Goal: Task Accomplishment & Management: Manage account settings

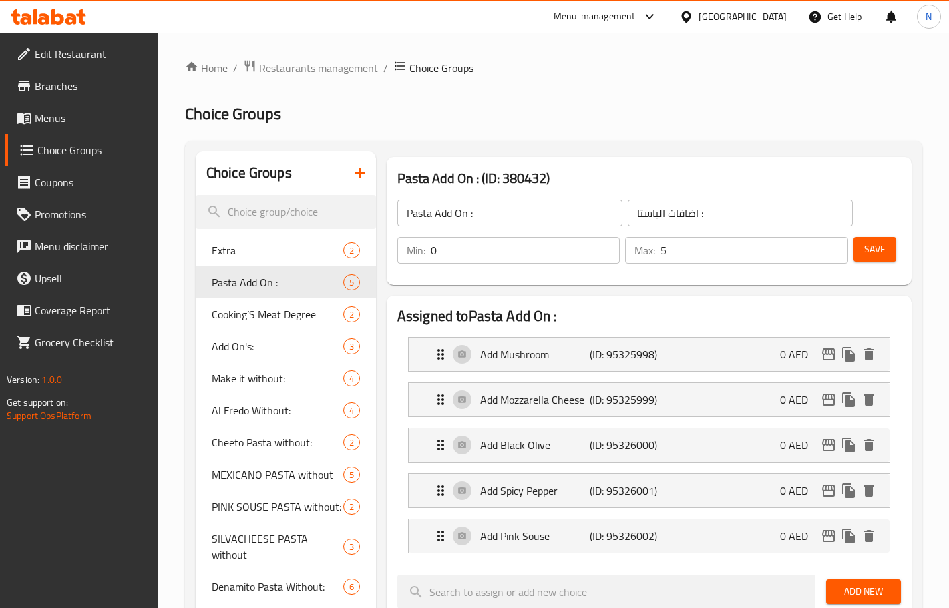
click at [736, 12] on div "United Arab Emirates" at bounding box center [743, 16] width 88 height 15
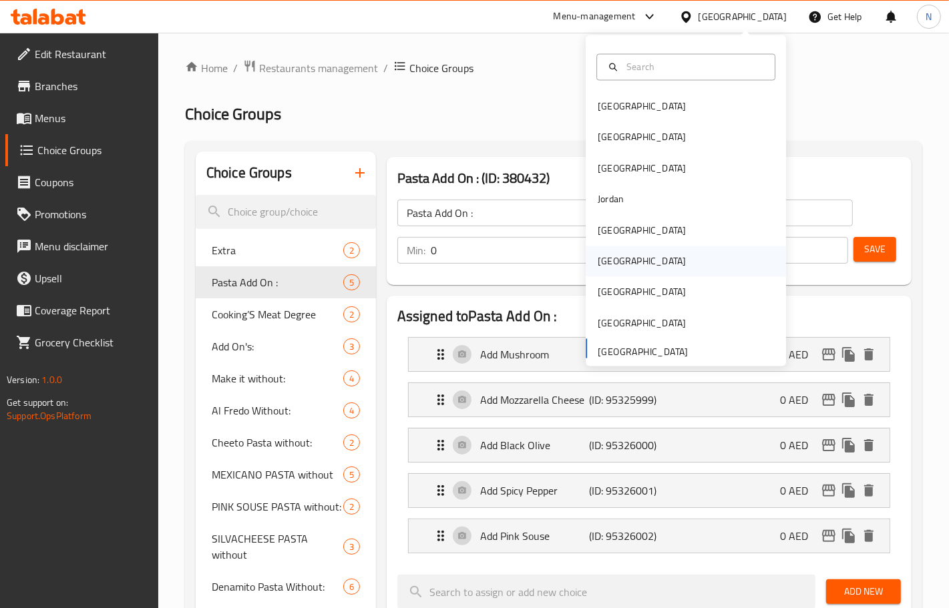
click at [630, 260] on div "[GEOGRAPHIC_DATA]" at bounding box center [686, 261] width 200 height 31
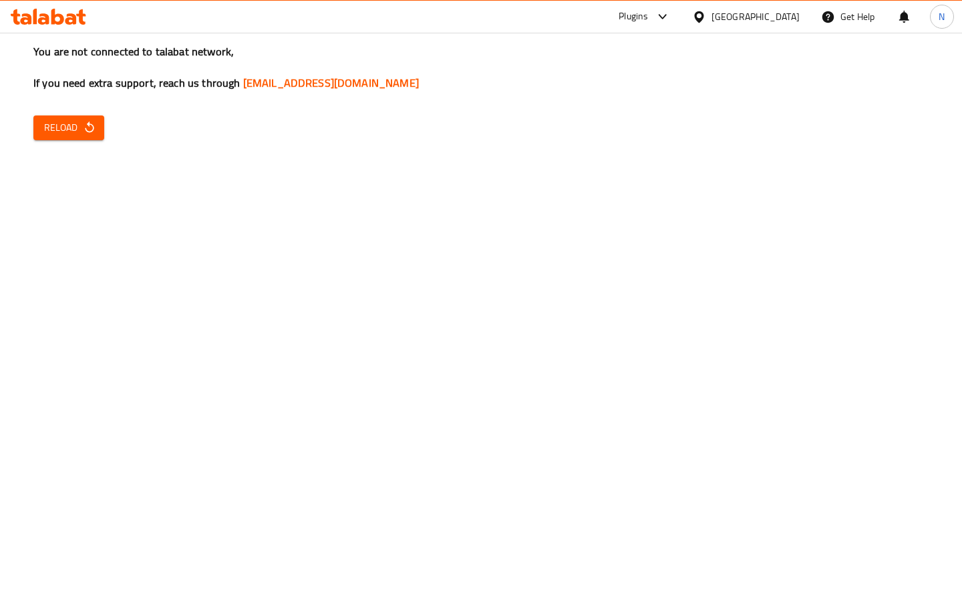
click at [75, 125] on span "Reload" at bounding box center [68, 128] width 49 height 17
click at [87, 138] on button "Reload" at bounding box center [68, 128] width 71 height 25
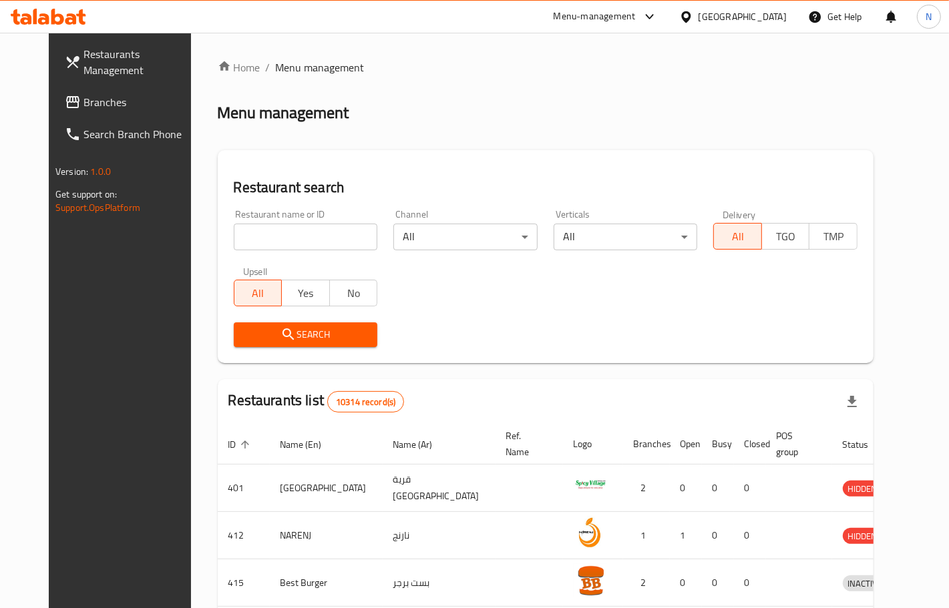
click at [83, 104] on span "Branches" at bounding box center [139, 102] width 113 height 16
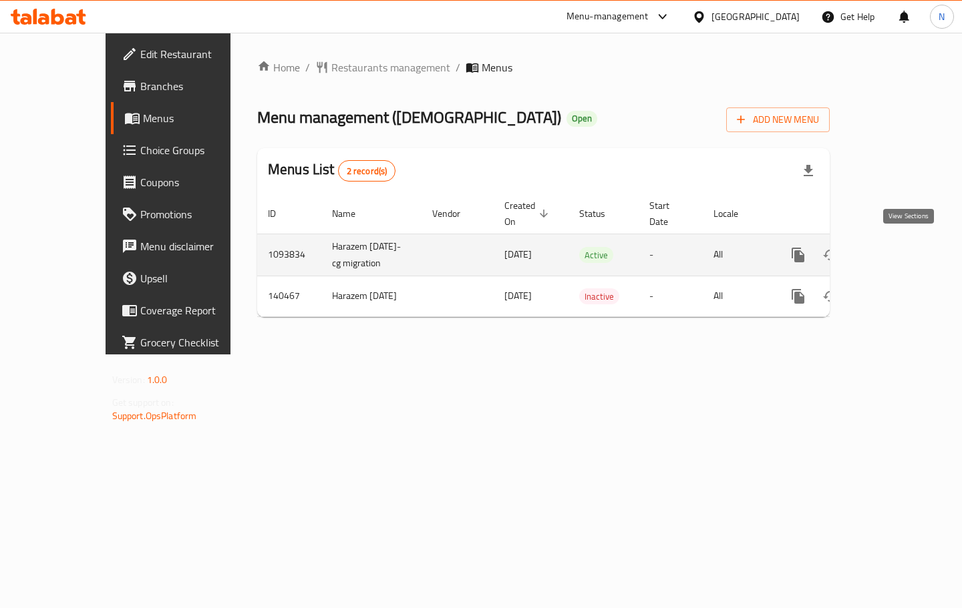
click at [902, 247] on icon "enhanced table" at bounding box center [894, 255] width 16 height 16
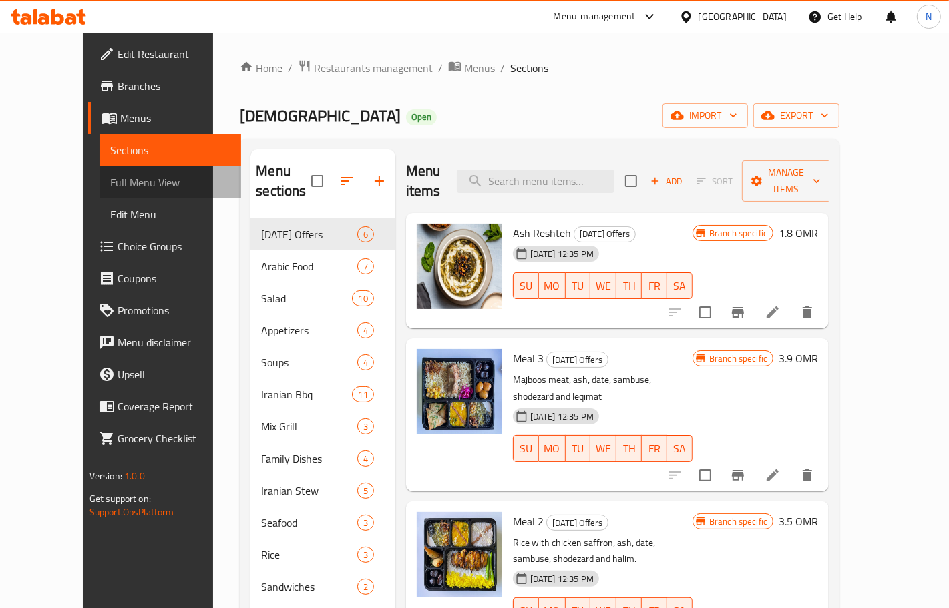
click at [110, 180] on span "Full Menu View" at bounding box center [170, 182] width 120 height 16
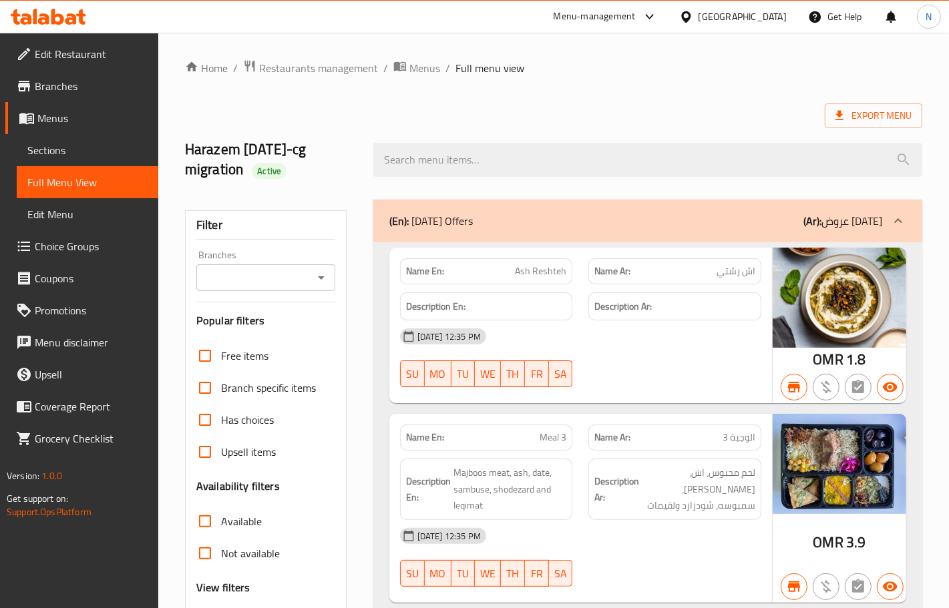
scroll to position [250, 0]
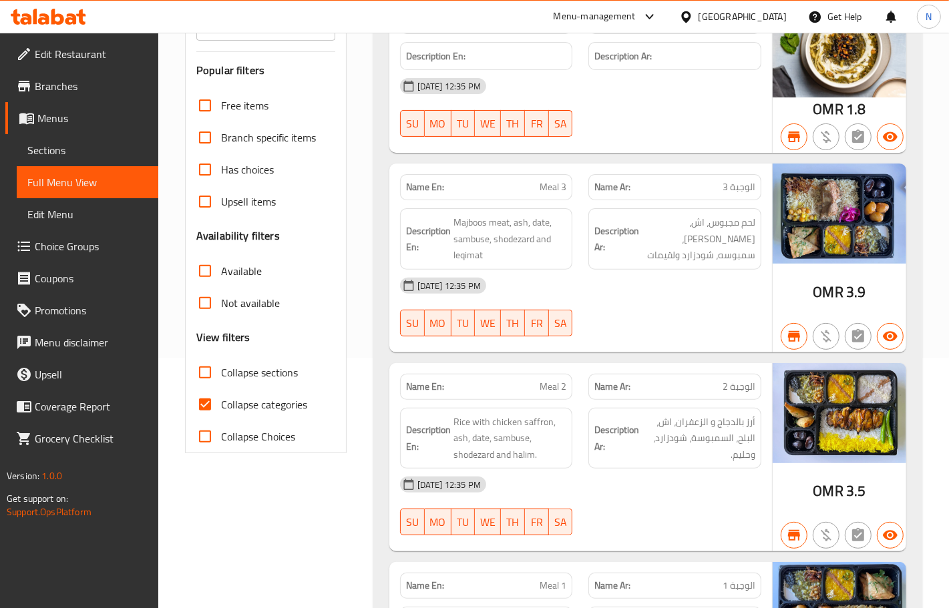
click at [202, 405] on input "Collapse categories" at bounding box center [205, 405] width 32 height 32
checkbox input "false"
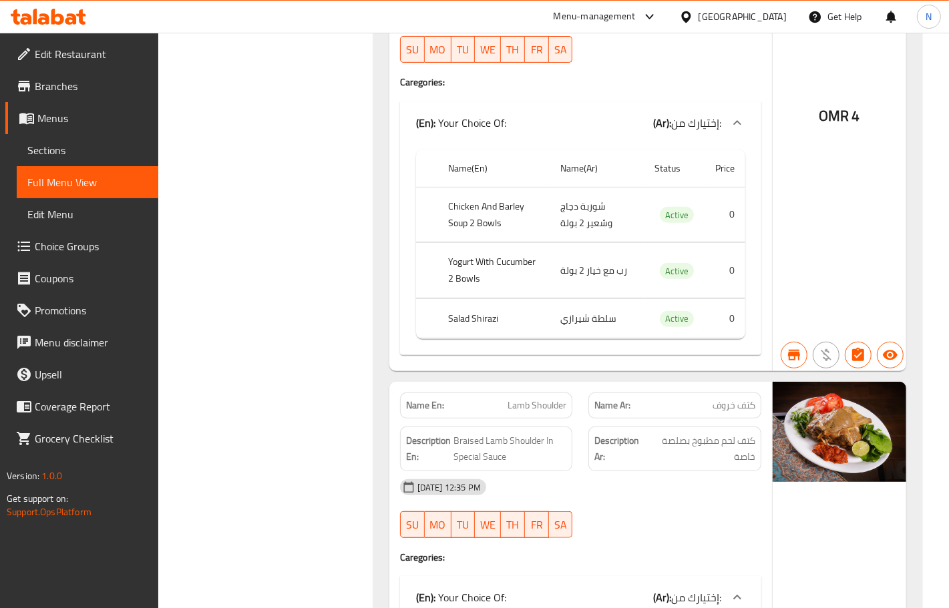
scroll to position [19744, 0]
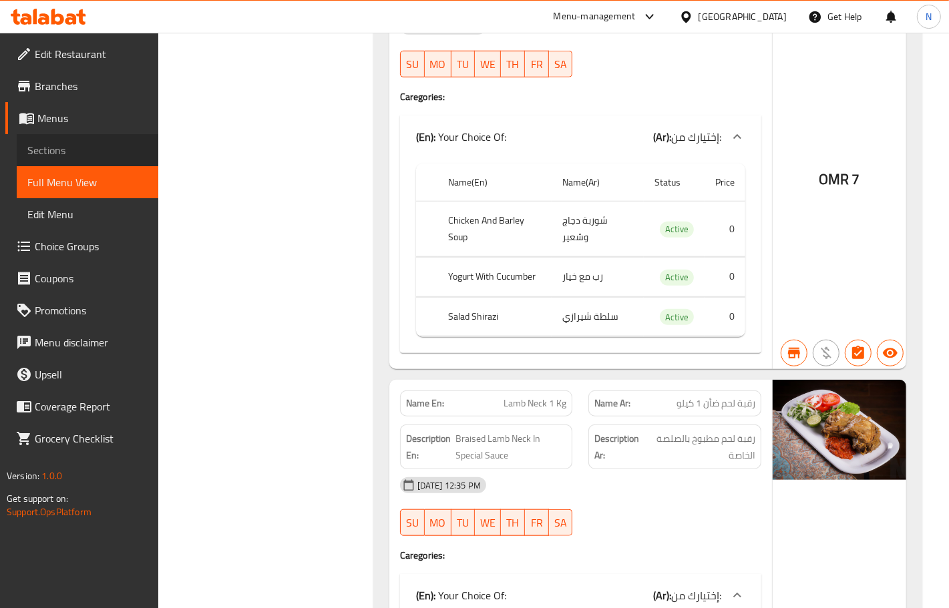
click at [61, 155] on span "Sections" at bounding box center [87, 150] width 120 height 16
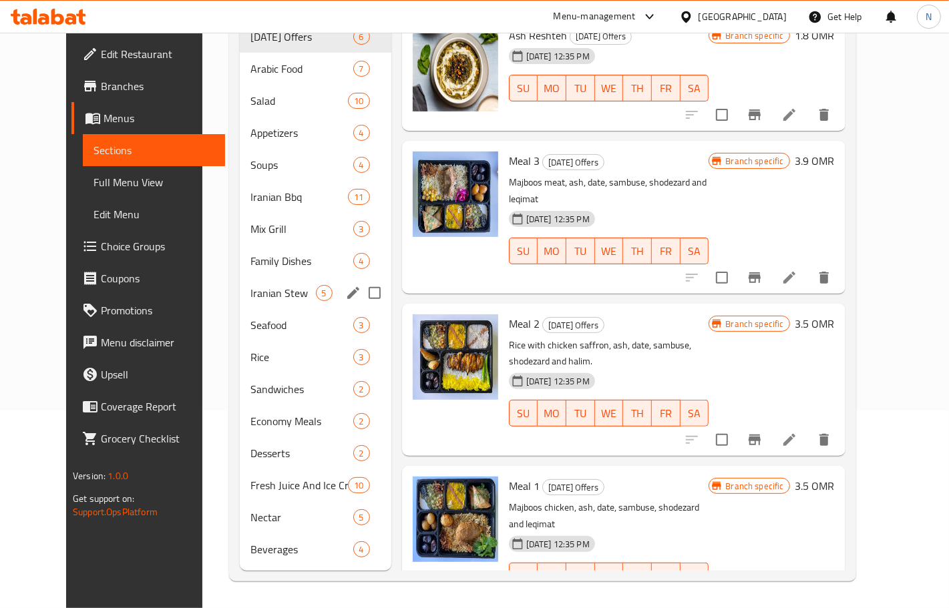
scroll to position [188, 0]
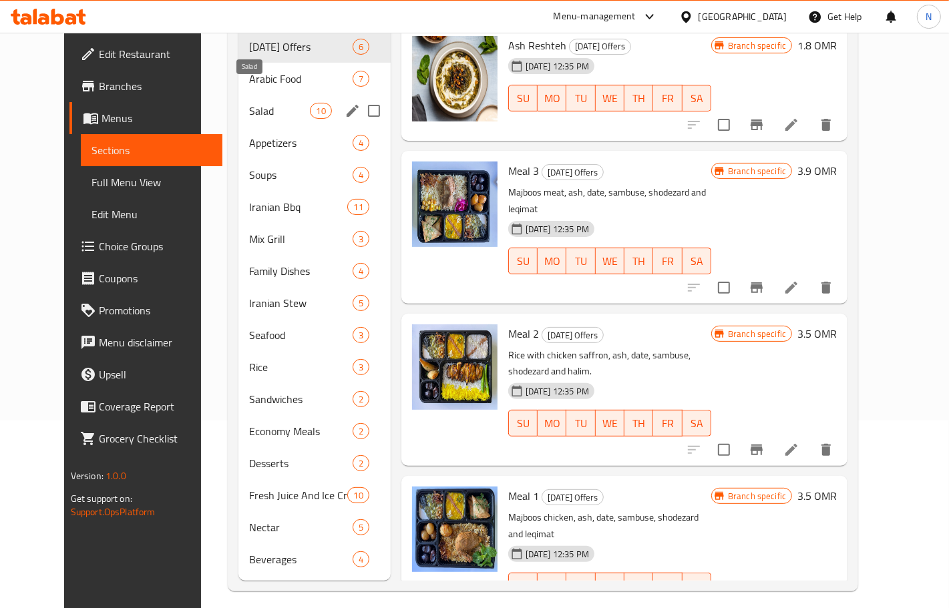
click at [252, 103] on span "Salad" at bounding box center [279, 111] width 61 height 16
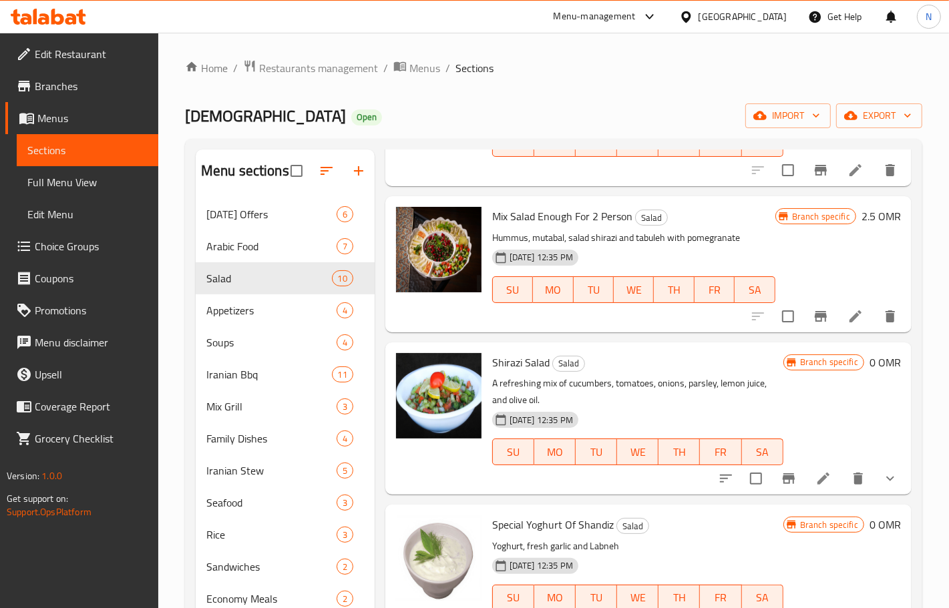
scroll to position [167, 0]
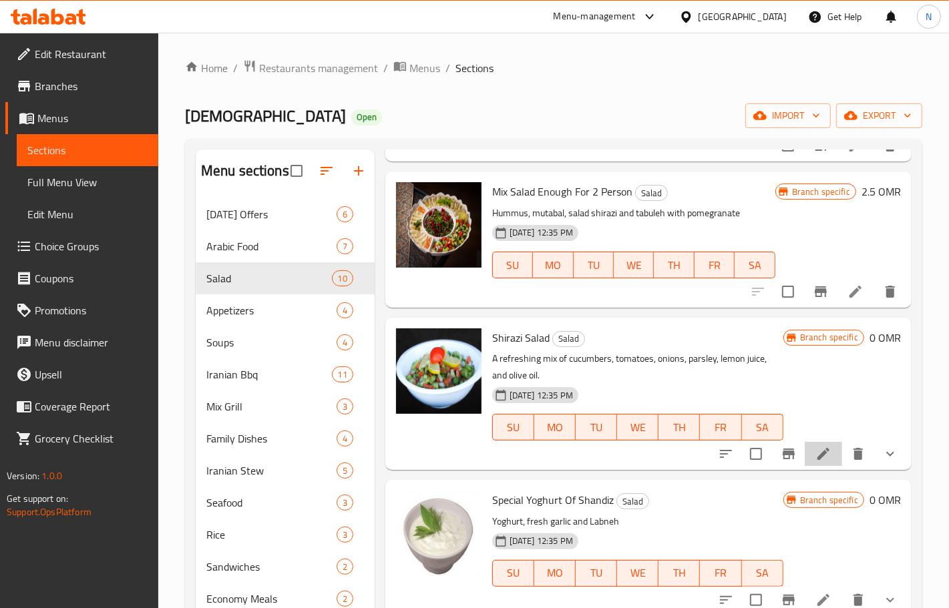
click at [812, 466] on li at bounding box center [823, 454] width 37 height 24
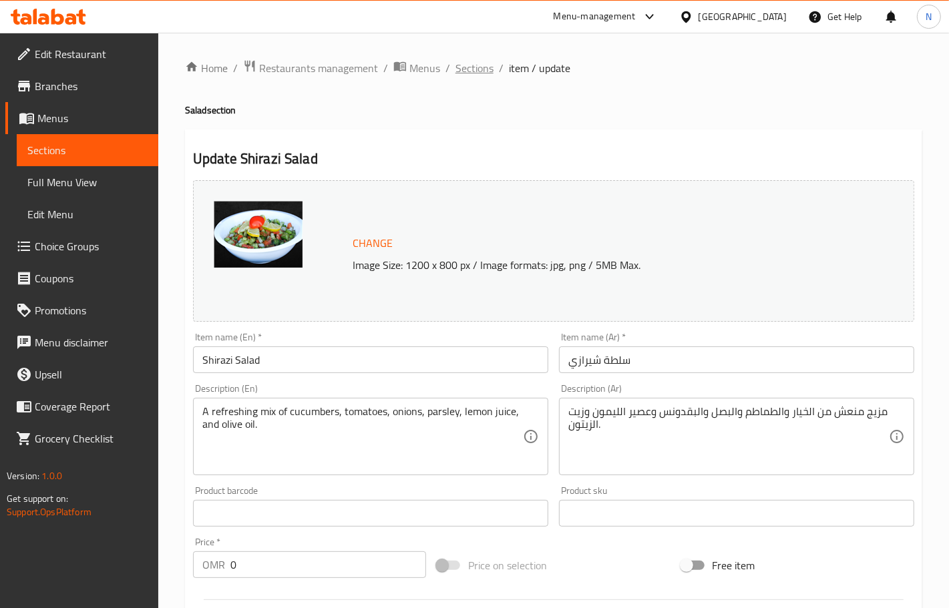
click at [473, 64] on span "Sections" at bounding box center [475, 68] width 38 height 16
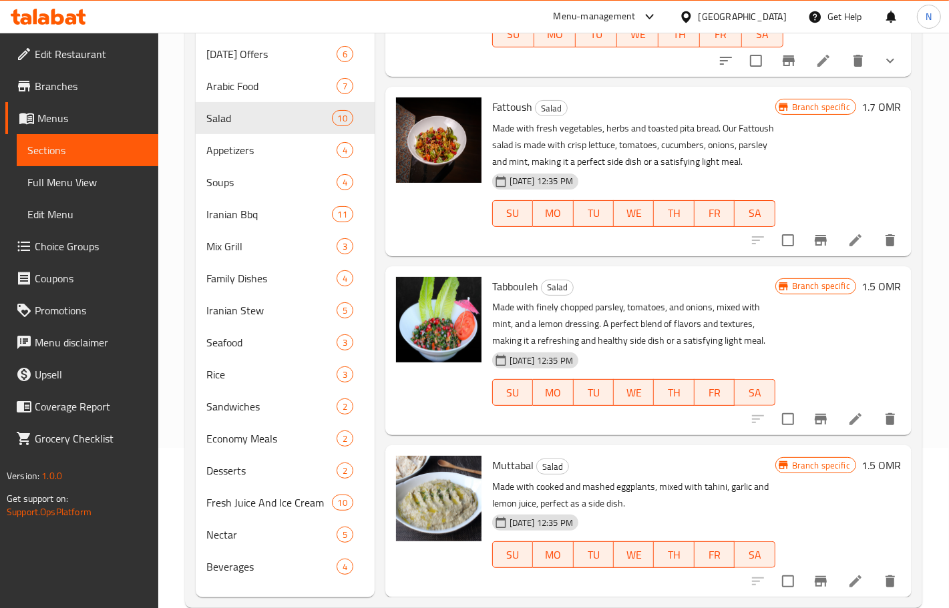
scroll to position [167, 0]
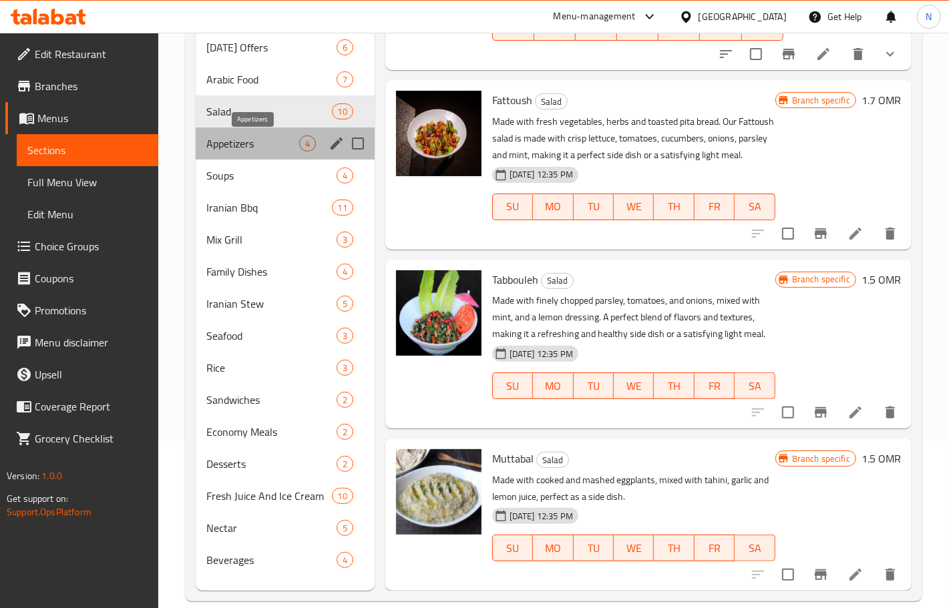
click at [259, 145] on span "Appetizers" at bounding box center [252, 144] width 93 height 16
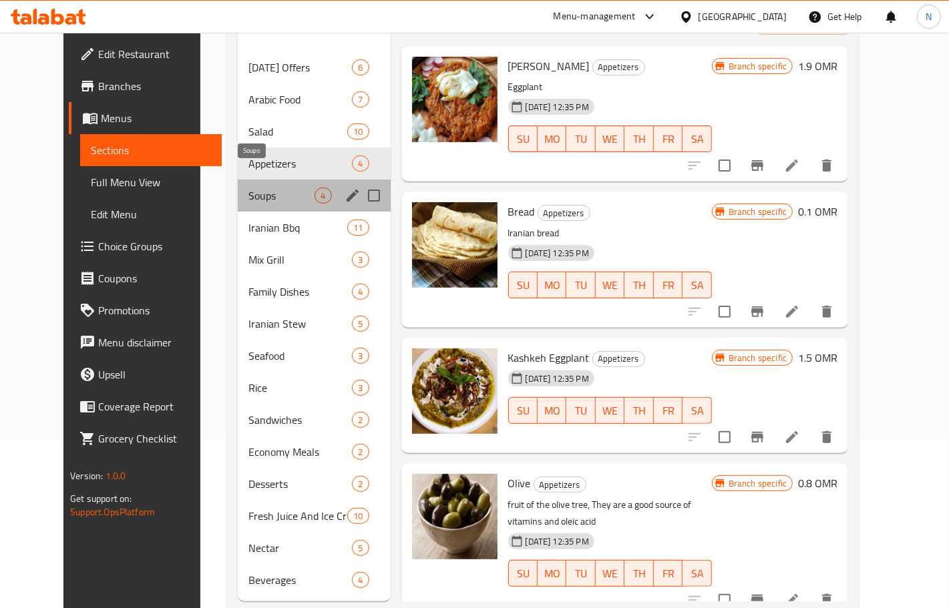
click at [259, 188] on span "Soups" at bounding box center [281, 196] width 66 height 16
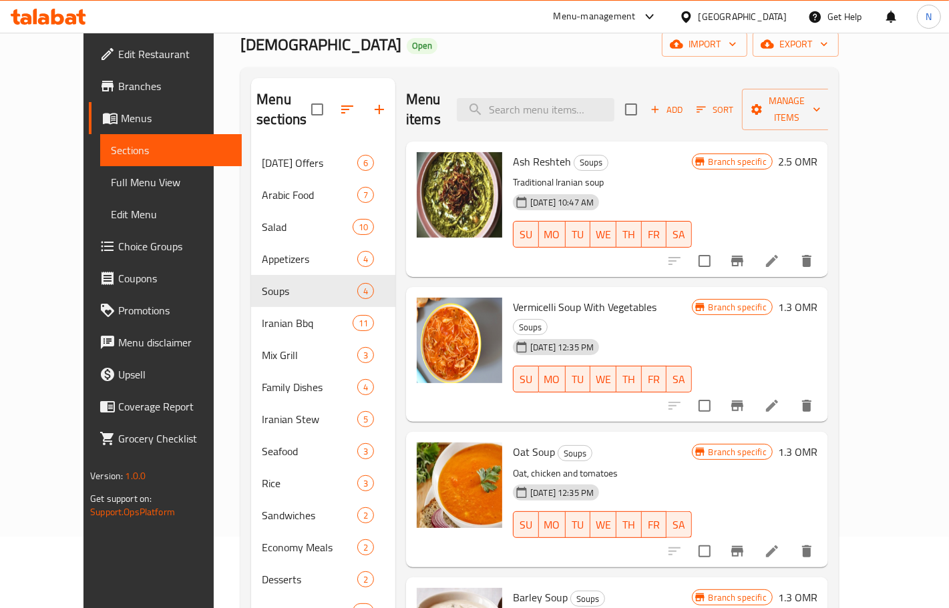
scroll to position [21, 0]
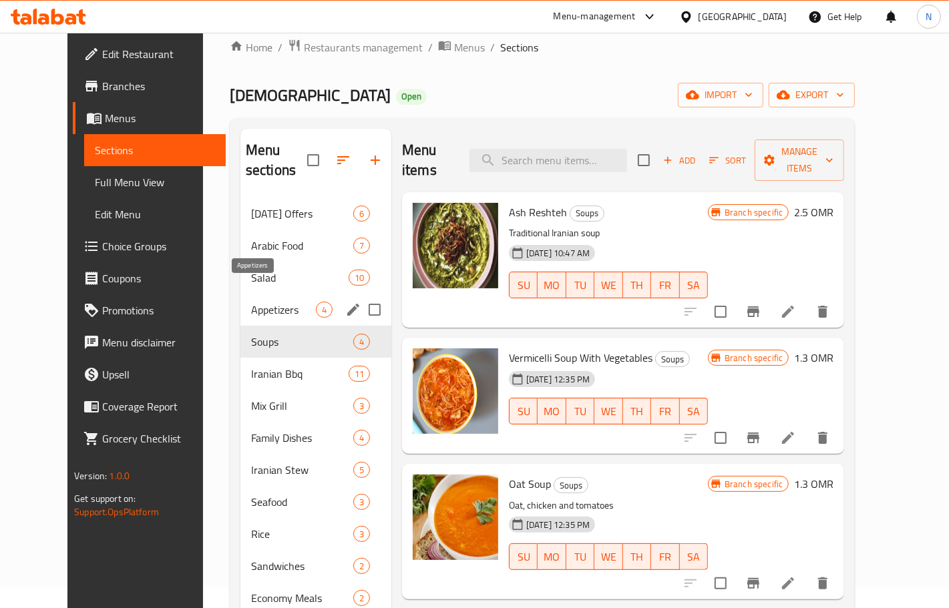
click at [267, 302] on span "Appetizers" at bounding box center [283, 310] width 65 height 16
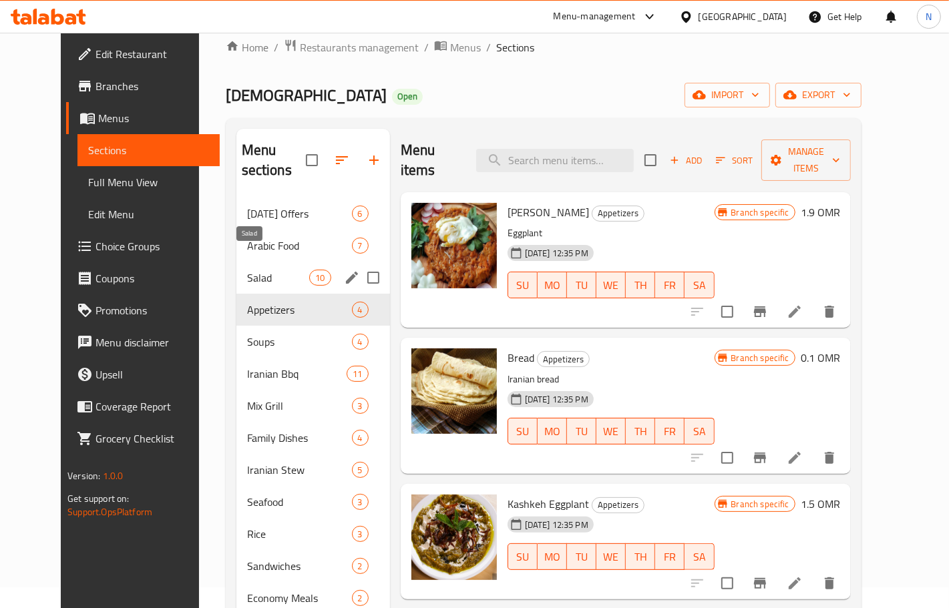
click at [251, 270] on span "Salad" at bounding box center [278, 278] width 63 height 16
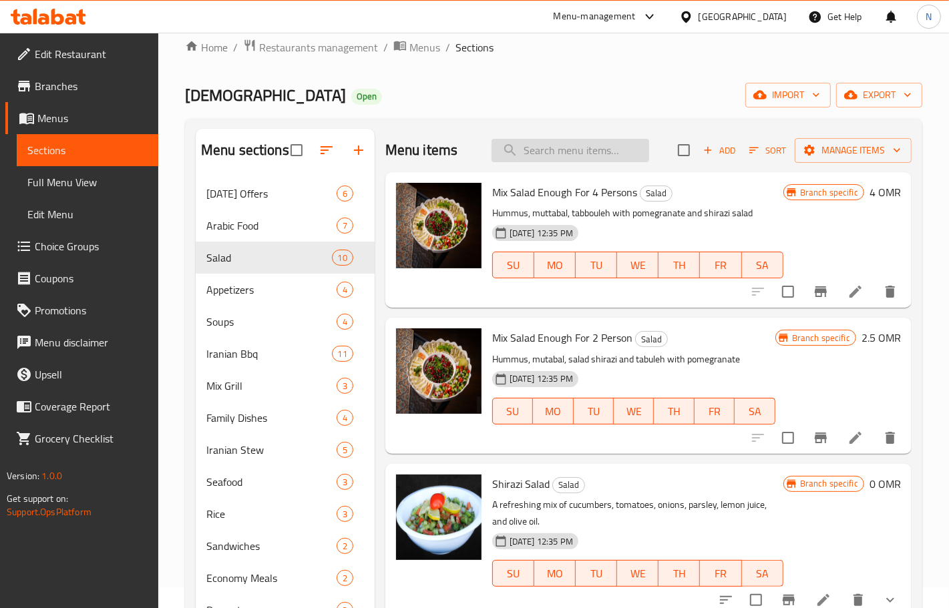
paste input "Dialy Soup"
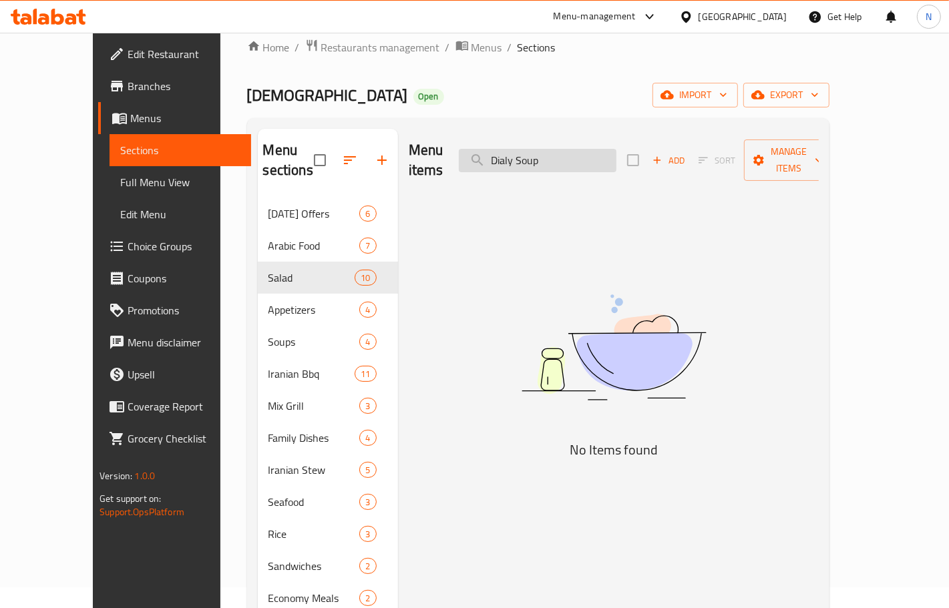
click at [532, 149] on input "Dialy Soup" at bounding box center [538, 160] width 158 height 23
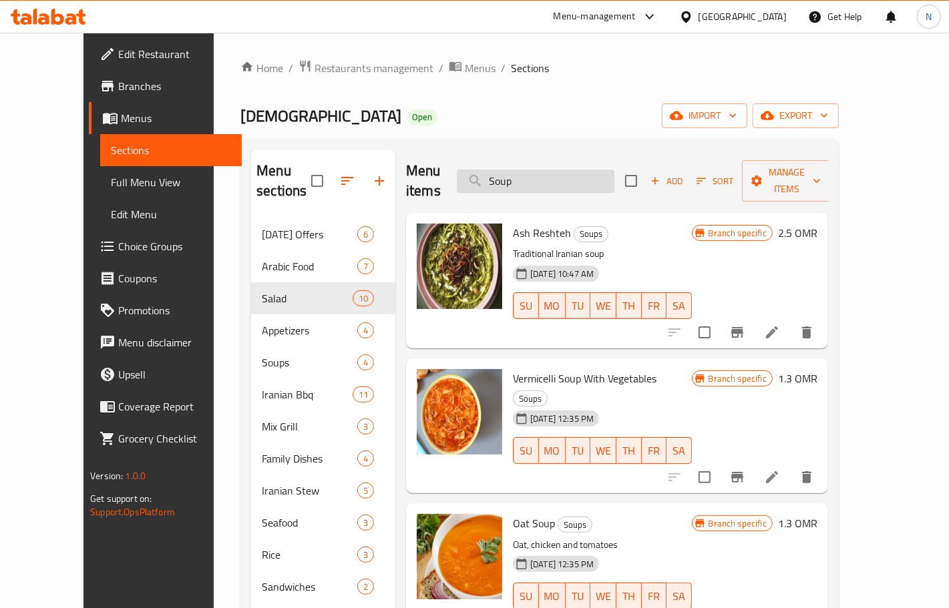
click at [566, 170] on input "Soup" at bounding box center [536, 181] width 158 height 23
paste input "Kashke Bademjan"
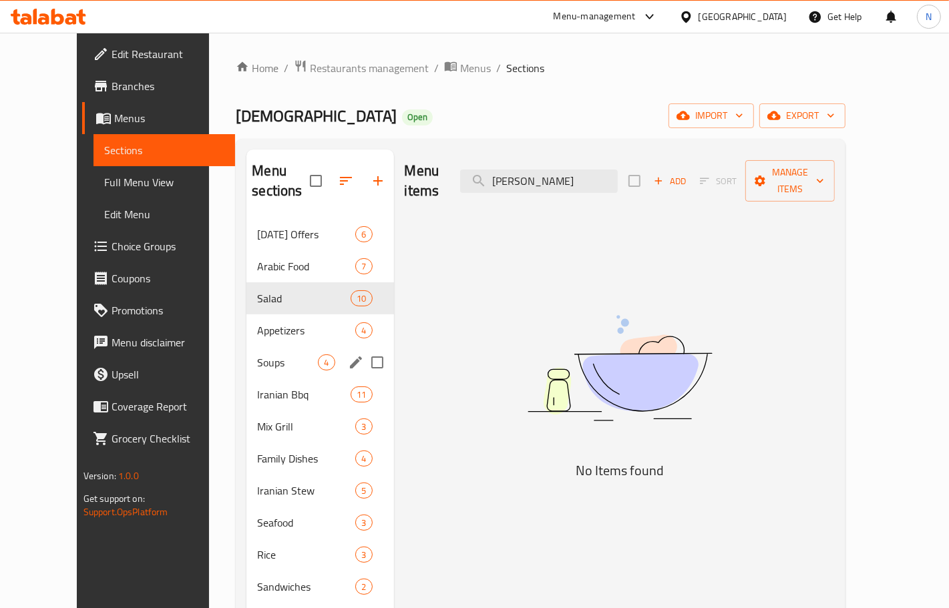
type input "Kashke Bademjan"
click at [257, 323] on span "Appetizers" at bounding box center [287, 331] width 61 height 16
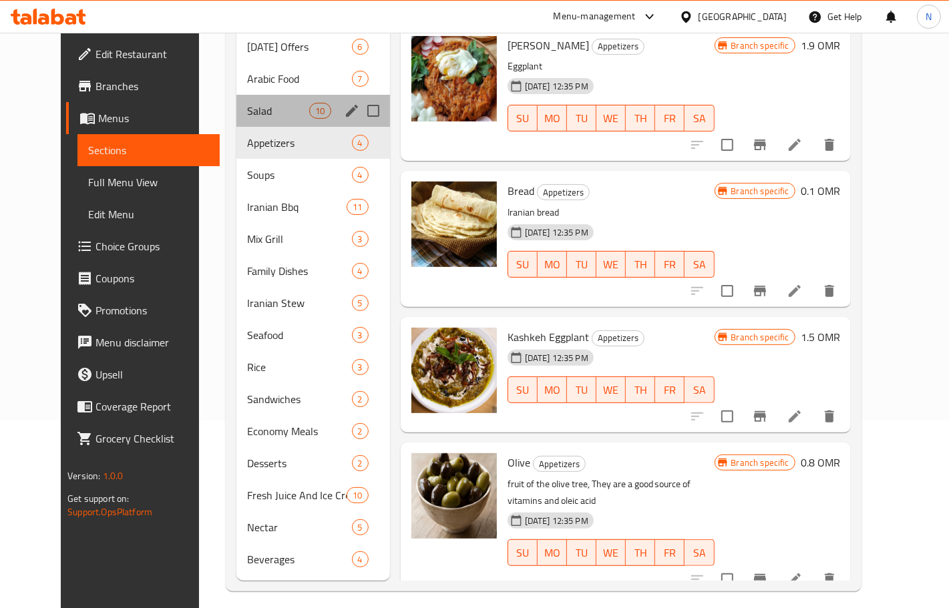
click at [262, 100] on div "Salad 10" at bounding box center [313, 111] width 154 height 32
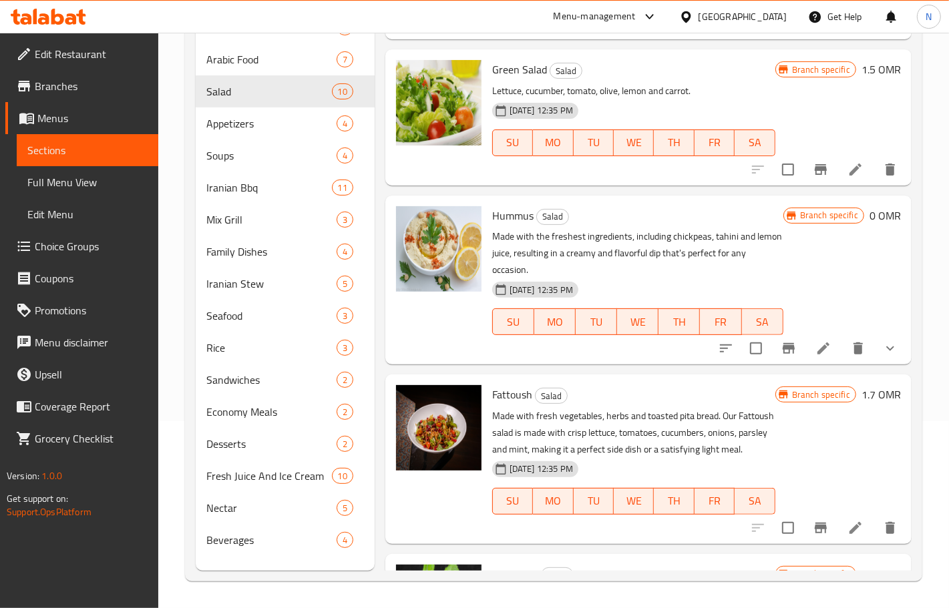
scroll to position [699, 0]
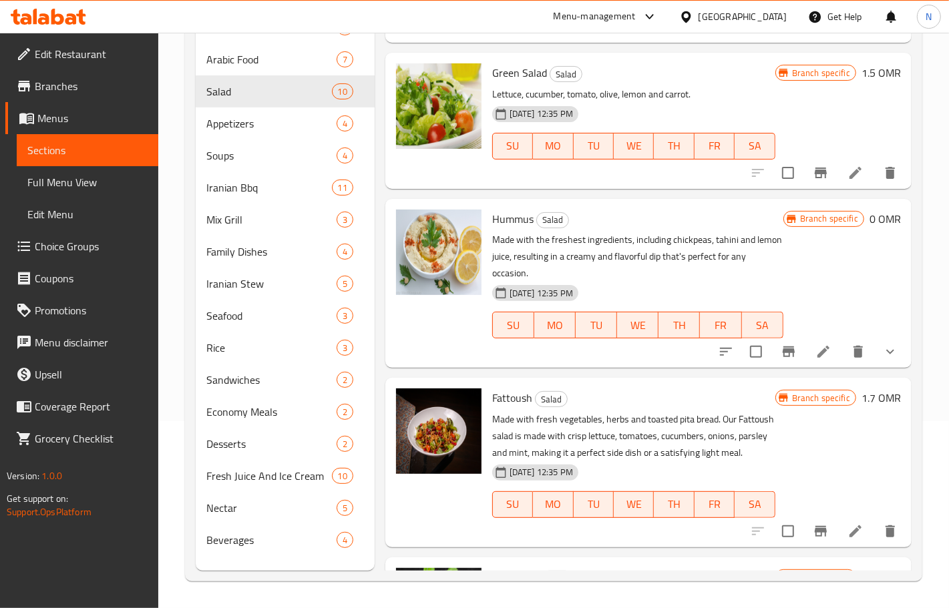
click at [816, 356] on icon at bounding box center [824, 352] width 16 height 16
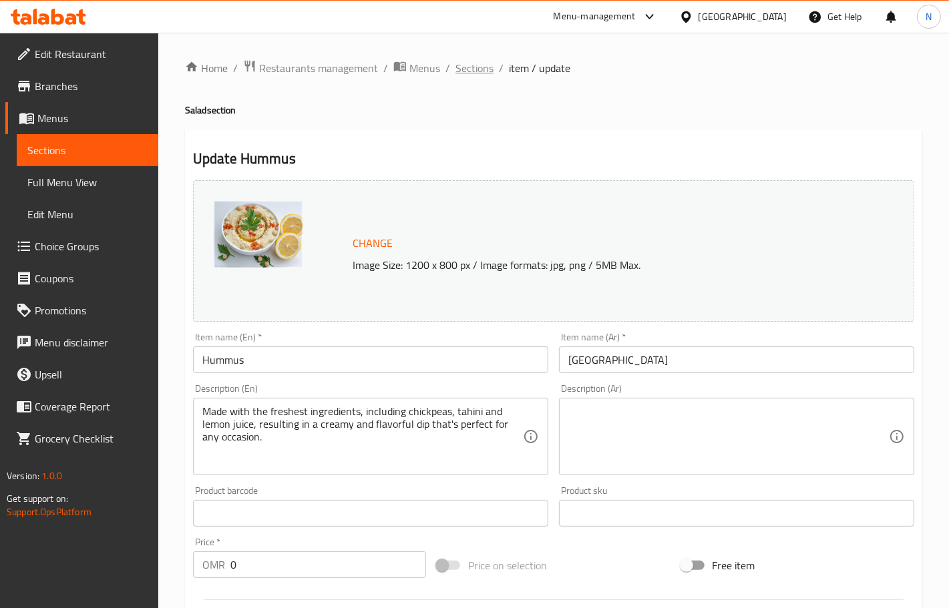
click at [475, 71] on span "Sections" at bounding box center [475, 68] width 38 height 16
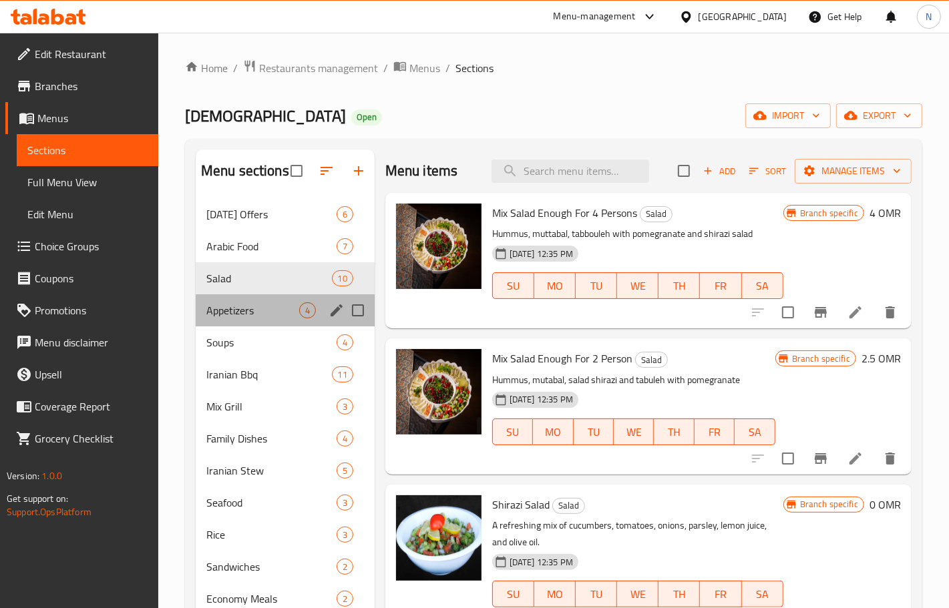
click at [247, 301] on div "Appetizers 4" at bounding box center [285, 311] width 179 height 32
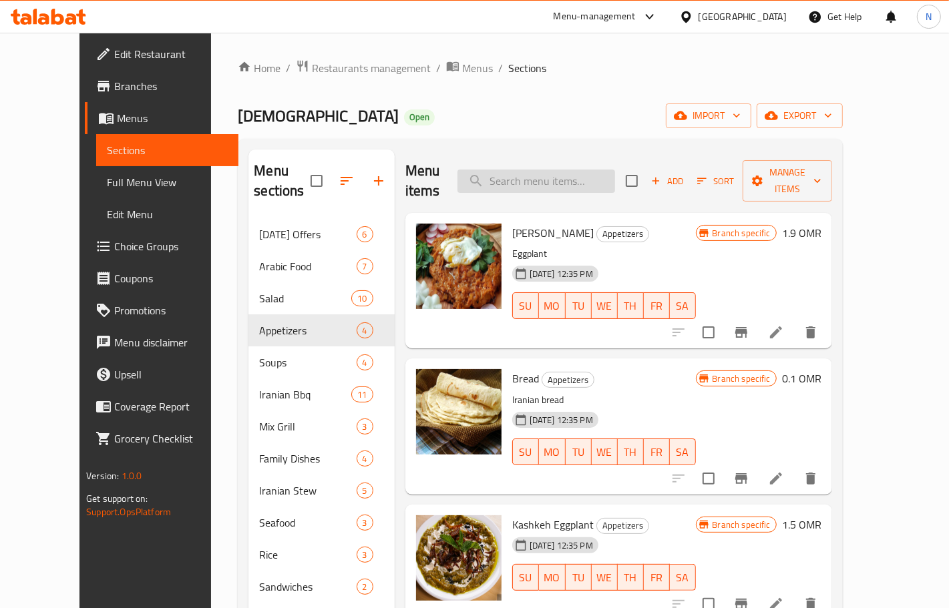
click at [546, 170] on input "search" at bounding box center [537, 181] width 158 height 23
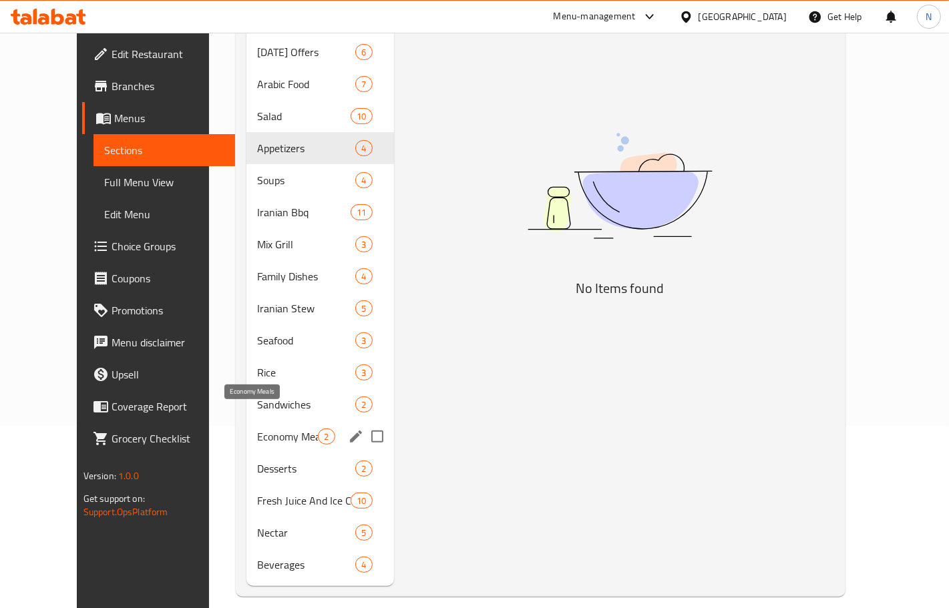
scroll to position [188, 0]
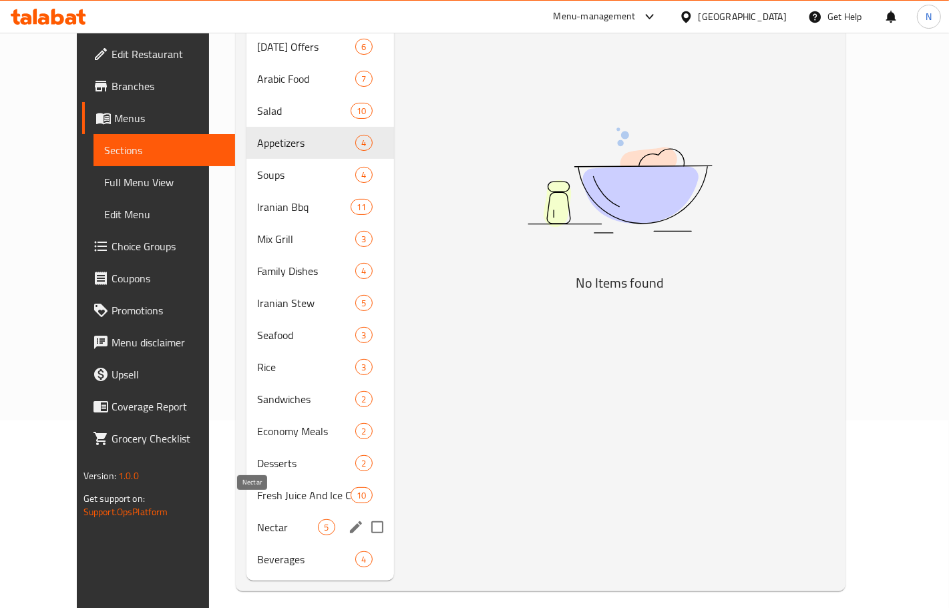
click at [264, 520] on span "Nectar" at bounding box center [287, 528] width 61 height 16
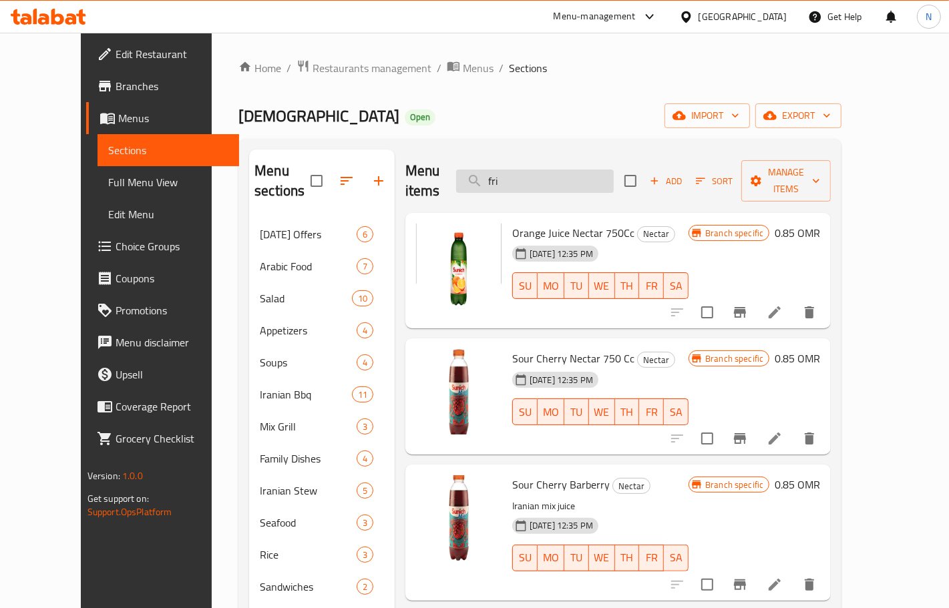
click at [560, 174] on input "fri" at bounding box center [535, 181] width 158 height 23
paste input "Perrier Large"
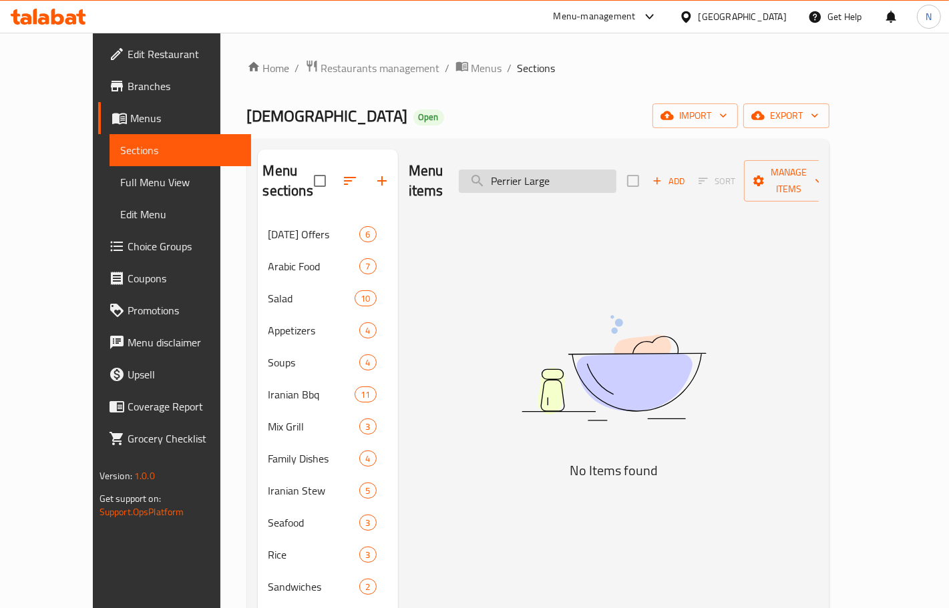
click at [568, 174] on input "Perrier Large" at bounding box center [538, 181] width 158 height 23
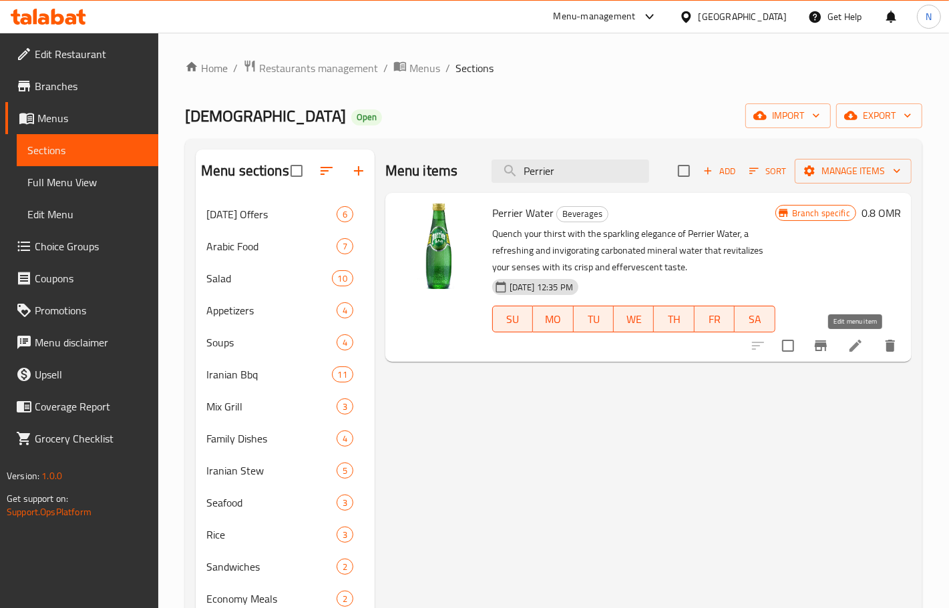
type input "Perrier"
click at [859, 346] on icon at bounding box center [856, 346] width 16 height 16
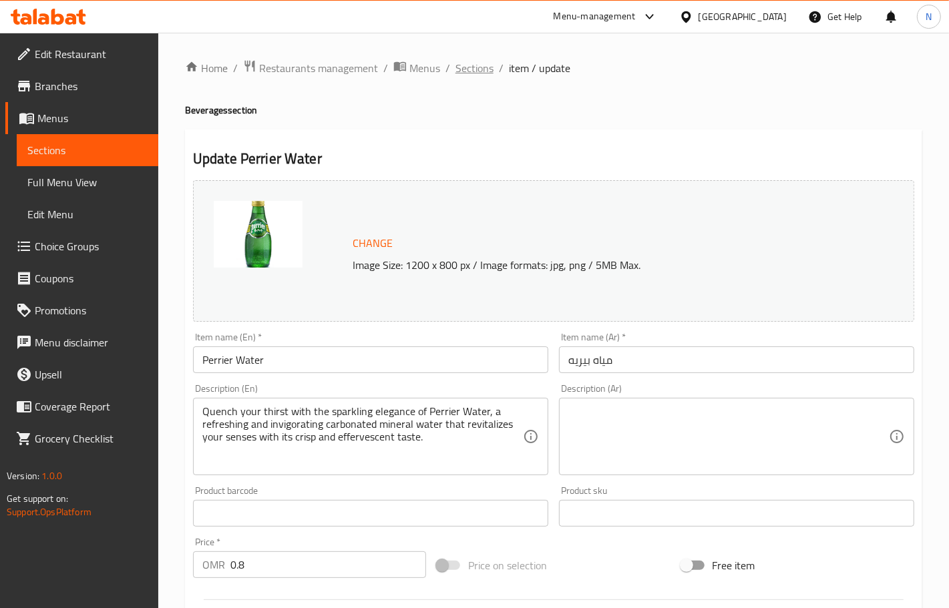
click at [468, 74] on span "Sections" at bounding box center [475, 68] width 38 height 16
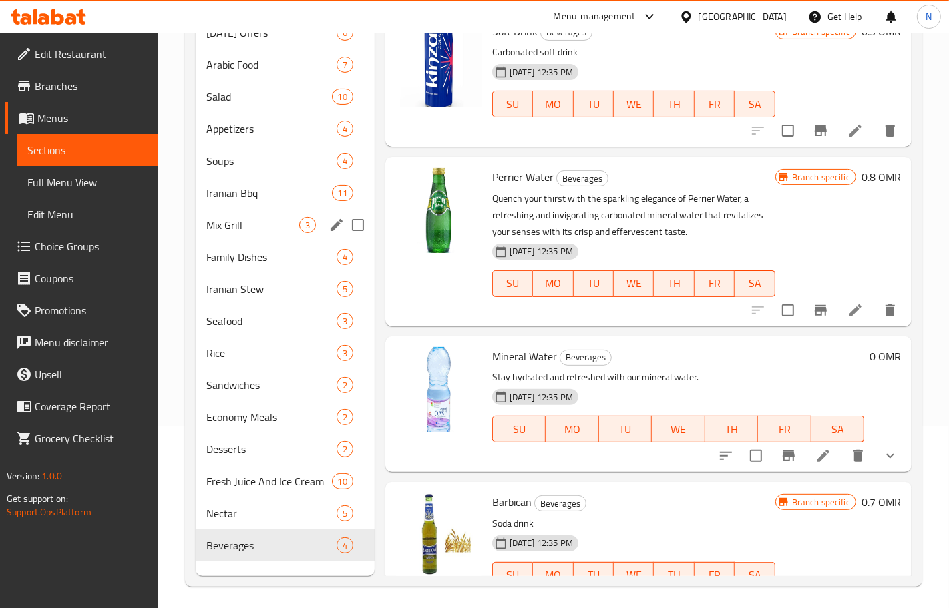
scroll to position [188, 0]
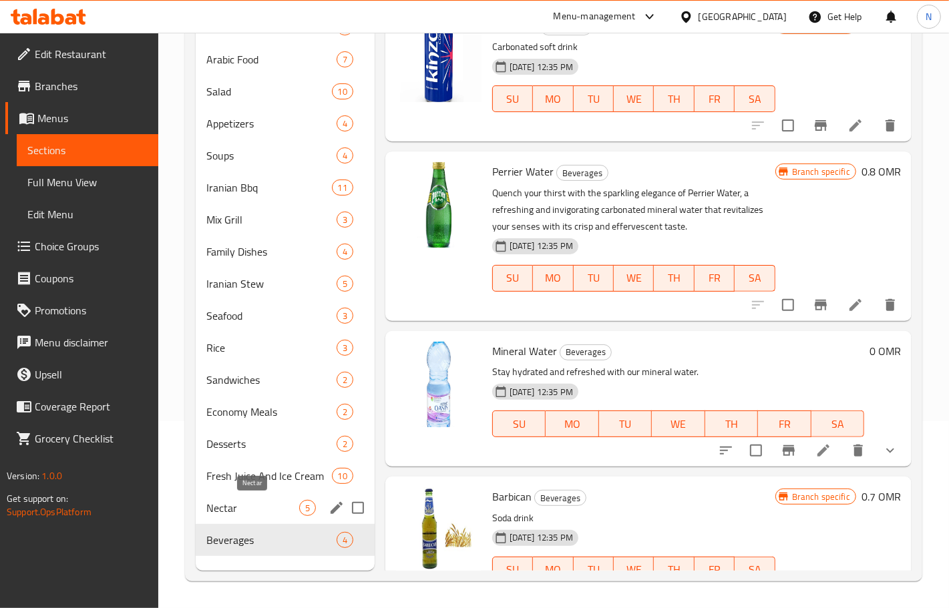
click at [247, 504] on span "Nectar" at bounding box center [252, 508] width 93 height 16
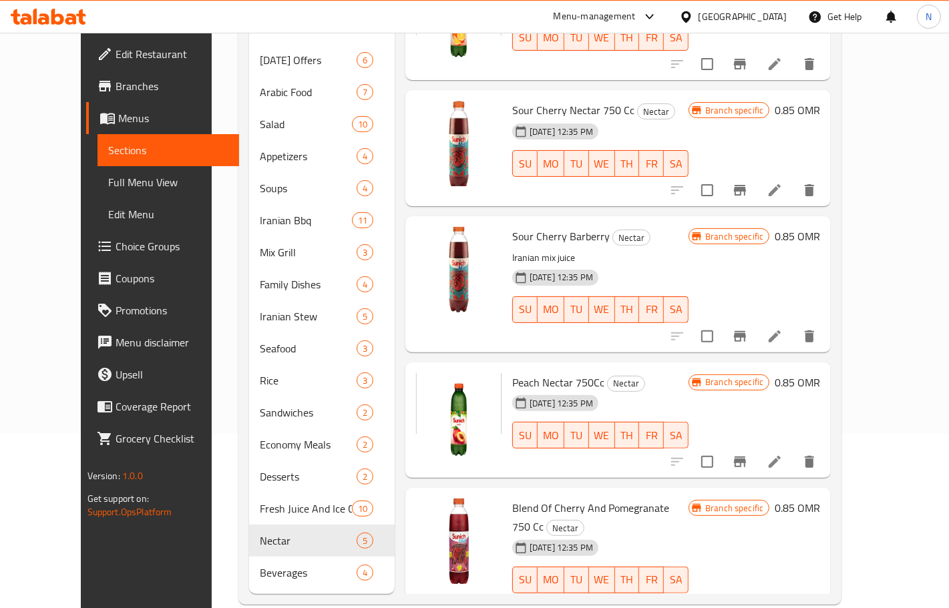
scroll to position [188, 0]
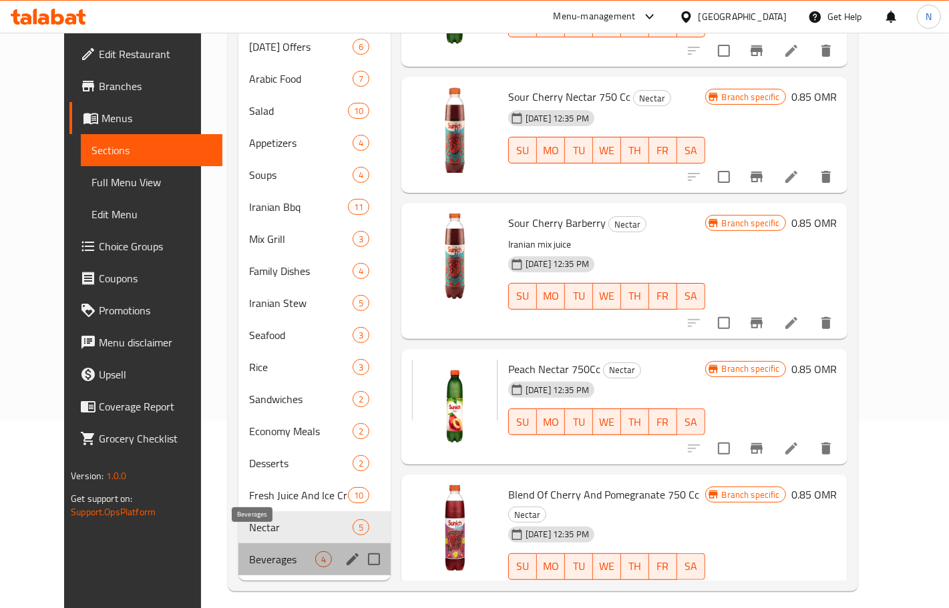
click at [249, 552] on span "Beverages" at bounding box center [282, 560] width 66 height 16
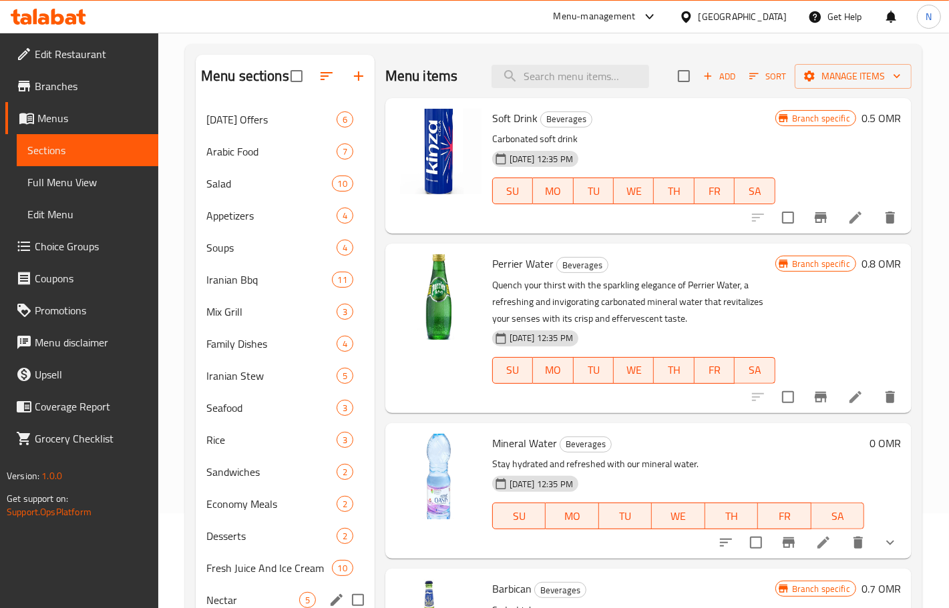
scroll to position [188, 0]
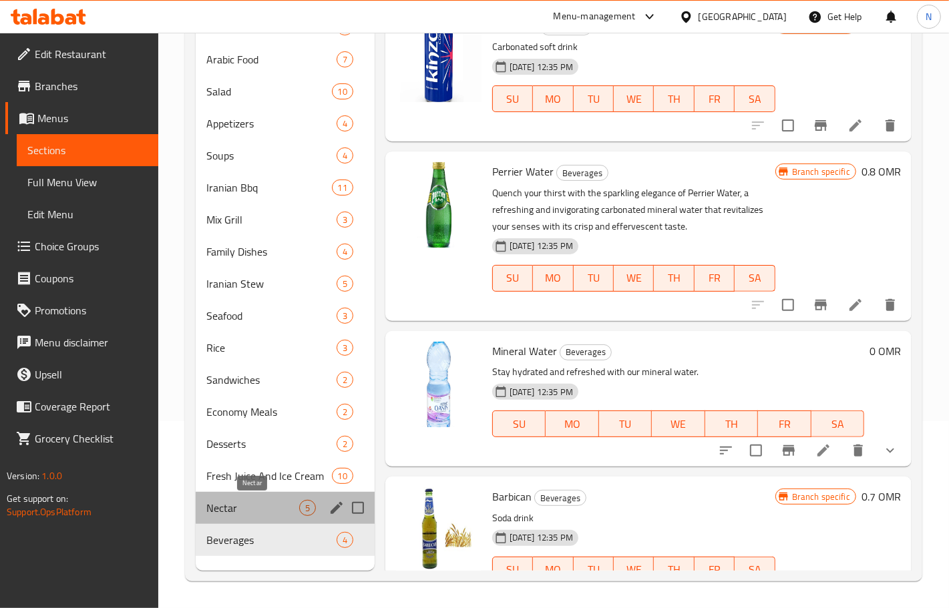
click at [264, 512] on span "Nectar" at bounding box center [252, 508] width 93 height 16
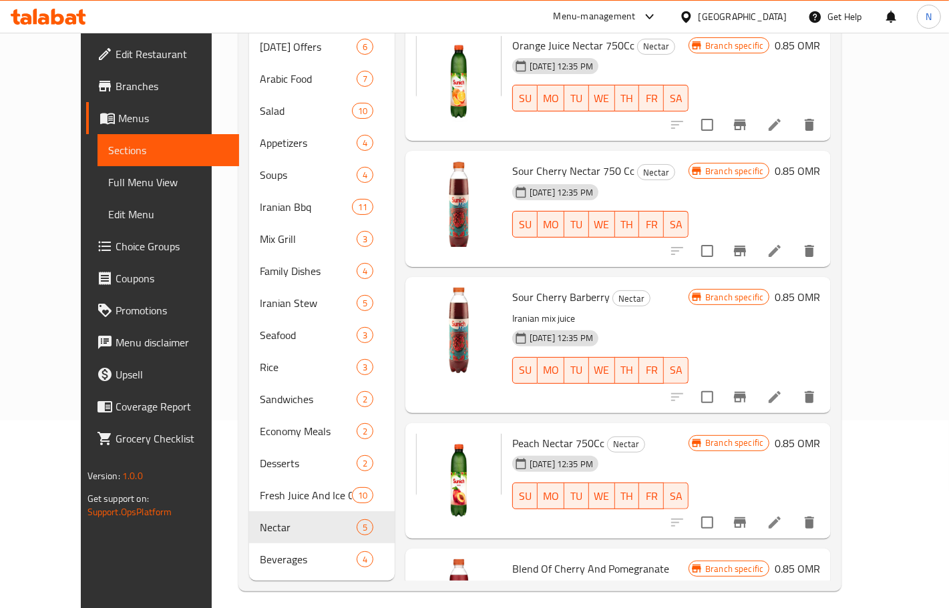
scroll to position [74, 0]
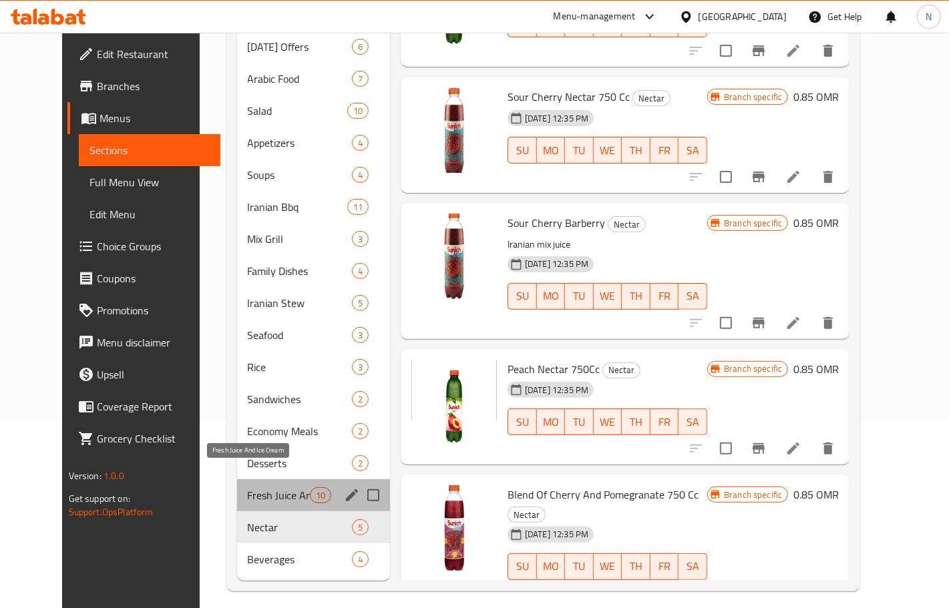
click at [268, 488] on span "Fresh Juice And Ice Cream" at bounding box center [279, 496] width 62 height 16
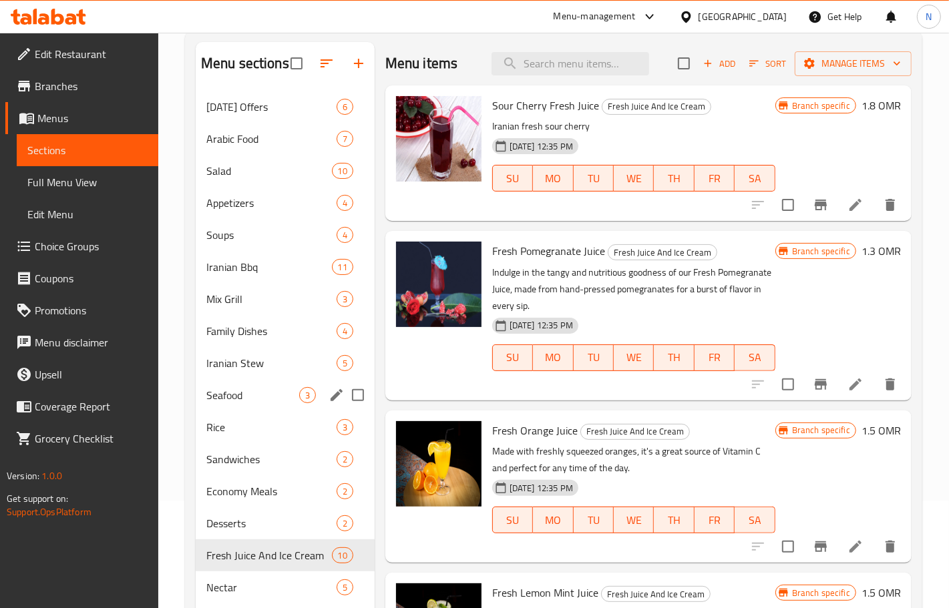
scroll to position [188, 0]
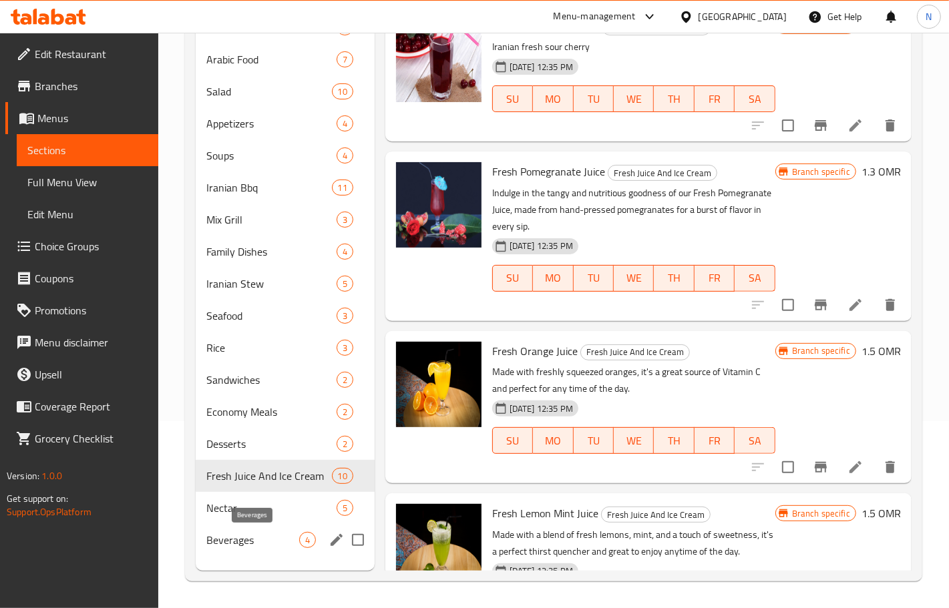
click at [247, 545] on span "Beverages" at bounding box center [252, 540] width 93 height 16
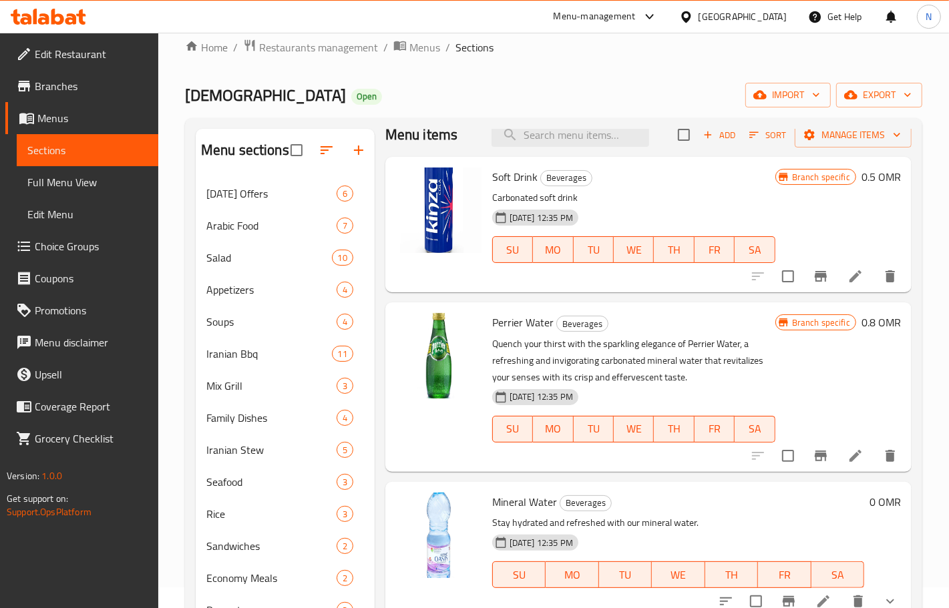
scroll to position [41, 0]
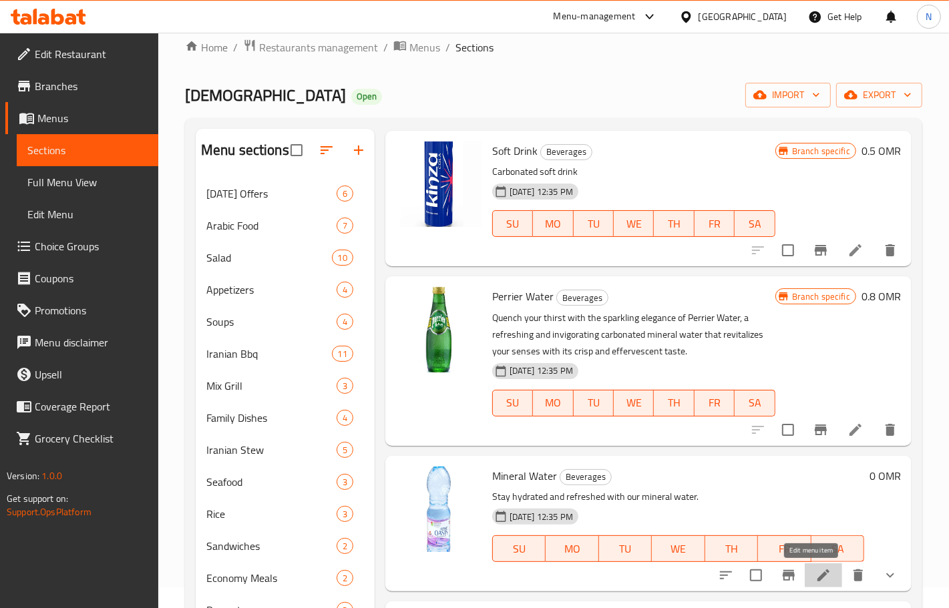
click at [816, 569] on icon at bounding box center [824, 576] width 16 height 16
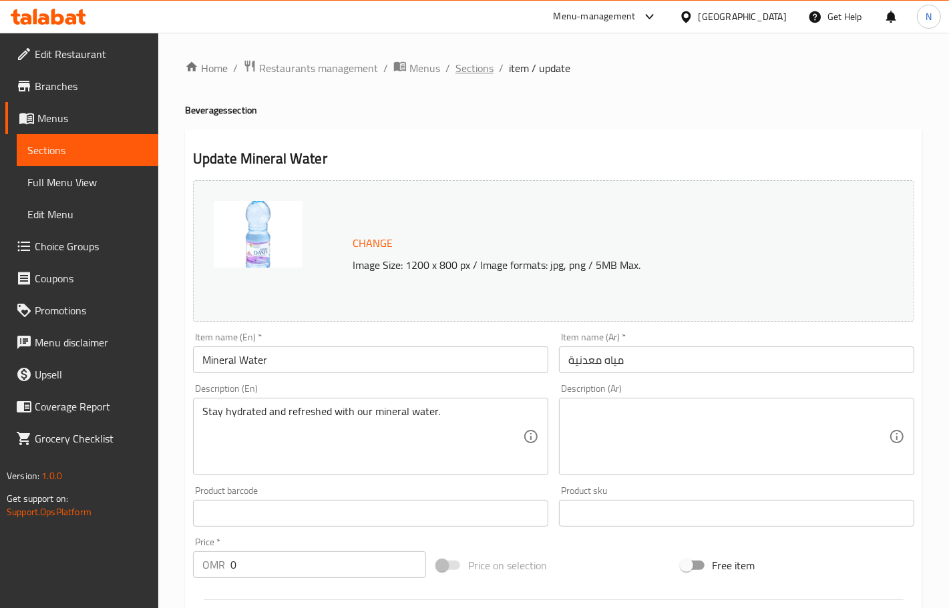
click at [478, 68] on span "Sections" at bounding box center [475, 68] width 38 height 16
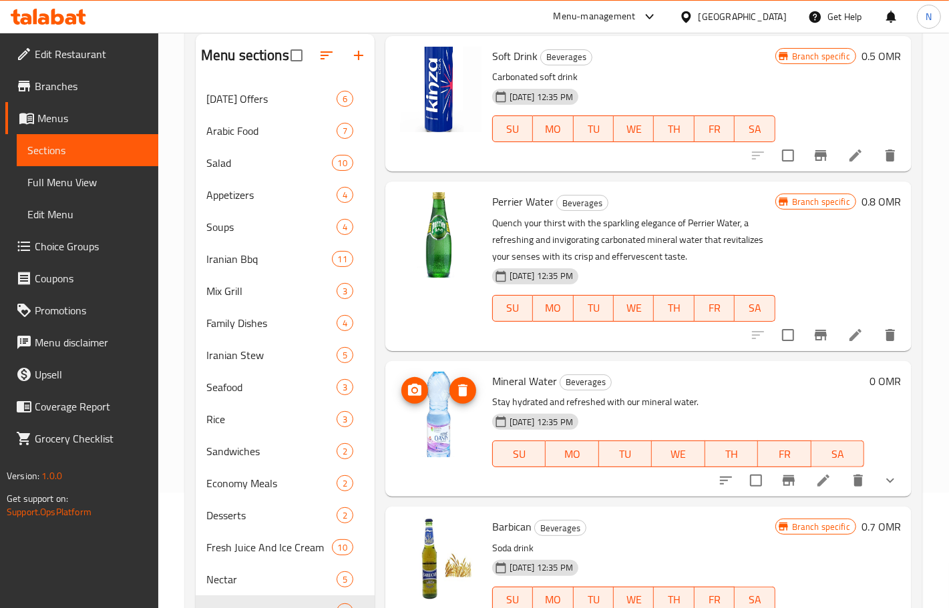
scroll to position [188, 0]
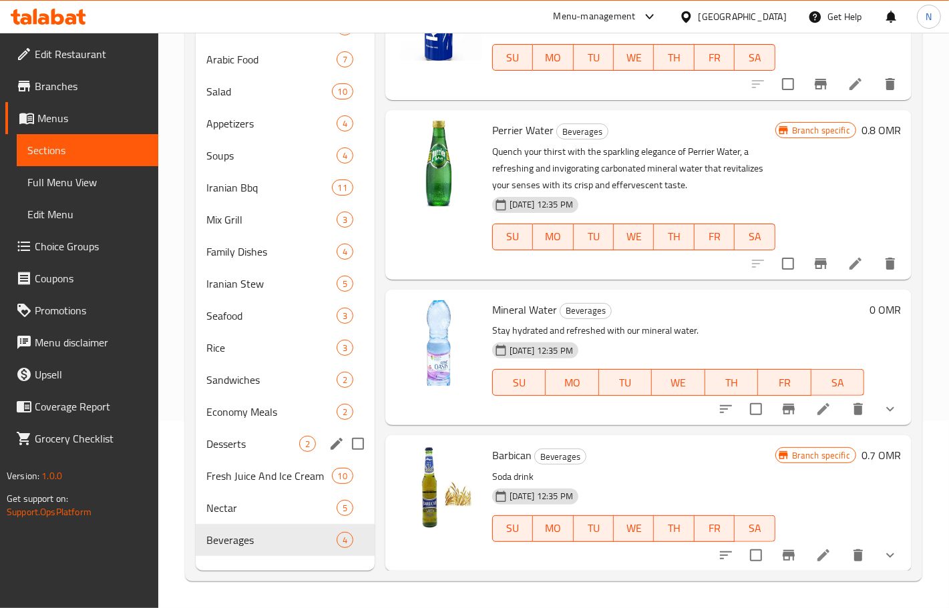
click at [255, 434] on div "Desserts 2" at bounding box center [285, 444] width 179 height 32
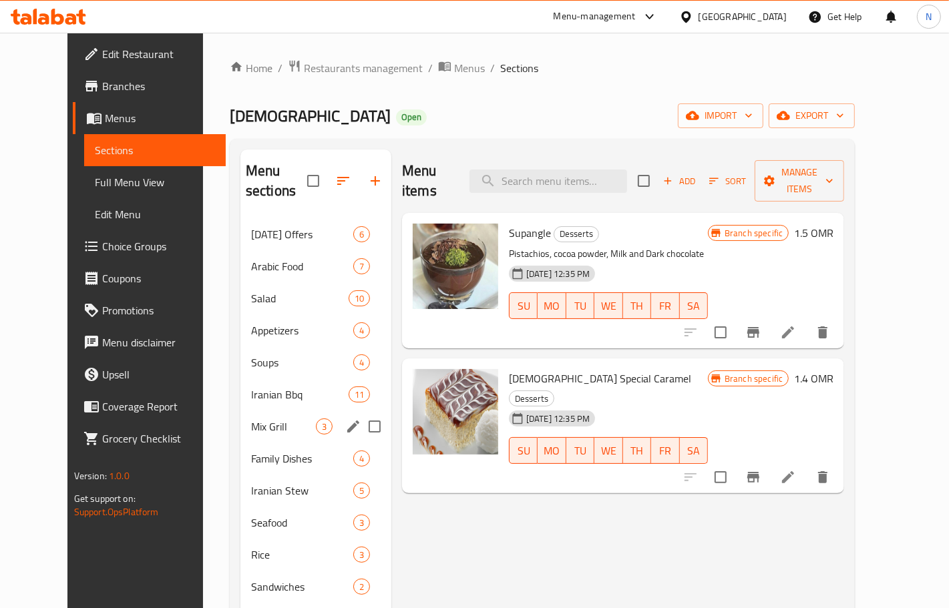
click at [259, 419] on span "Mix Grill" at bounding box center [283, 427] width 65 height 16
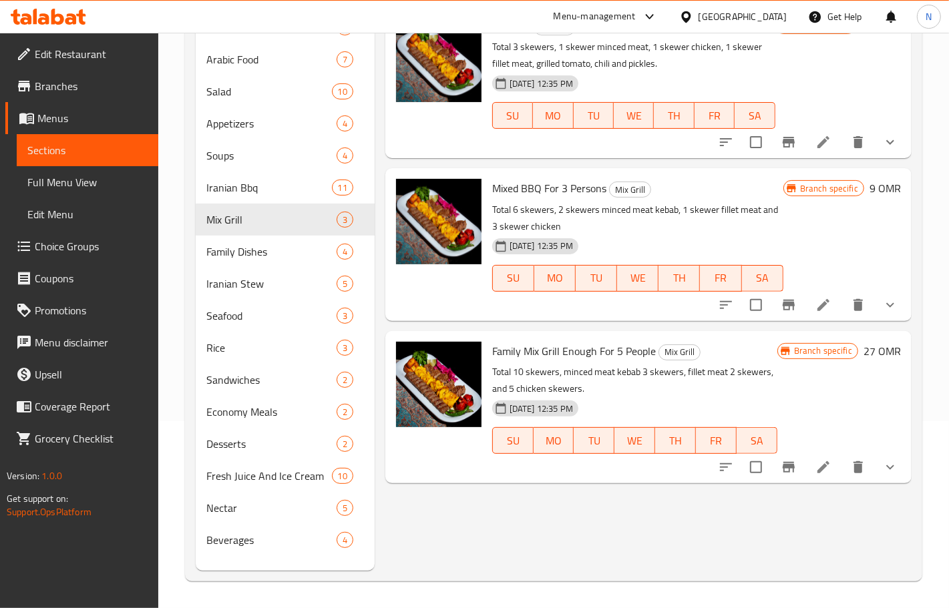
scroll to position [104, 0]
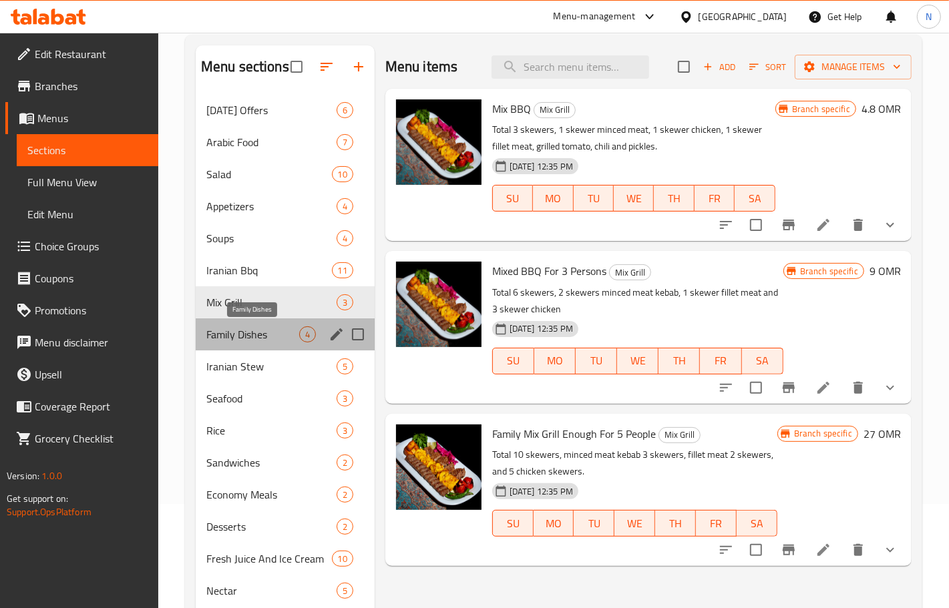
click at [264, 333] on span "Family Dishes" at bounding box center [252, 335] width 93 height 16
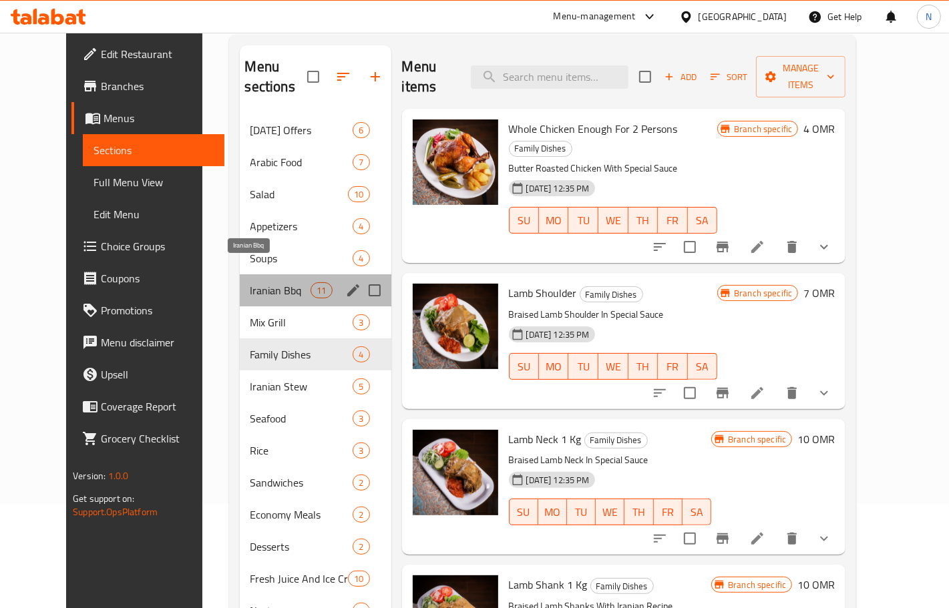
click at [275, 283] on span "Iranian Bbq" at bounding box center [280, 291] width 61 height 16
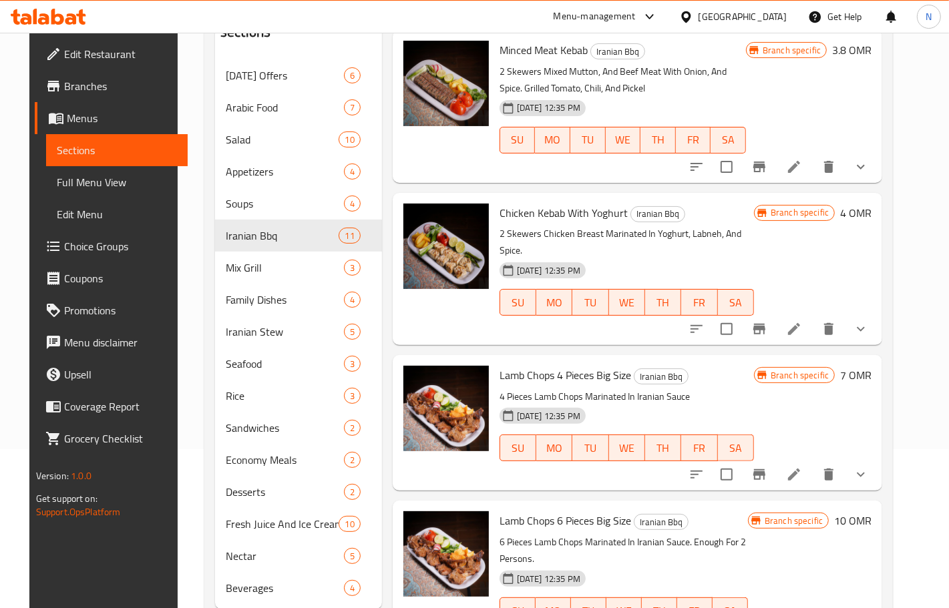
scroll to position [188, 0]
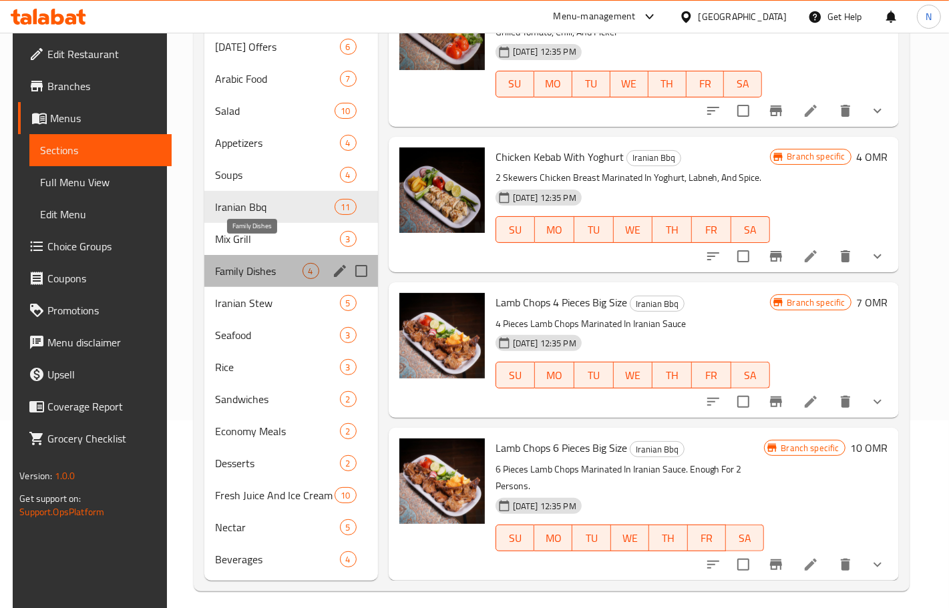
click at [249, 263] on span "Family Dishes" at bounding box center [258, 271] width 87 height 16
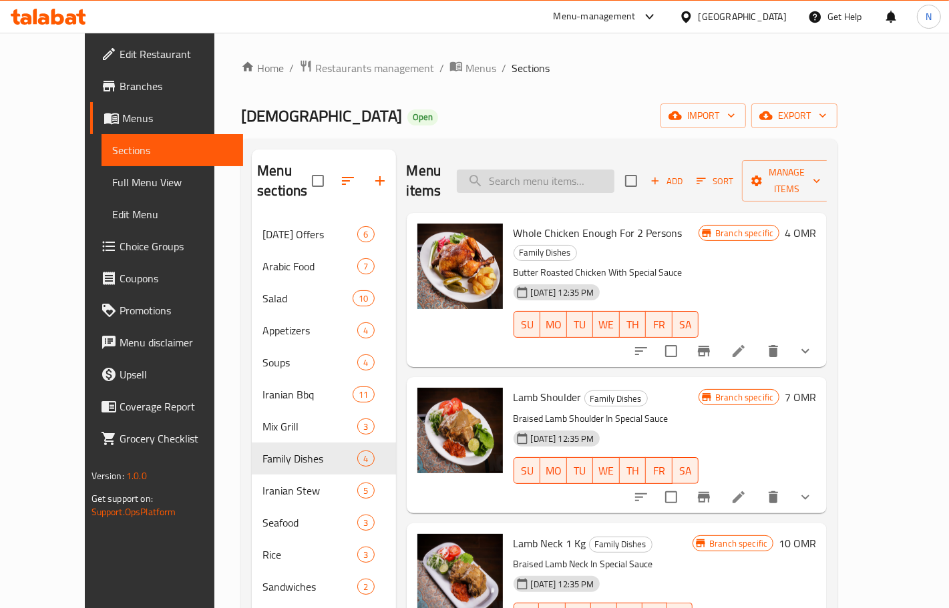
click at [578, 174] on input "search" at bounding box center [536, 181] width 158 height 23
paste input "minced meat kabab"
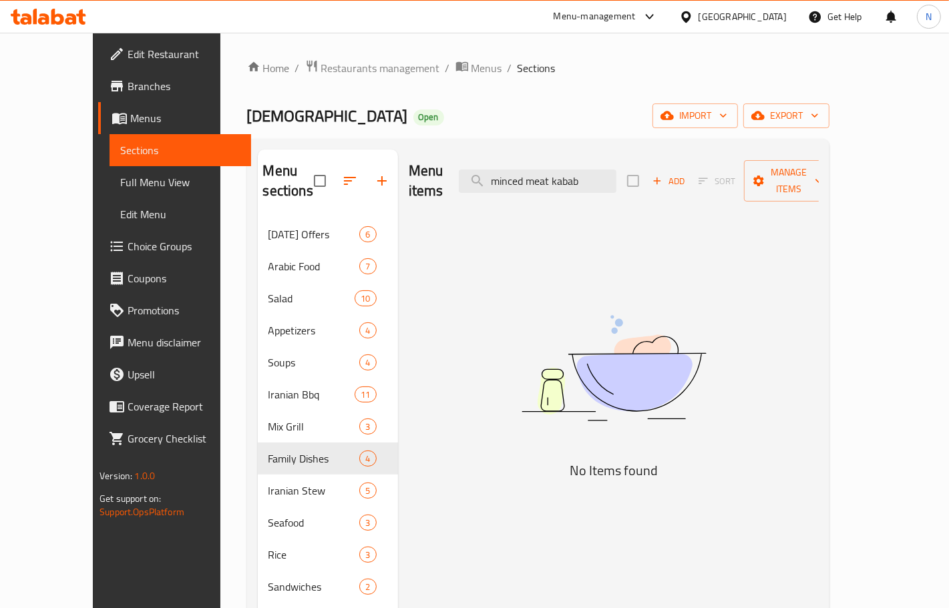
drag, startPoint x: 582, startPoint y: 174, endPoint x: 486, endPoint y: 174, distance: 96.8
click at [486, 174] on div "Menu items minced meat kabab Add Sort Manage items" at bounding box center [614, 181] width 410 height 63
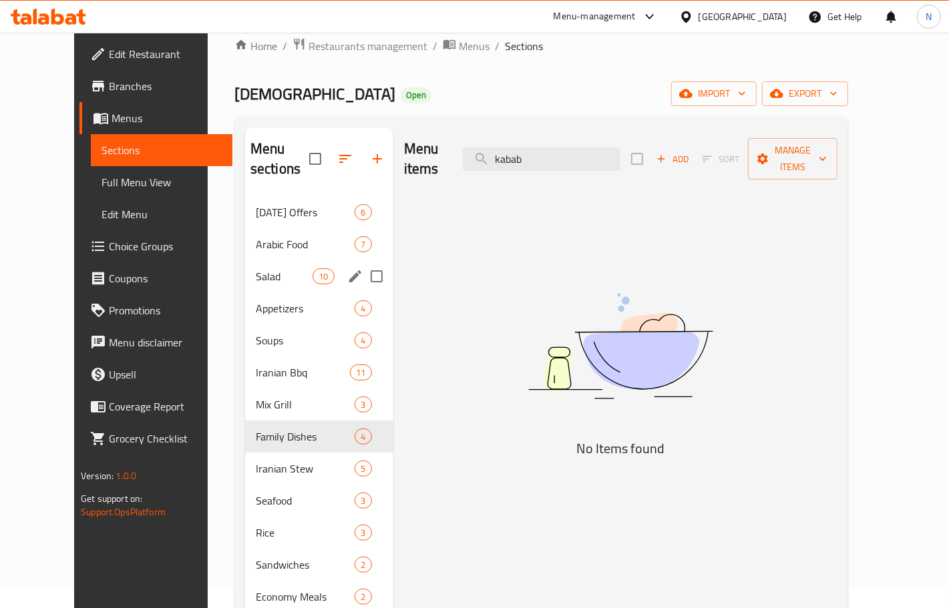
scroll to position [21, 0]
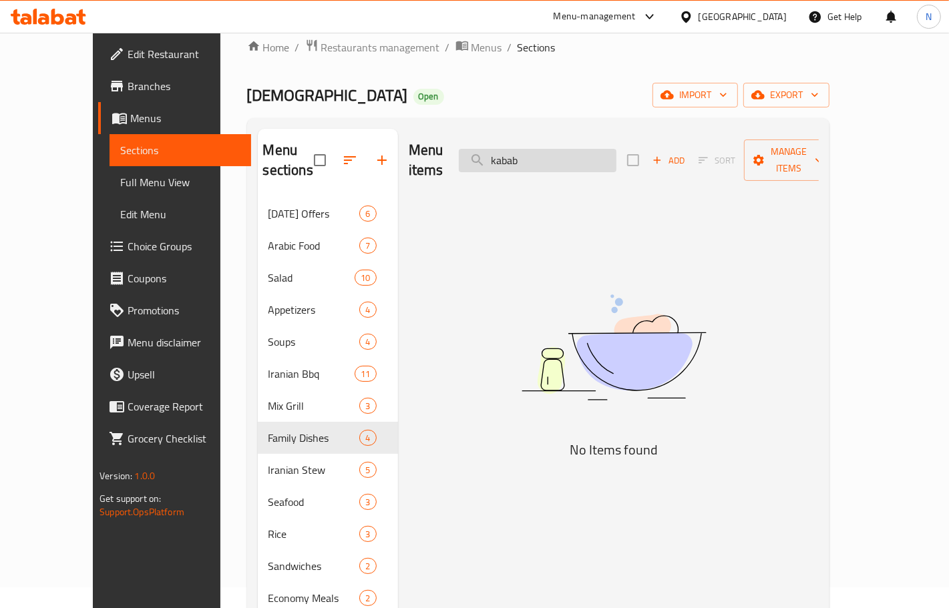
click at [539, 158] on input "kabab" at bounding box center [538, 160] width 158 height 23
paste input "sultani"
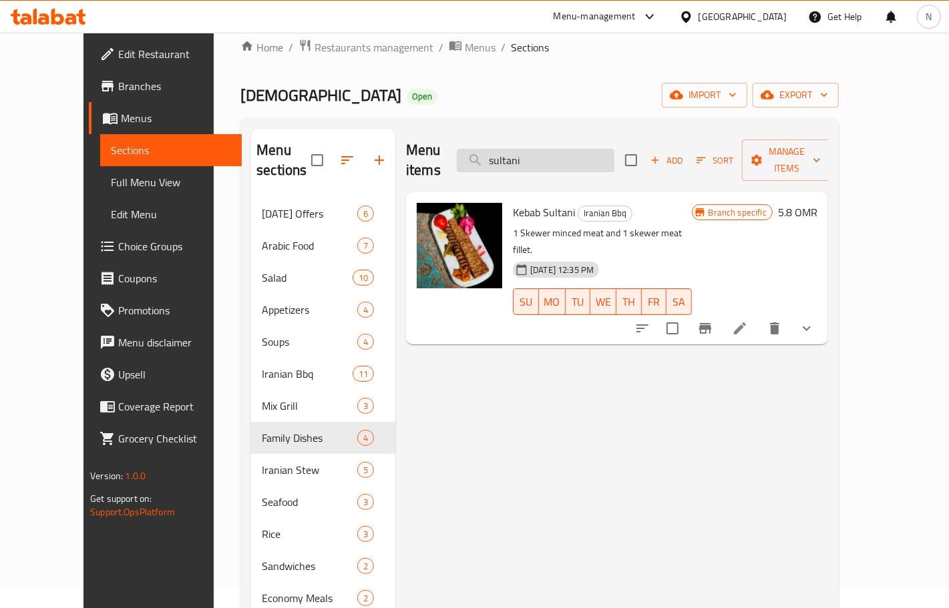
click at [584, 154] on input "sultani" at bounding box center [536, 160] width 158 height 23
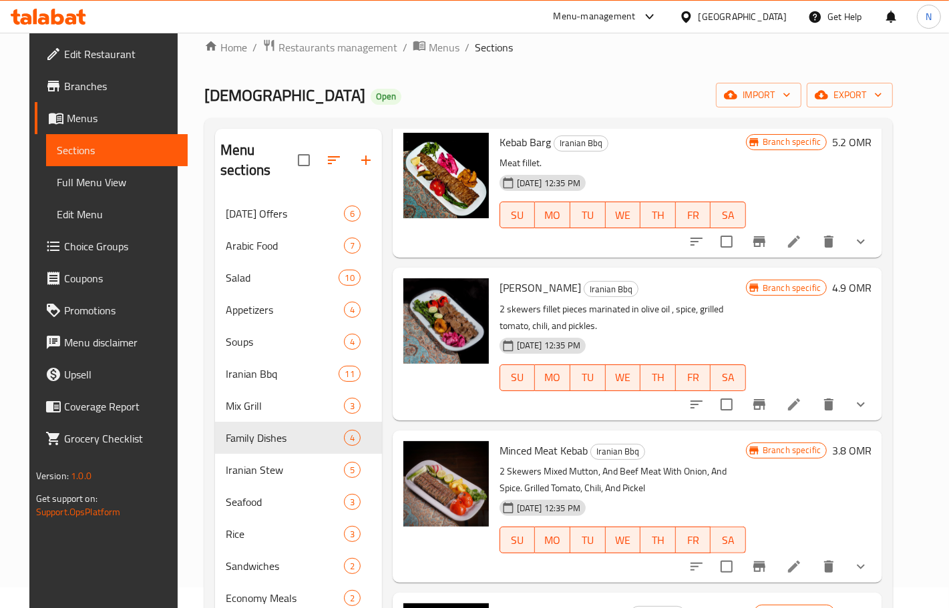
scroll to position [417, 0]
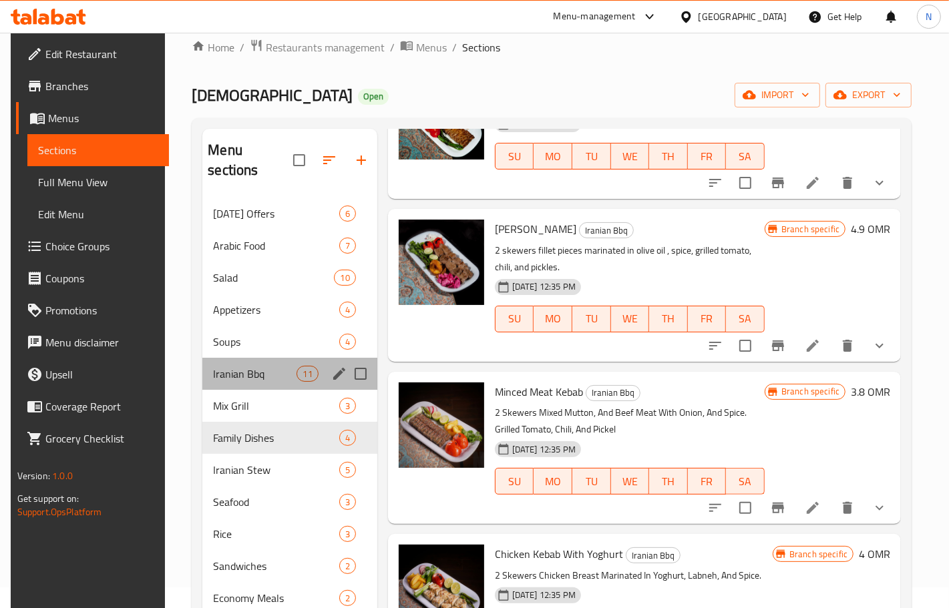
click at [258, 366] on span "Iranian Bbq" at bounding box center [254, 374] width 83 height 16
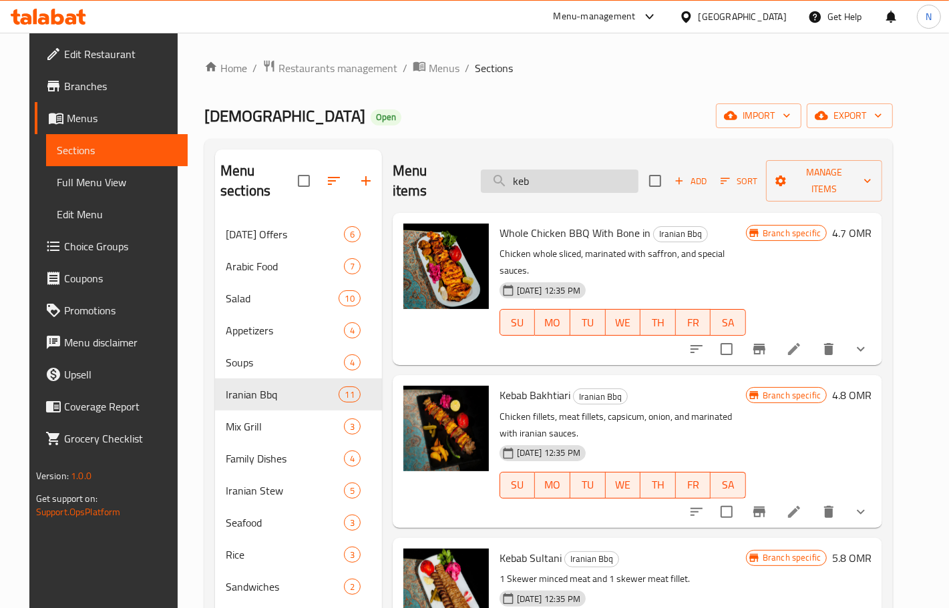
click at [570, 172] on input "keb" at bounding box center [560, 181] width 158 height 23
drag, startPoint x: 570, startPoint y: 172, endPoint x: 572, endPoint y: 160, distance: 11.7
click at [570, 170] on input "keb" at bounding box center [560, 181] width 158 height 23
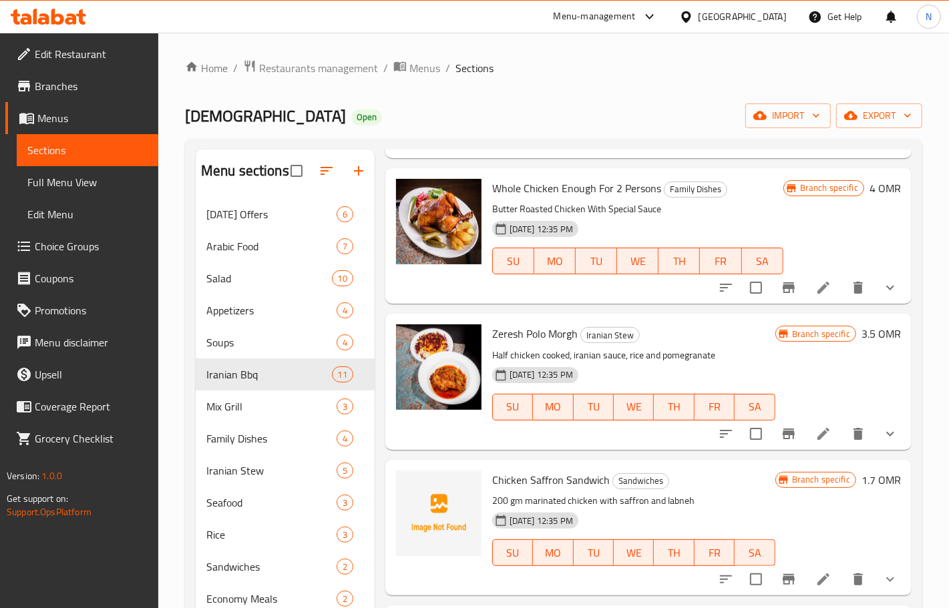
scroll to position [2720, 0]
type input "chicken"
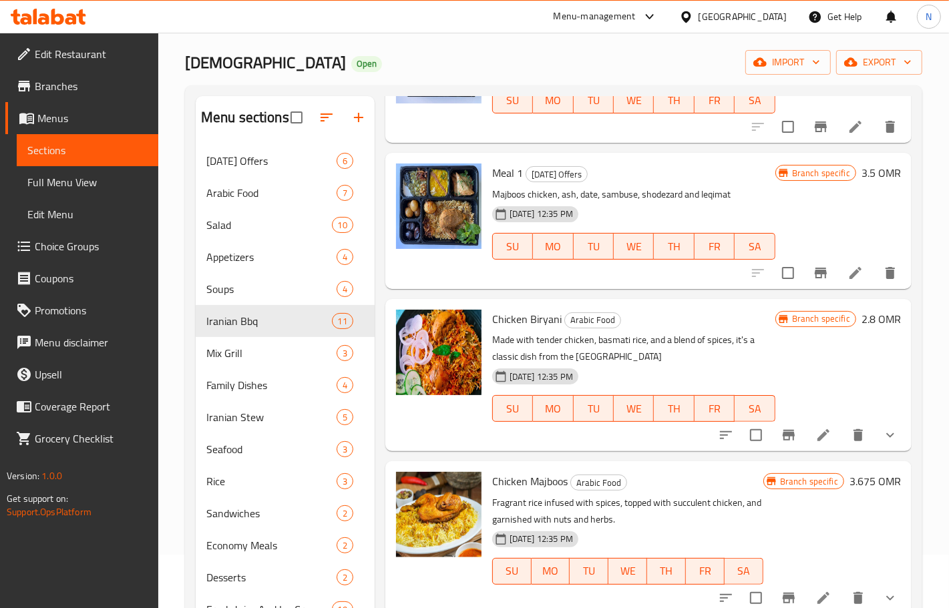
scroll to position [0, 0]
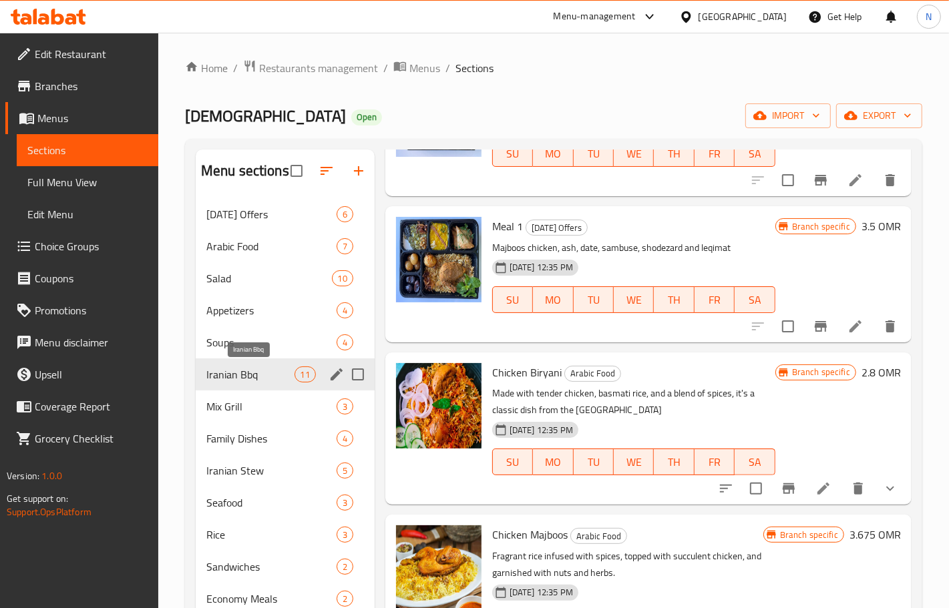
click at [270, 375] on span "Iranian Bbq" at bounding box center [250, 375] width 88 height 16
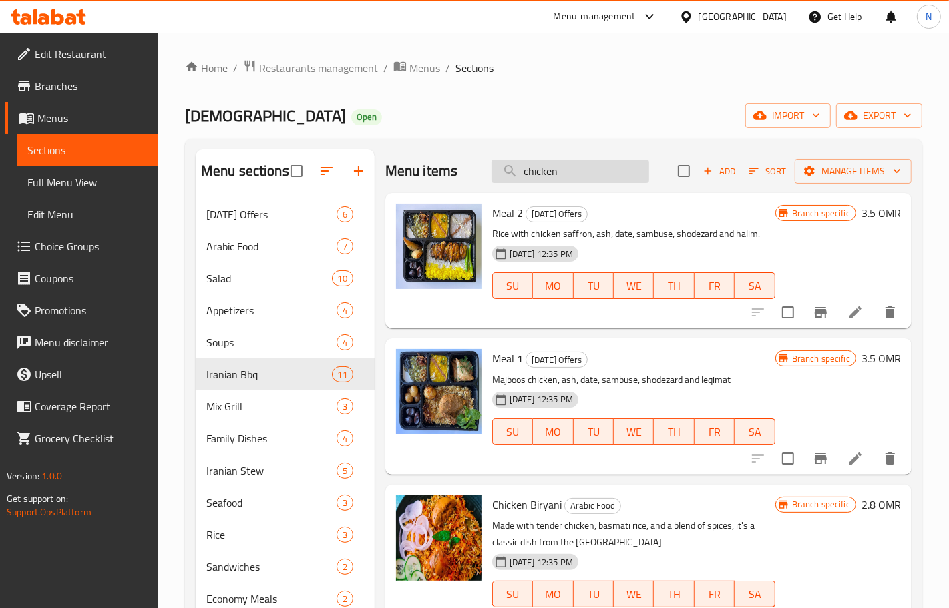
click at [549, 175] on input "chicken" at bounding box center [571, 171] width 158 height 23
click at [549, 175] on input "search" at bounding box center [571, 171] width 158 height 23
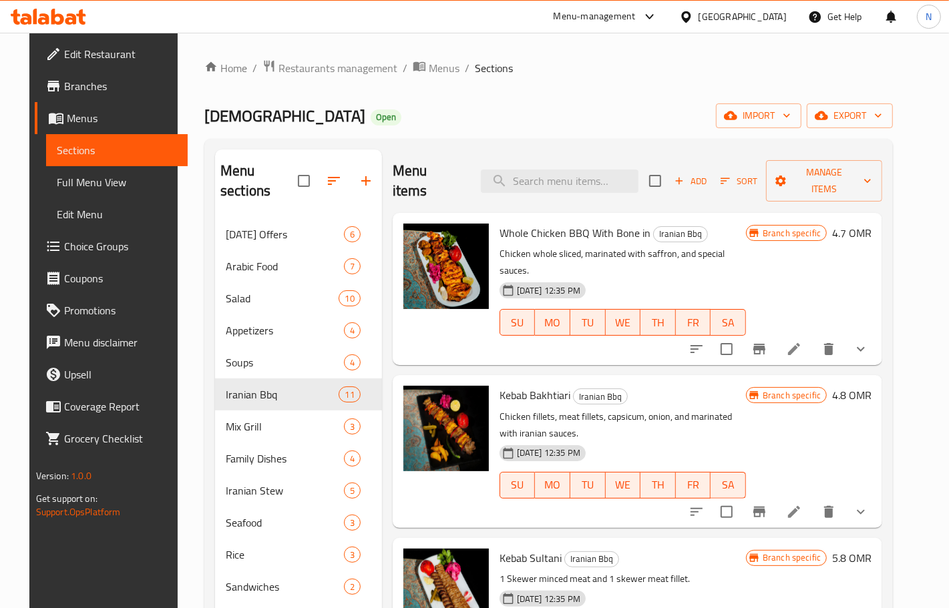
paste input "lamb chops 4 pcs"
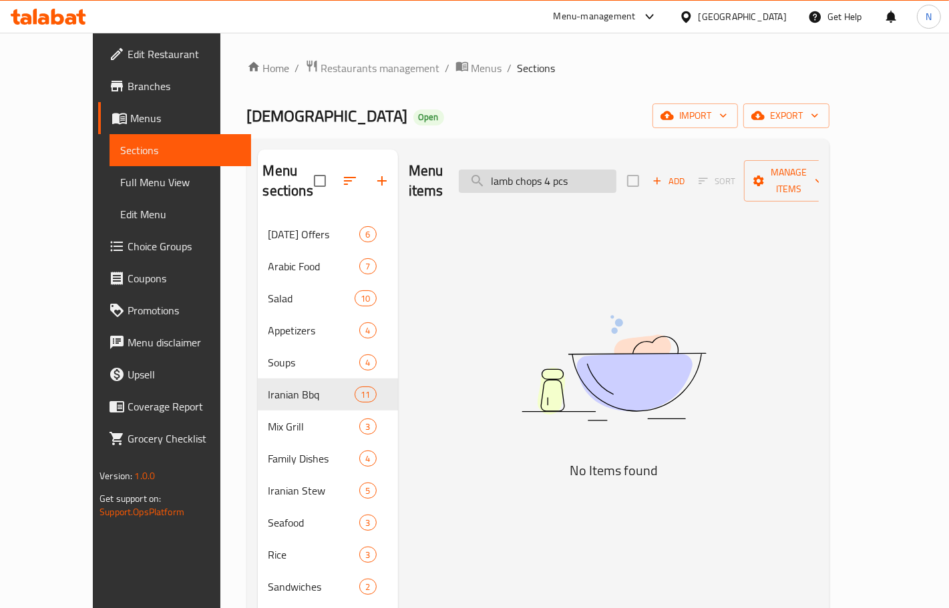
drag, startPoint x: 612, startPoint y: 176, endPoint x: 575, endPoint y: 176, distance: 36.7
click at [575, 176] on input "lamb chops 4 pcs" at bounding box center [538, 181] width 158 height 23
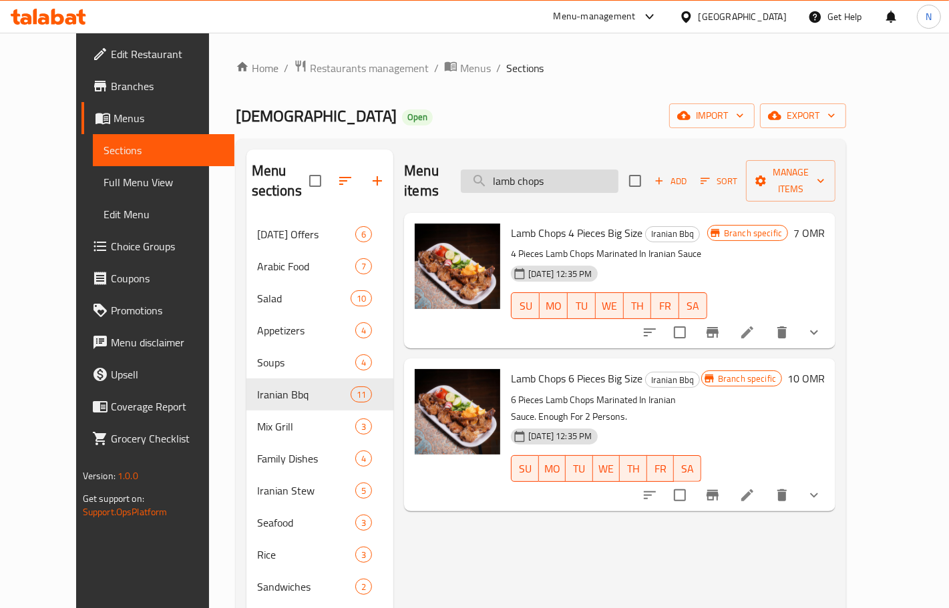
drag, startPoint x: 566, startPoint y: 192, endPoint x: 562, endPoint y: 182, distance: 10.2
click at [566, 192] on div "Menu items lamb chops Add Sort Manage items" at bounding box center [619, 181] width 431 height 63
click at [562, 182] on input "lamb chops" at bounding box center [540, 181] width 158 height 23
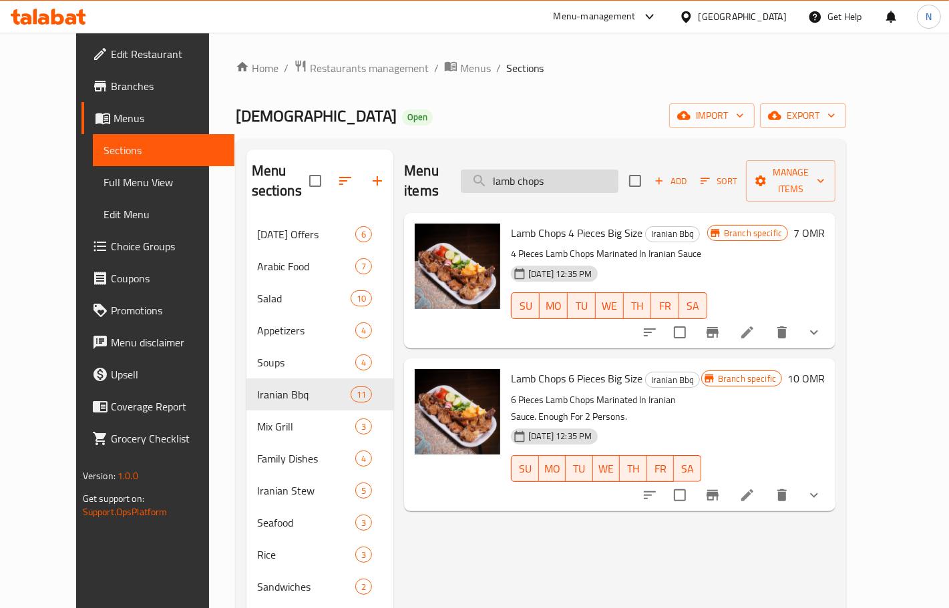
paste input "extra [DEMOGRAPHIC_DATA]"
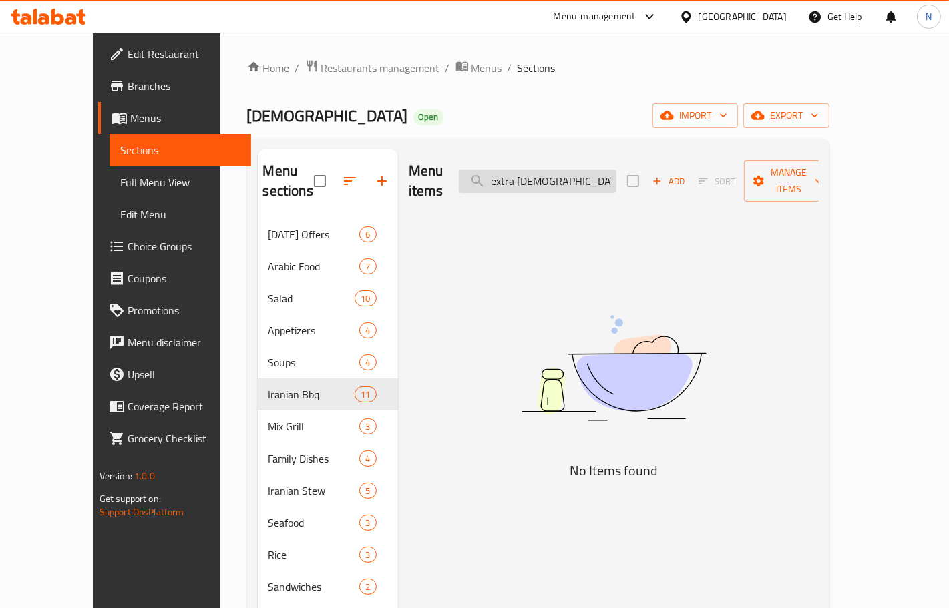
click at [558, 178] on input "extra [DEMOGRAPHIC_DATA]" at bounding box center [538, 181] width 158 height 23
type input "extra"
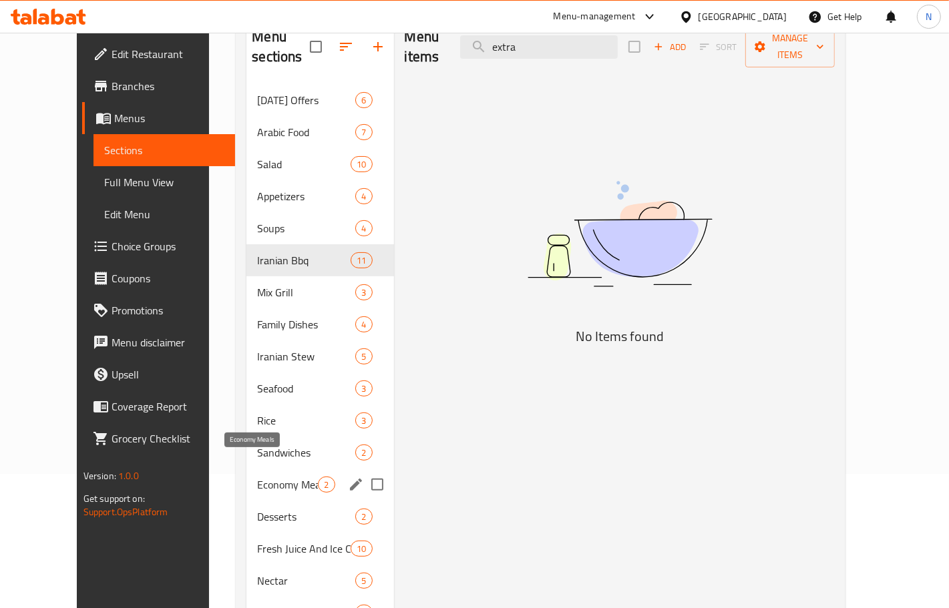
scroll to position [104, 0]
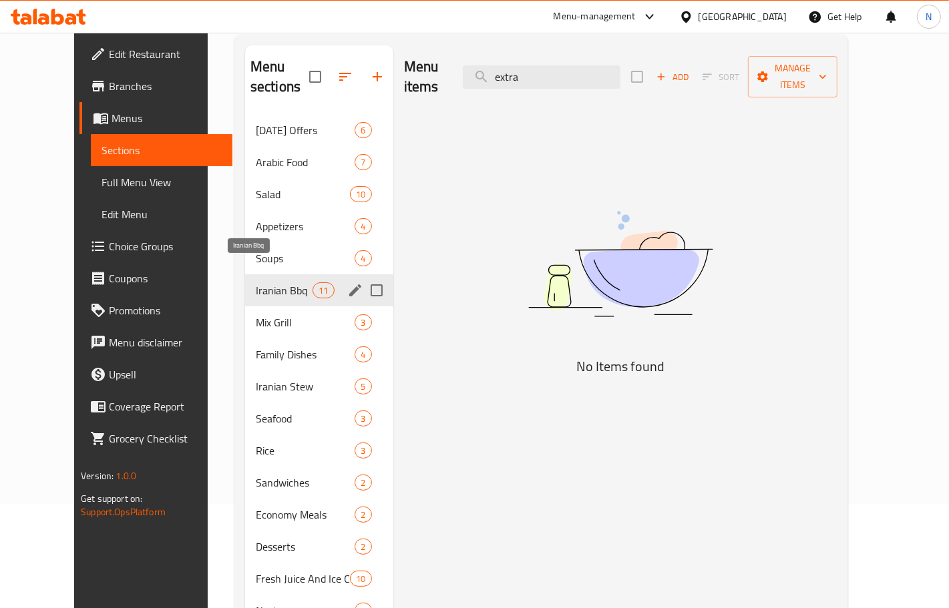
click at [256, 283] on span "Iranian Bbq" at bounding box center [284, 291] width 57 height 16
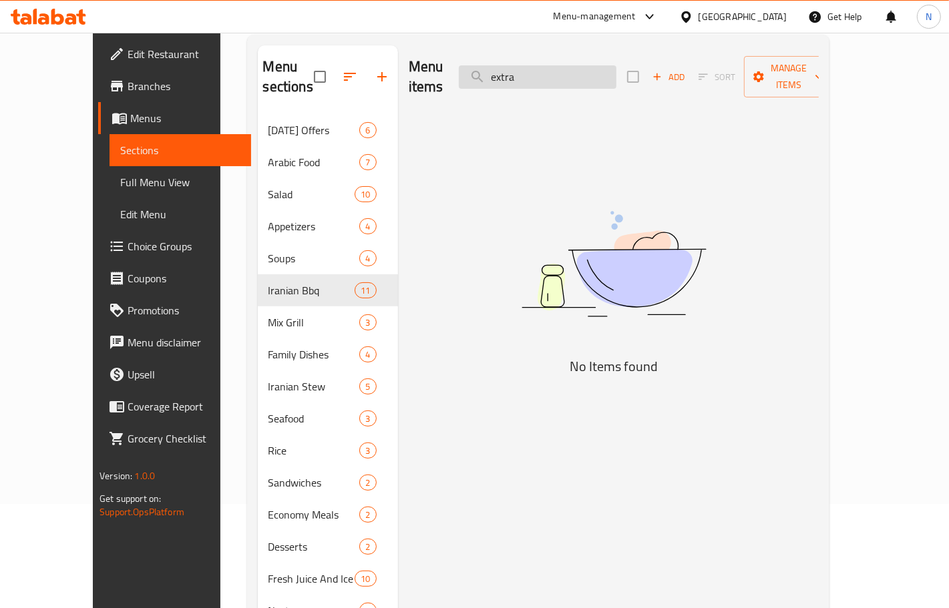
click at [582, 75] on input "extra" at bounding box center [538, 76] width 158 height 23
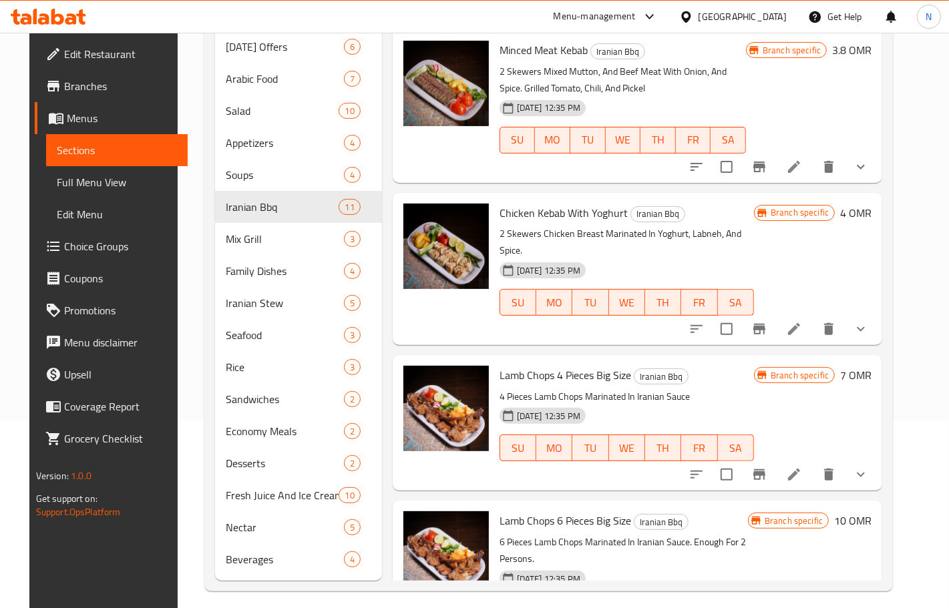
scroll to position [1129, 0]
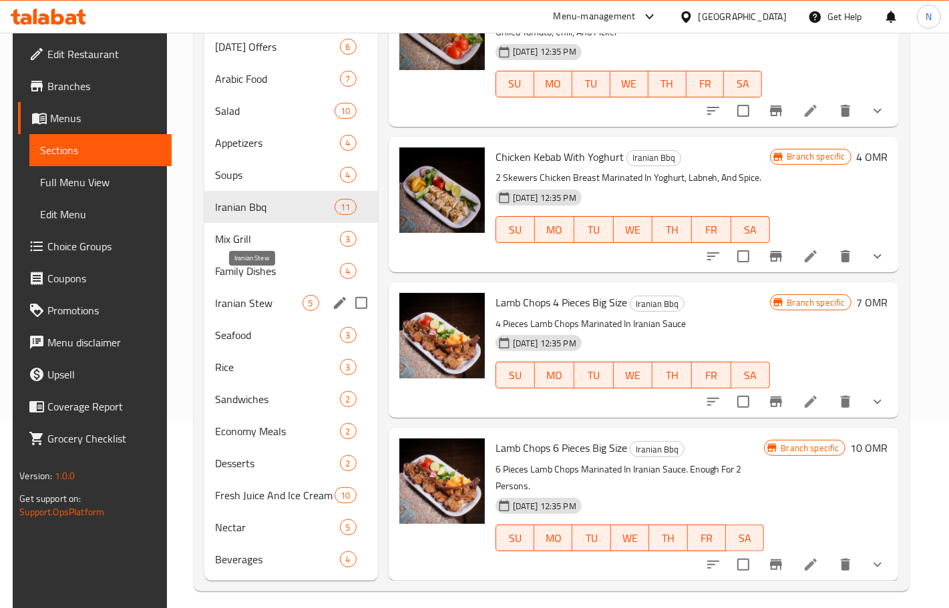
click at [258, 295] on span "Iranian Stew" at bounding box center [258, 303] width 87 height 16
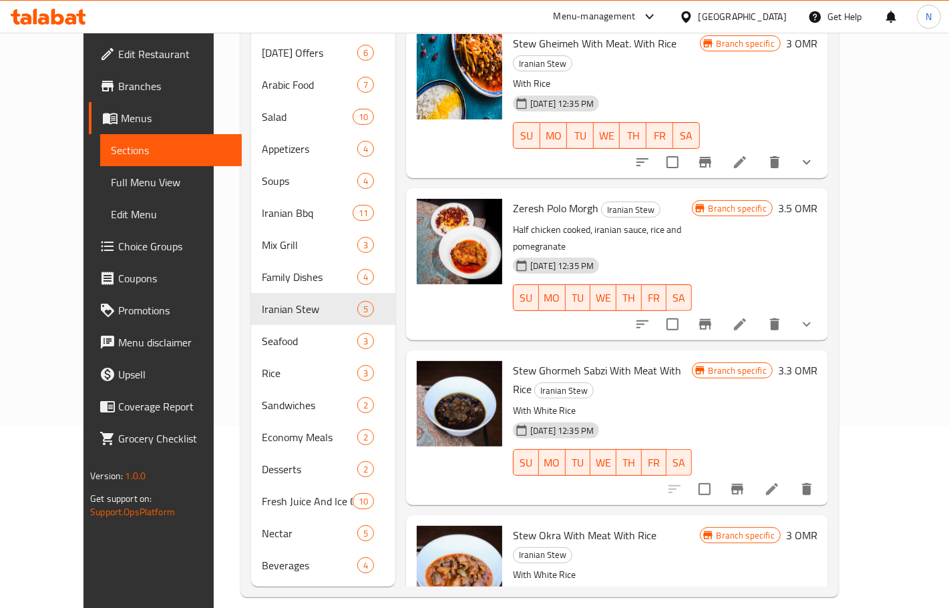
scroll to position [188, 0]
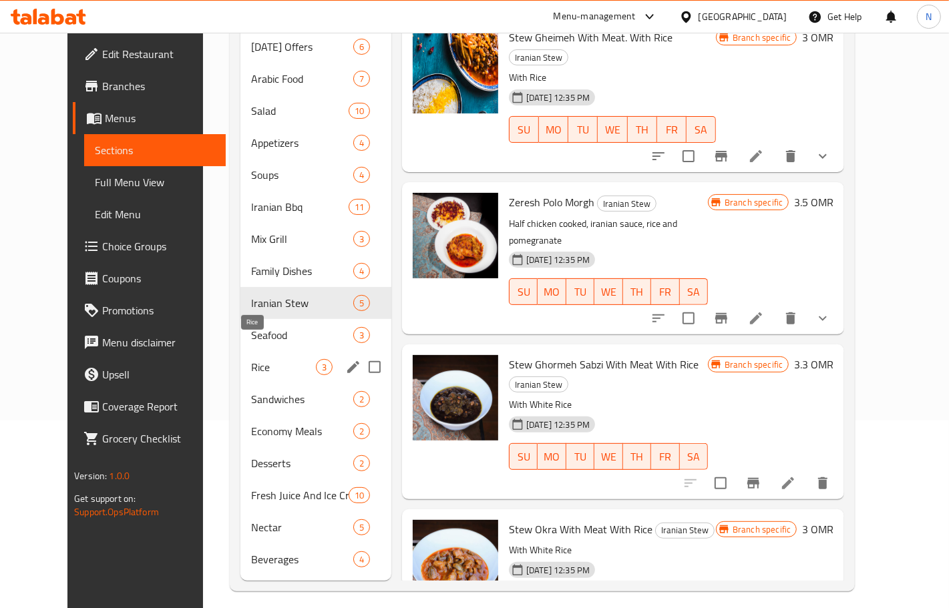
click at [260, 359] on span "Rice" at bounding box center [283, 367] width 65 height 16
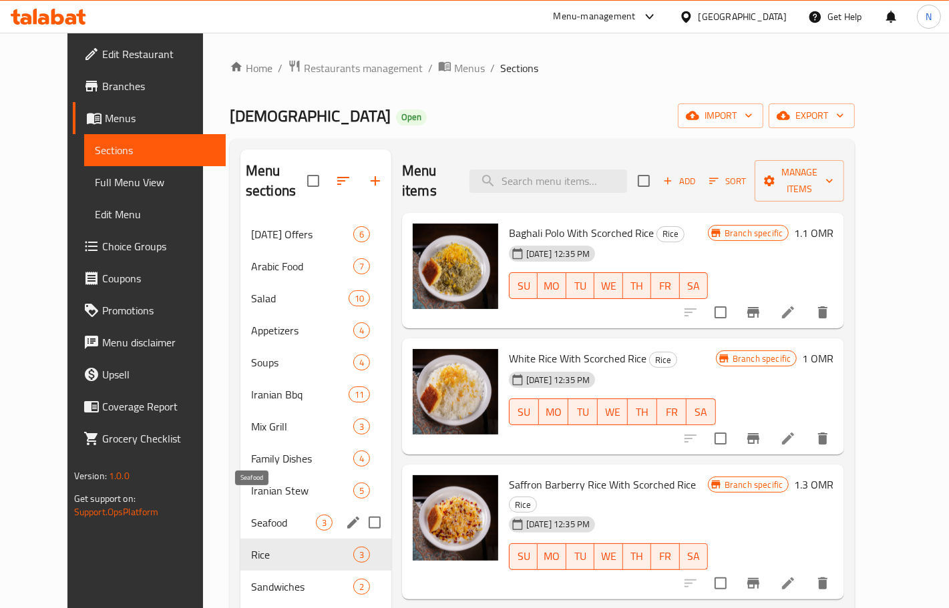
click at [254, 515] on span "Seafood" at bounding box center [283, 523] width 65 height 16
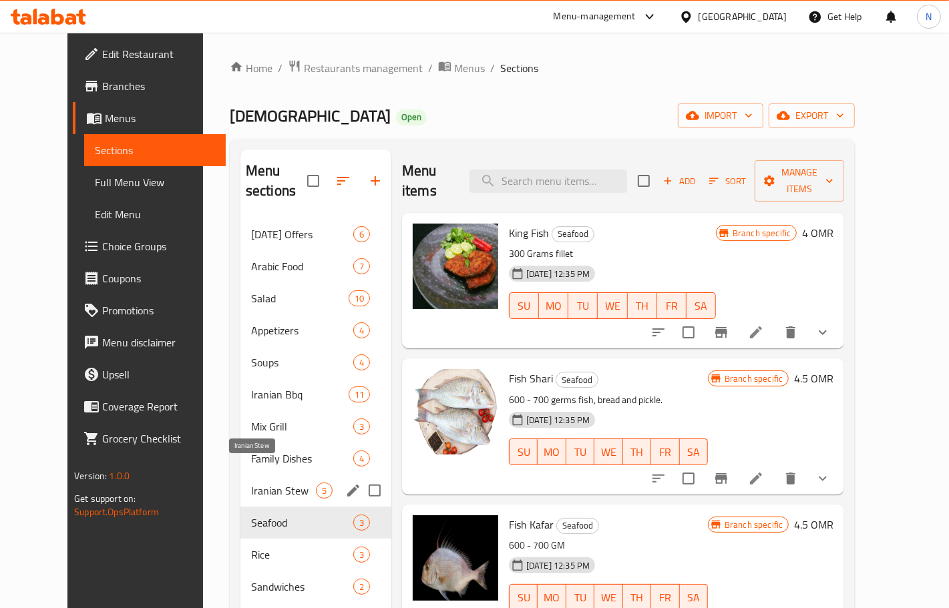
scroll to position [83, 0]
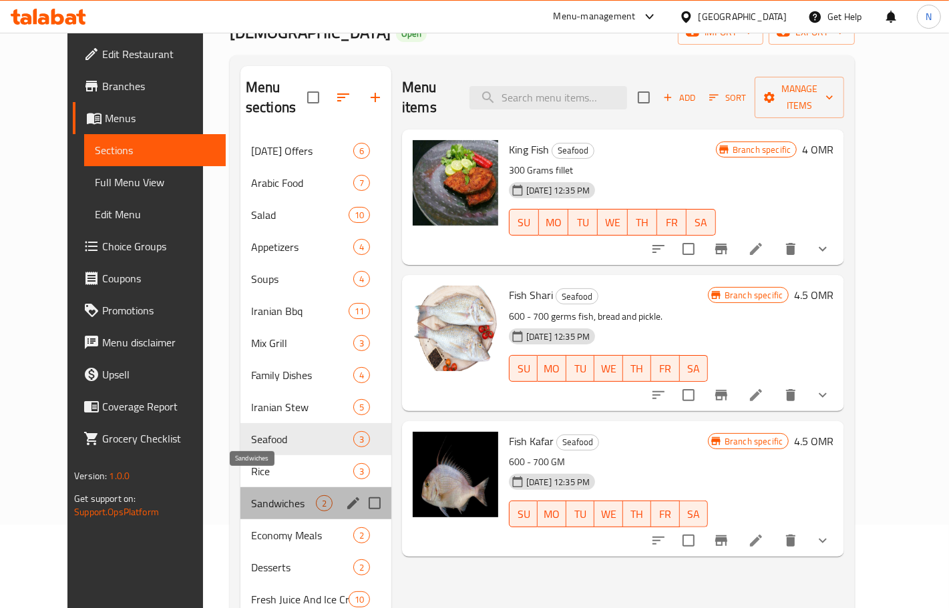
click at [261, 496] on span "Sandwiches" at bounding box center [283, 504] width 65 height 16
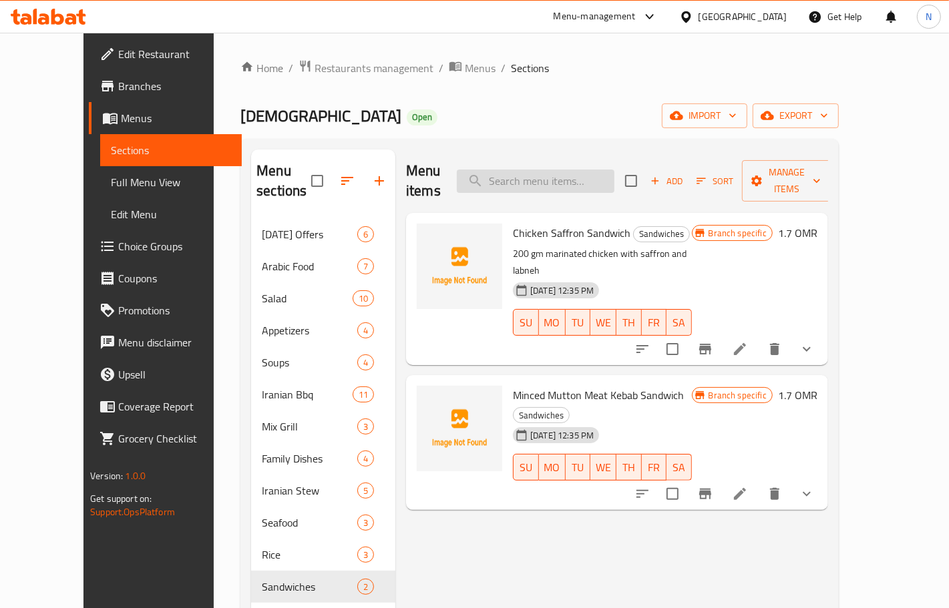
click at [556, 178] on input "search" at bounding box center [536, 181] width 158 height 23
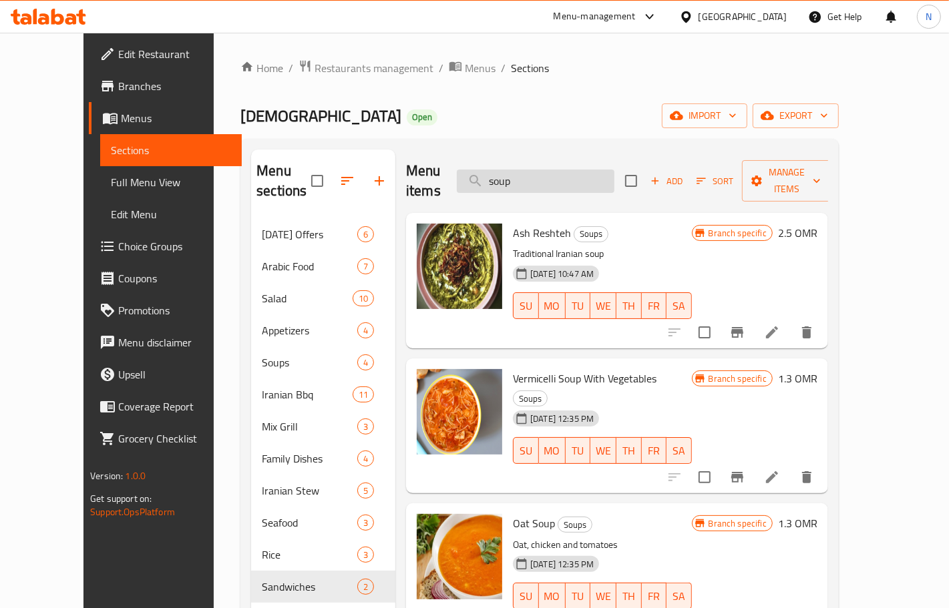
click at [599, 170] on input "soup" at bounding box center [536, 181] width 158 height 23
paste input "French Fries"
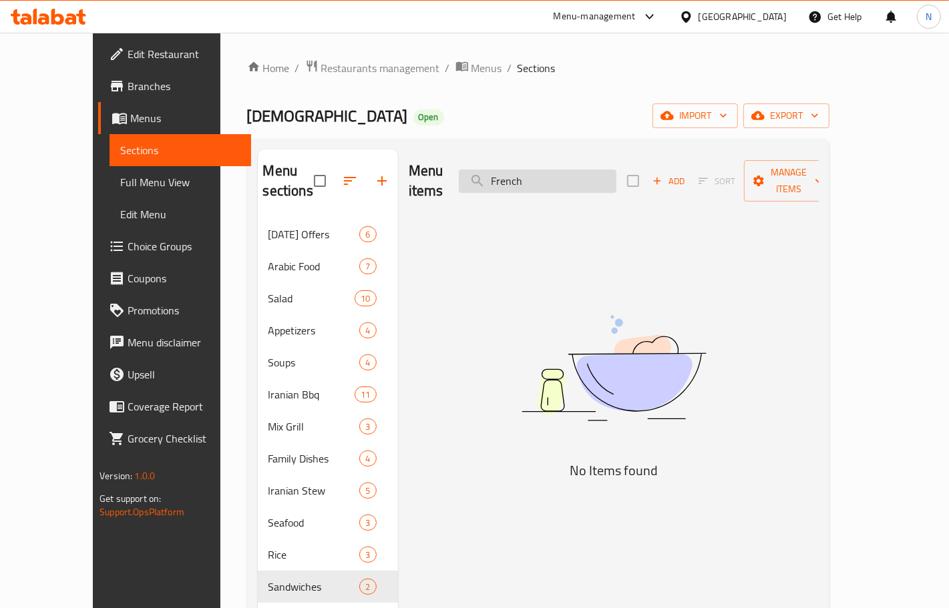
click at [573, 170] on input "French" at bounding box center [538, 181] width 158 height 23
paste input "Juice Sweetmelon"
click at [538, 176] on input "Juice Sweetmelon" at bounding box center [538, 181] width 158 height 23
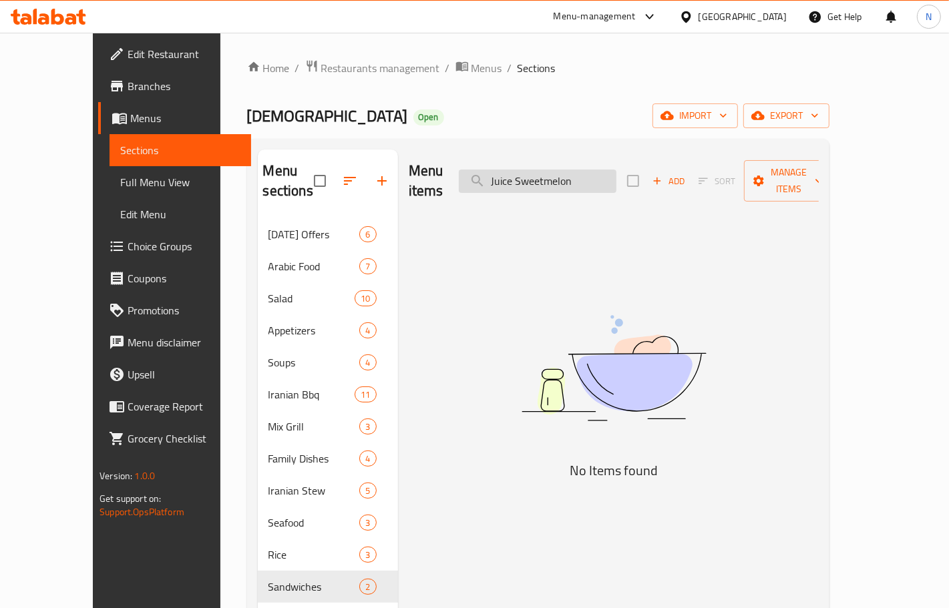
click at [538, 176] on input "Juice Sweetmelon" at bounding box center [538, 181] width 158 height 23
click at [550, 170] on input "Sweetmelon" at bounding box center [538, 181] width 158 height 23
click at [542, 175] on input "Sweet melon" at bounding box center [538, 181] width 158 height 23
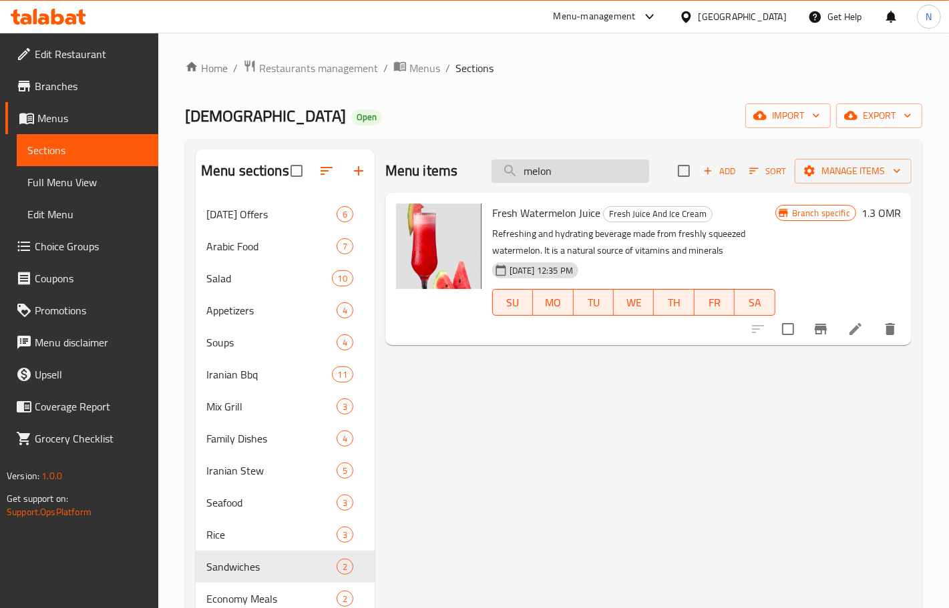
click at [586, 170] on input "melon" at bounding box center [571, 171] width 158 height 23
paste input "chicken saffron whole"
click at [544, 172] on input "chicken saffron whole" at bounding box center [571, 171] width 158 height 23
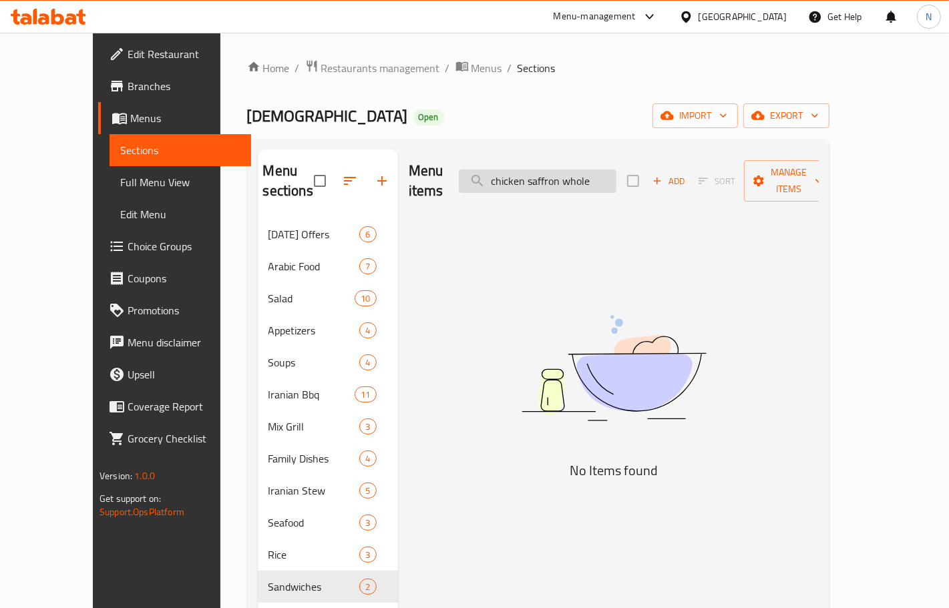
click at [544, 172] on input "chicken saffron whole" at bounding box center [538, 181] width 158 height 23
click at [582, 172] on input "saffron whole" at bounding box center [538, 181] width 158 height 23
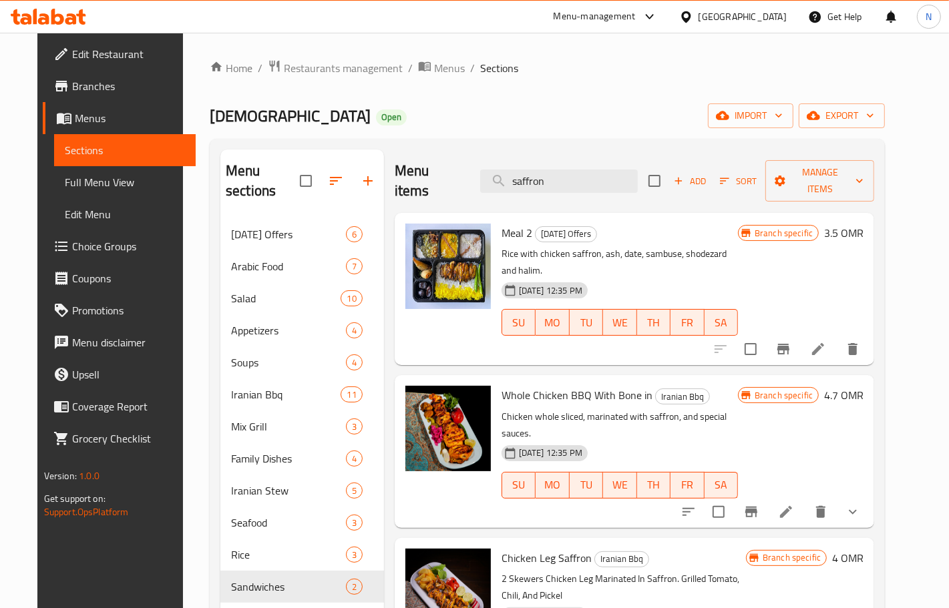
type input "saffron"
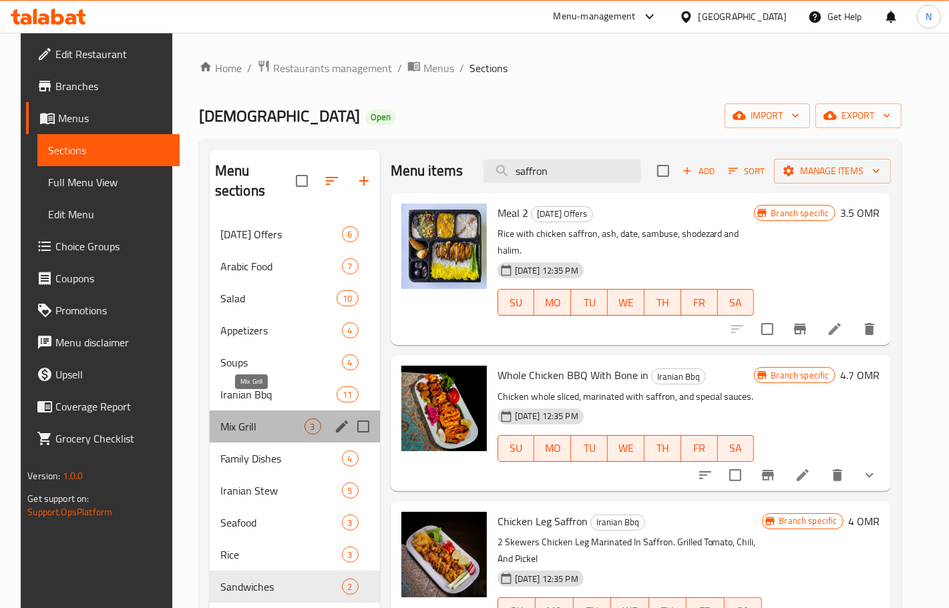
click at [248, 419] on span "Mix Grill" at bounding box center [262, 427] width 84 height 16
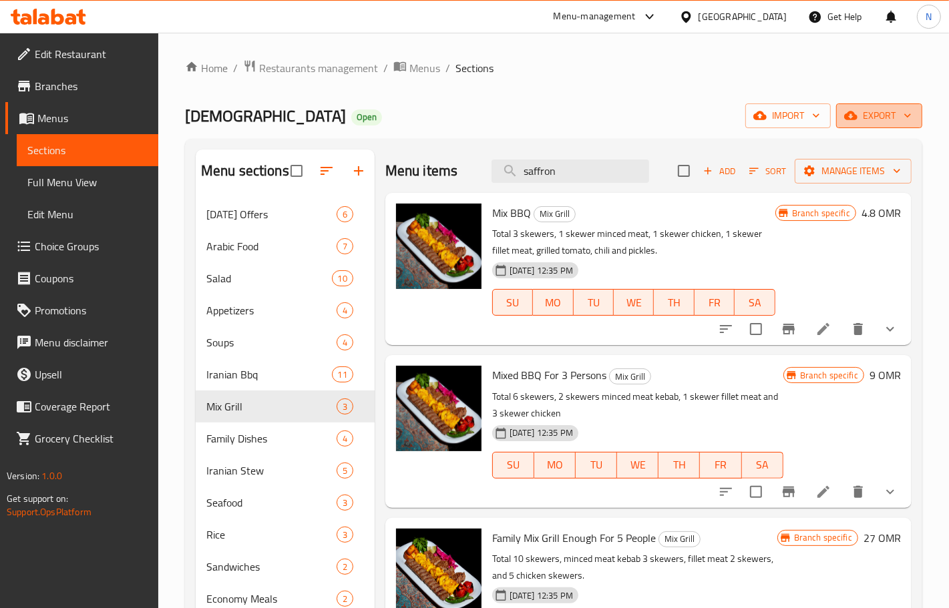
click at [867, 118] on span "export" at bounding box center [879, 116] width 65 height 17
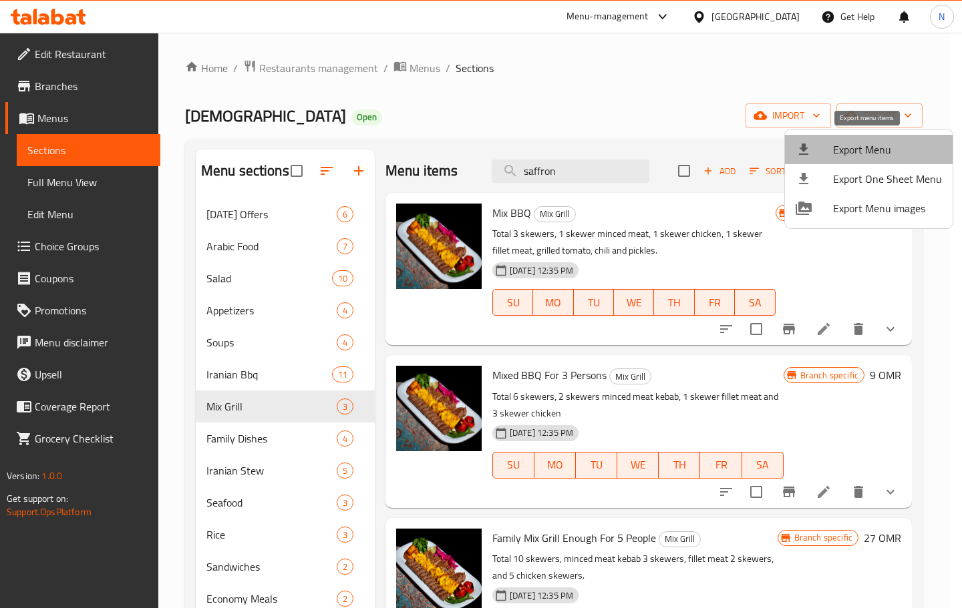
click at [876, 150] on span "Export Menu" at bounding box center [887, 150] width 109 height 16
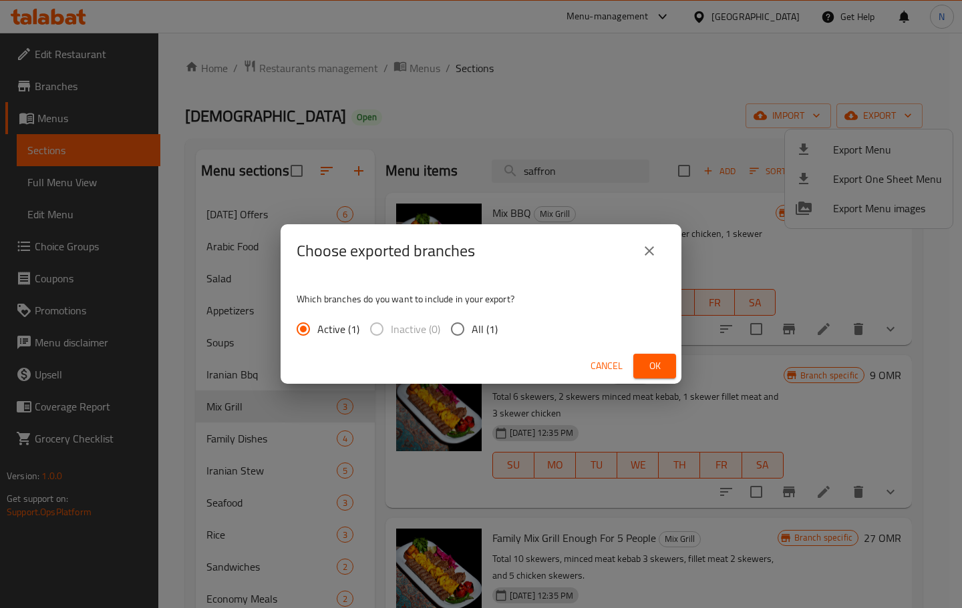
click at [653, 355] on button "Ok" at bounding box center [654, 366] width 43 height 25
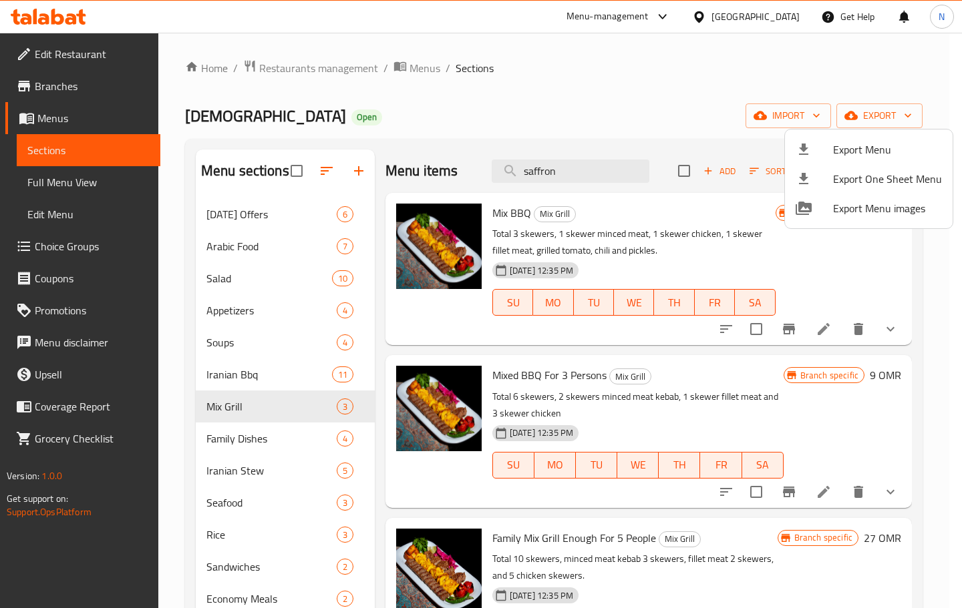
click at [936, 459] on div at bounding box center [481, 304] width 962 height 608
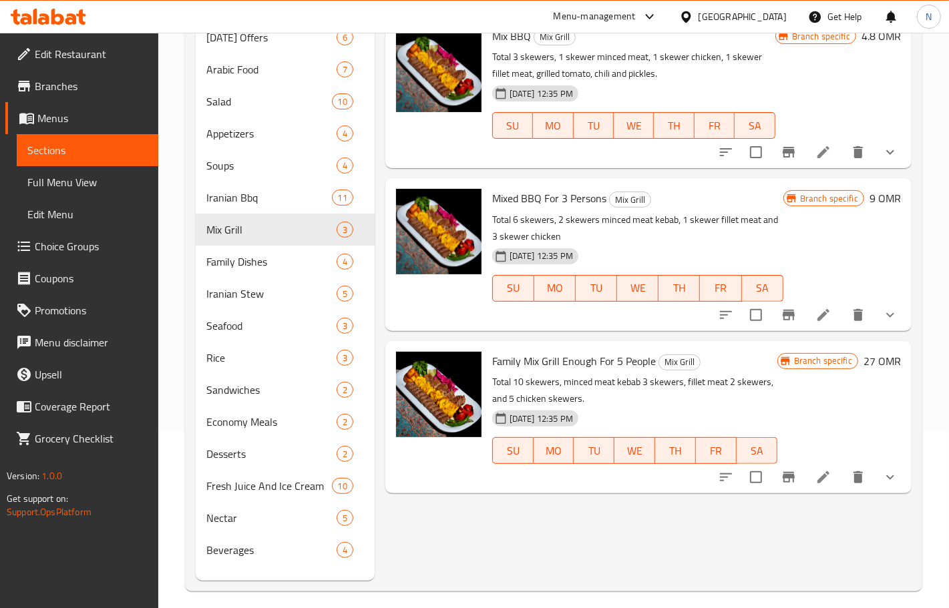
scroll to position [188, 0]
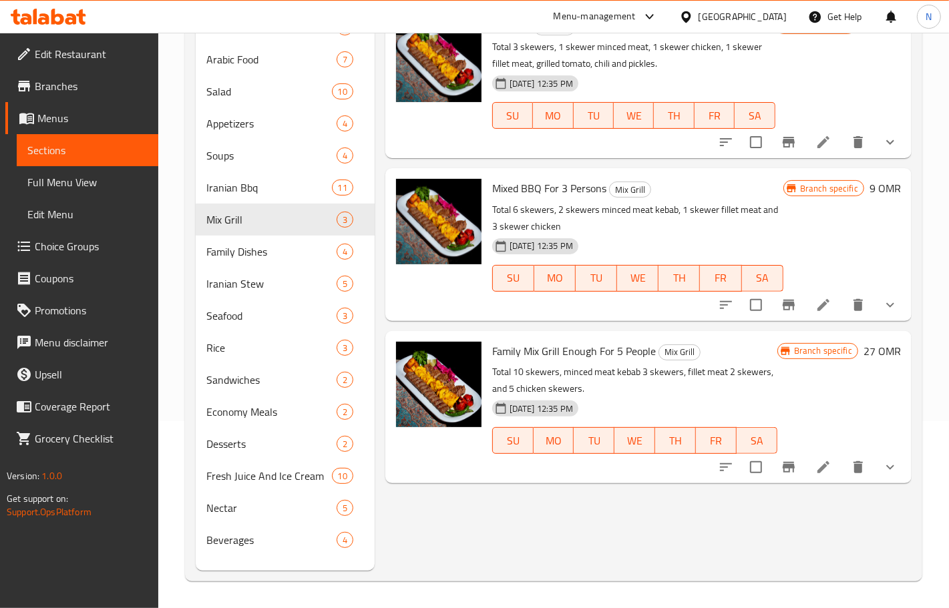
click at [829, 470] on icon at bounding box center [824, 468] width 16 height 16
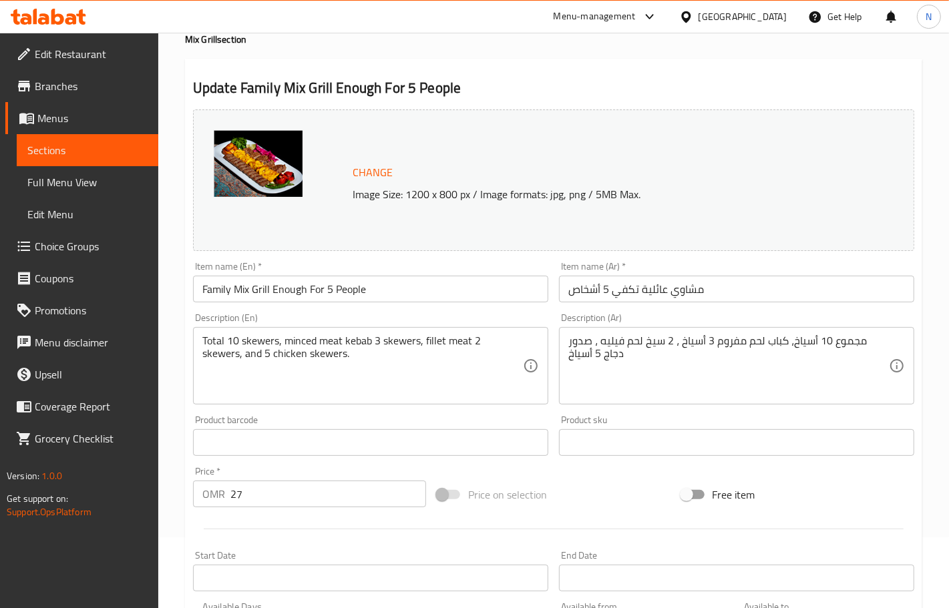
scroll to position [167, 0]
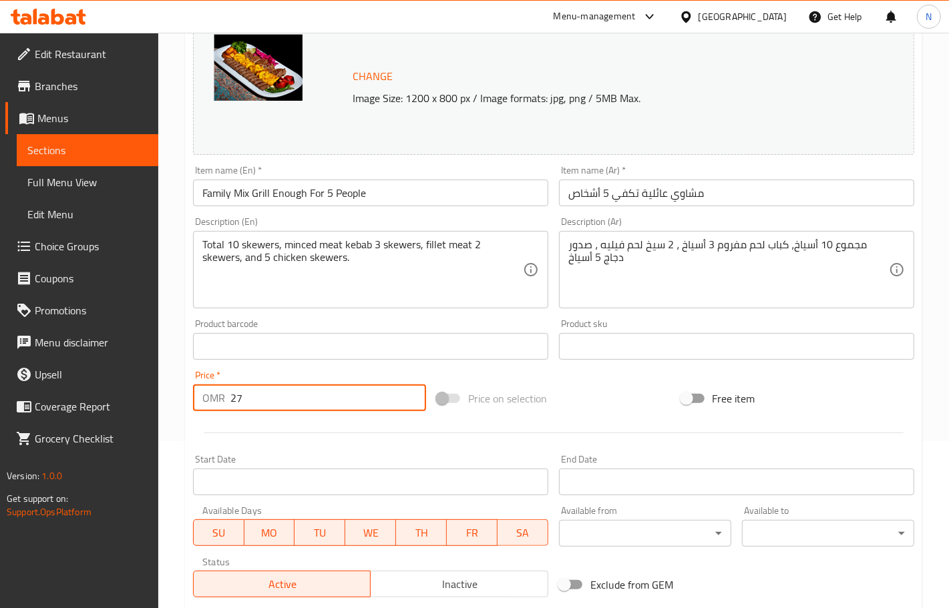
click at [313, 394] on input "27" at bounding box center [328, 398] width 196 height 27
paste input "19.900"
type input "19.900"
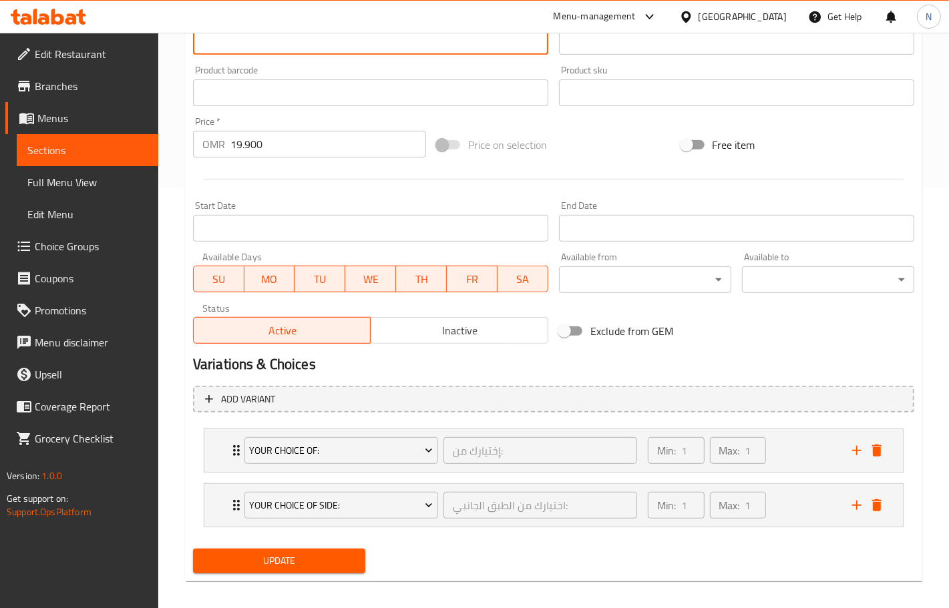
scroll to position [431, 0]
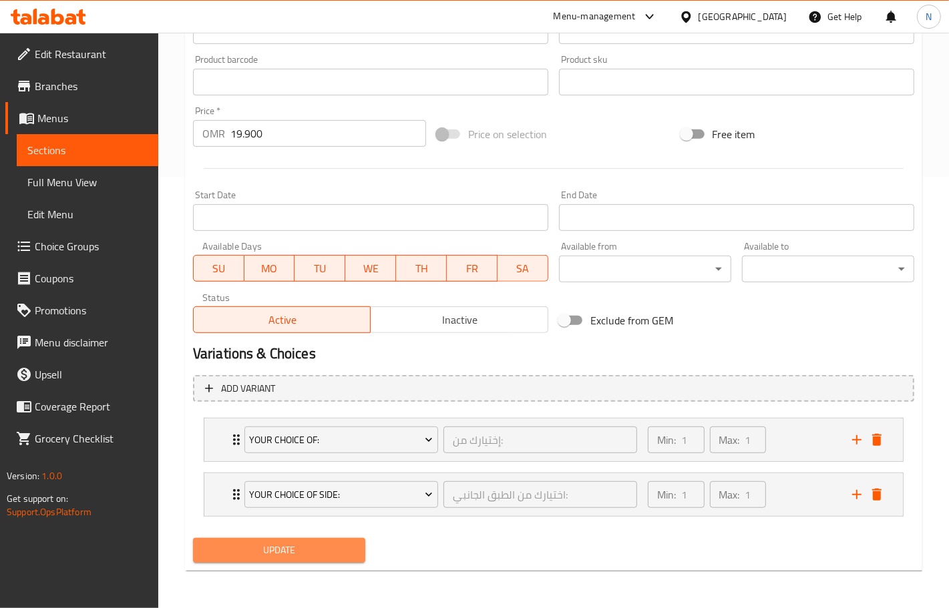
click at [298, 546] on span "Update" at bounding box center [279, 550] width 151 height 17
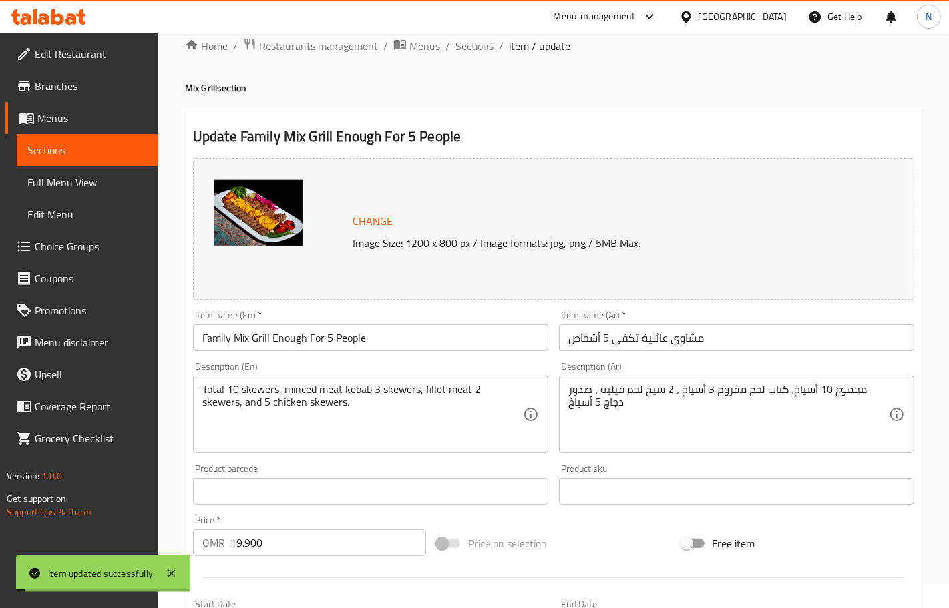
scroll to position [0, 0]
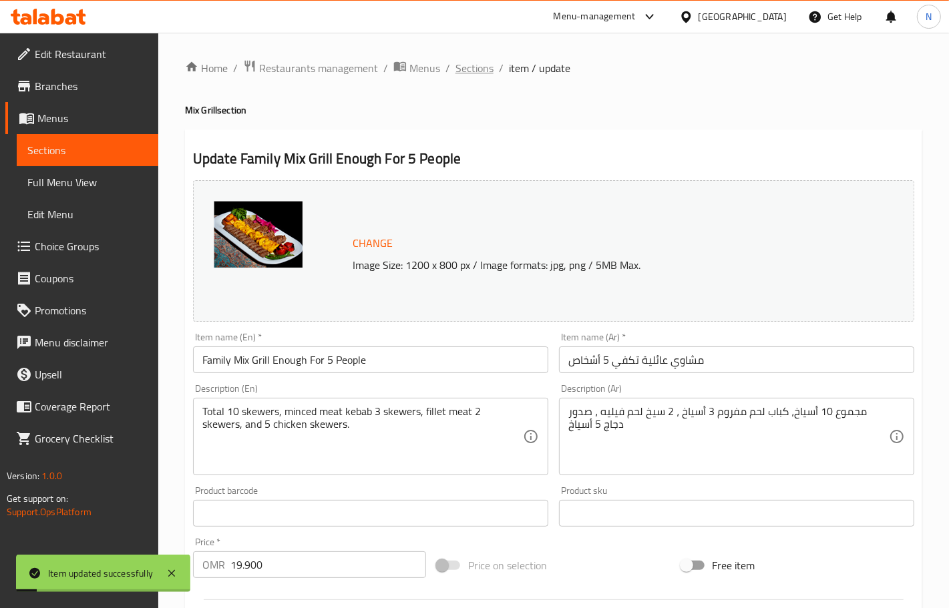
click at [482, 68] on span "Sections" at bounding box center [475, 68] width 38 height 16
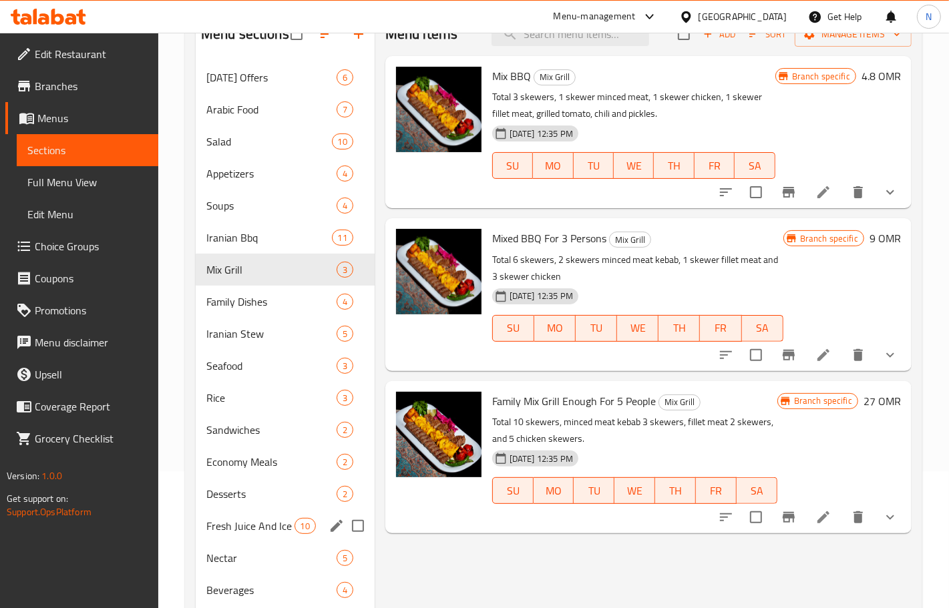
scroll to position [167, 0]
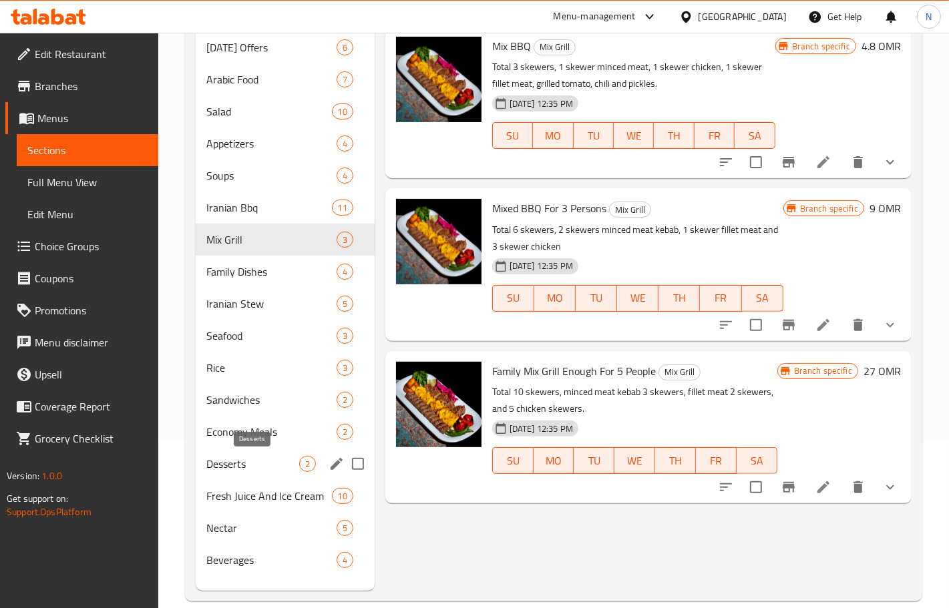
click at [254, 466] on span "Desserts" at bounding box center [252, 464] width 93 height 16
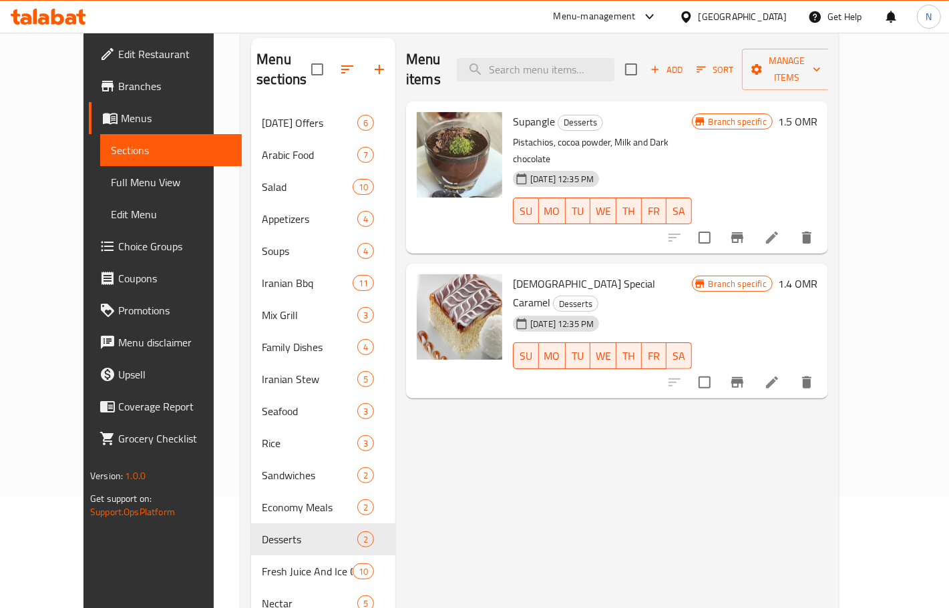
scroll to position [83, 0]
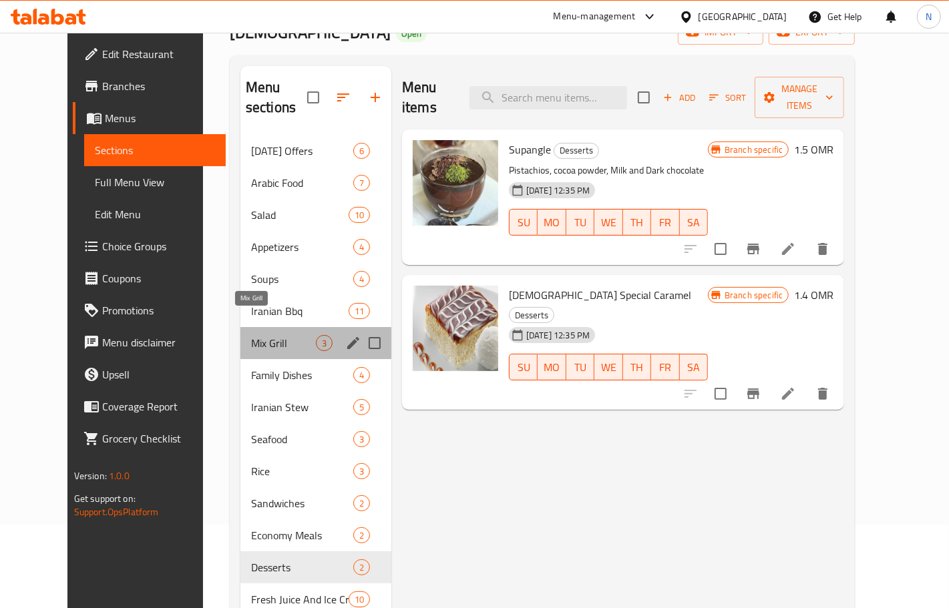
click at [251, 335] on span "Mix Grill" at bounding box center [283, 343] width 65 height 16
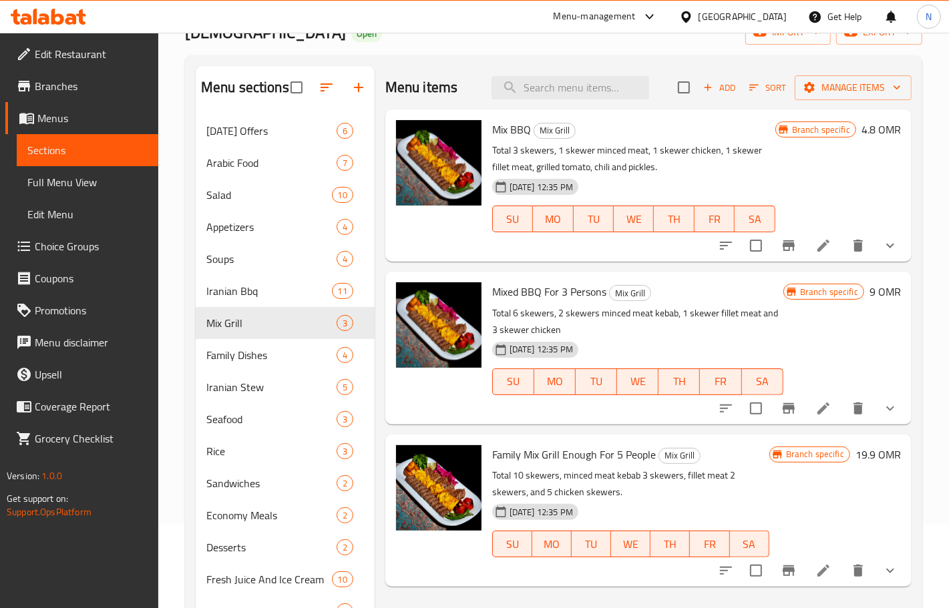
click at [823, 578] on icon at bounding box center [824, 571] width 16 height 16
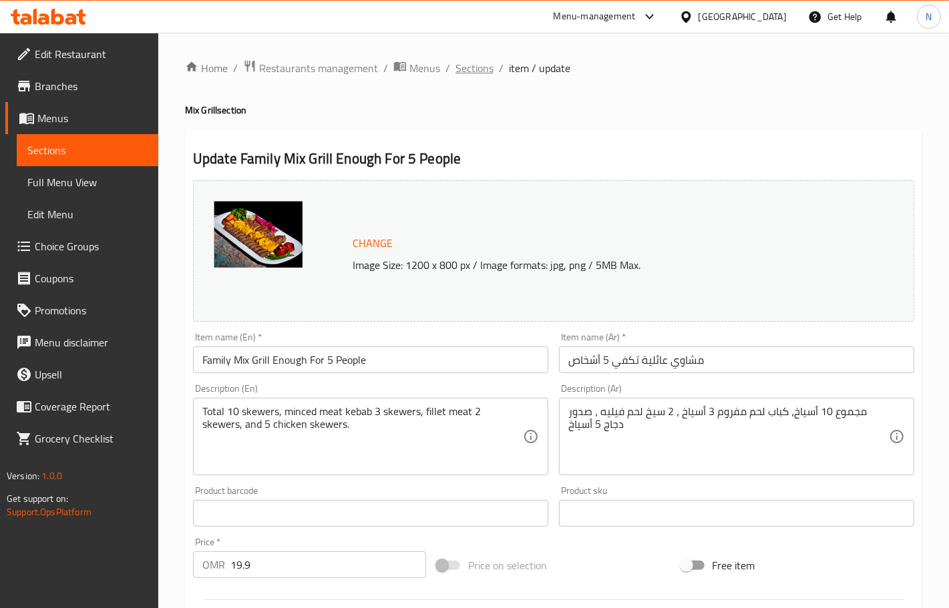
click at [476, 63] on span "Sections" at bounding box center [475, 68] width 38 height 16
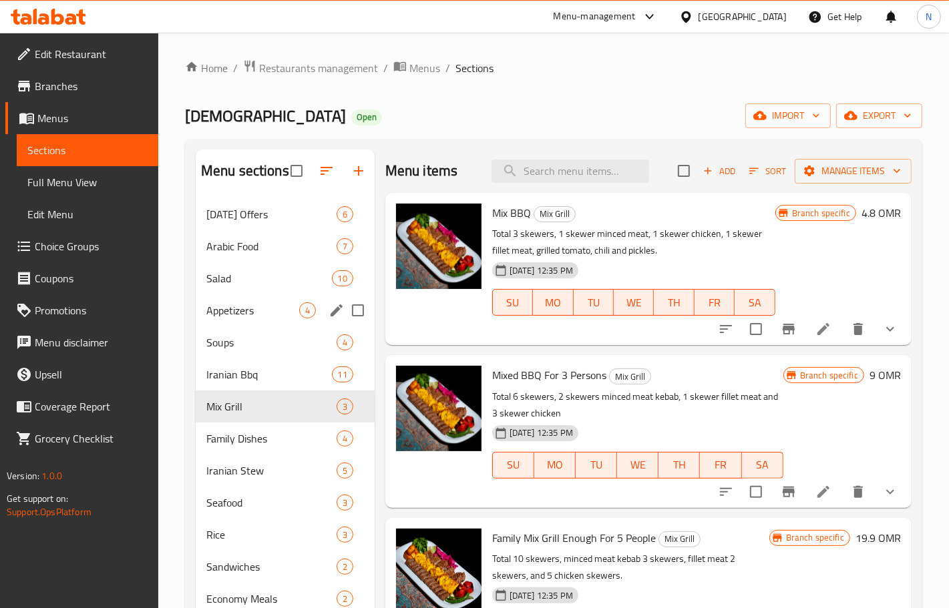
click at [248, 323] on div "Appetizers 4" at bounding box center [285, 311] width 179 height 32
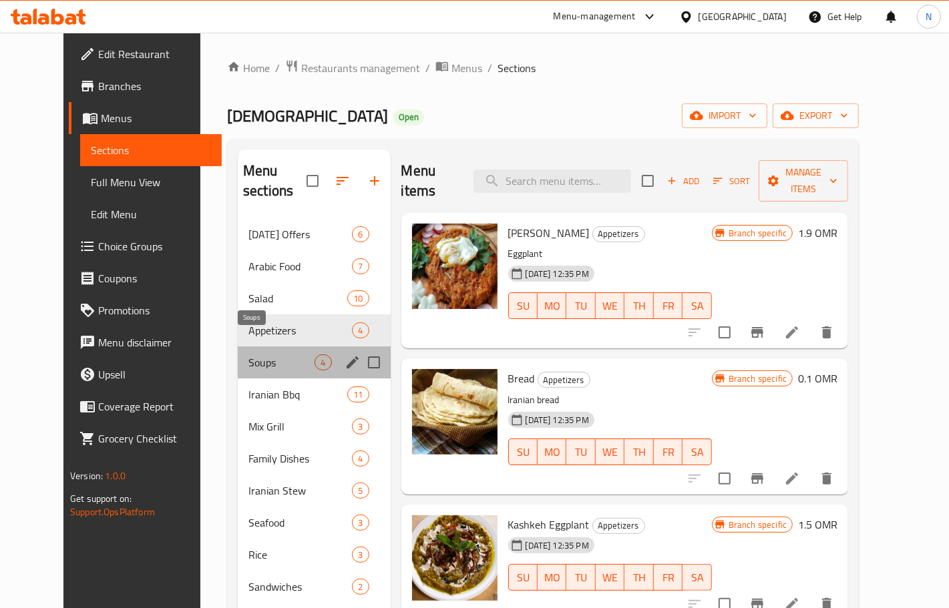
click at [249, 355] on span "Soups" at bounding box center [281, 363] width 66 height 16
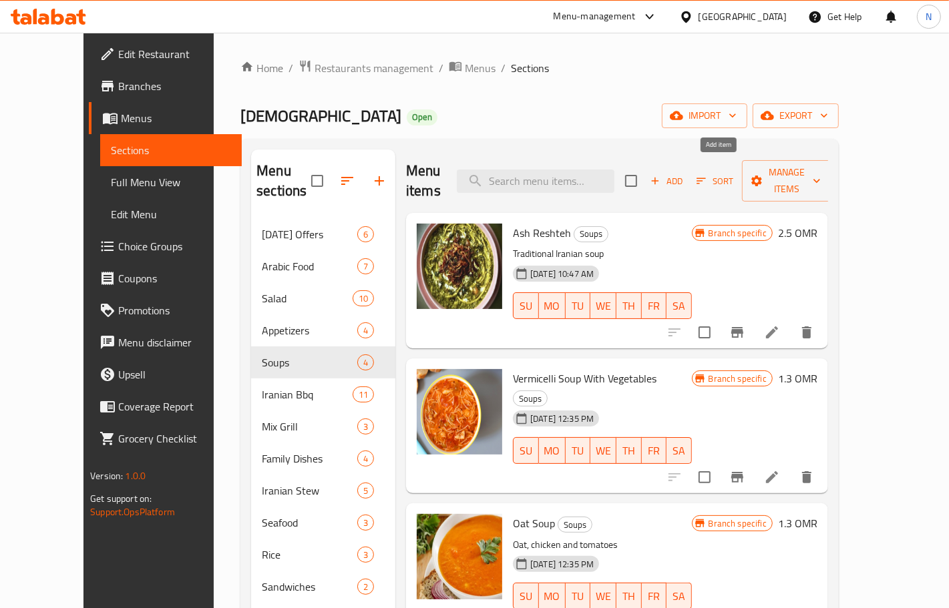
click at [685, 174] on span "Add" at bounding box center [667, 181] width 36 height 15
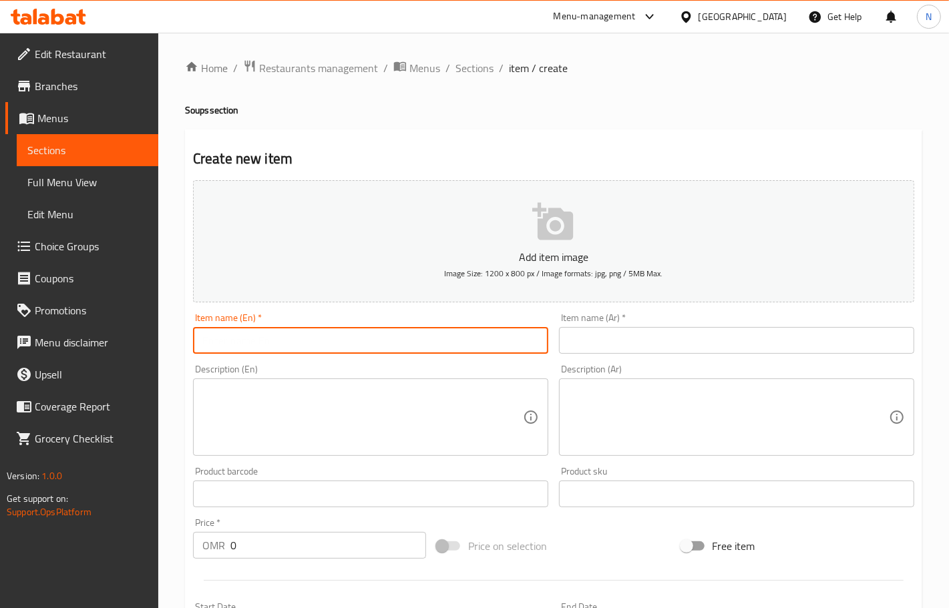
drag, startPoint x: 375, startPoint y: 338, endPoint x: 339, endPoint y: 96, distance: 245.0
click at [374, 339] on input "text" at bounding box center [370, 340] width 355 height 27
paste input "Dialy Soup"
type input "Dialy Soup"
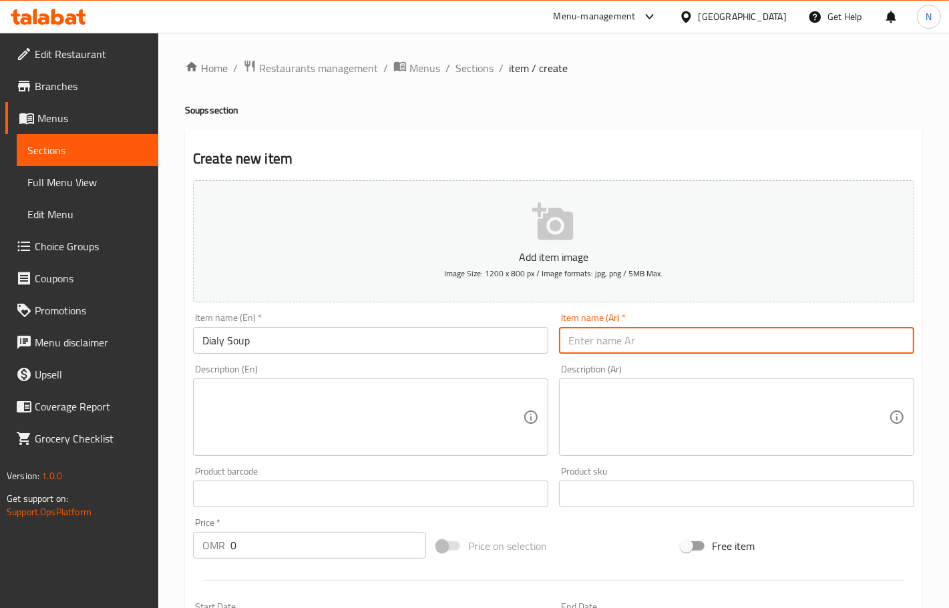
click at [697, 329] on input "text" at bounding box center [736, 340] width 355 height 27
paste input "حساء يومي"
click at [612, 341] on input "حساء يومي" at bounding box center [736, 340] width 355 height 27
click at [612, 342] on input "حساء يومي" at bounding box center [736, 340] width 355 height 27
click at [612, 335] on input "حساء يومي" at bounding box center [736, 340] width 355 height 27
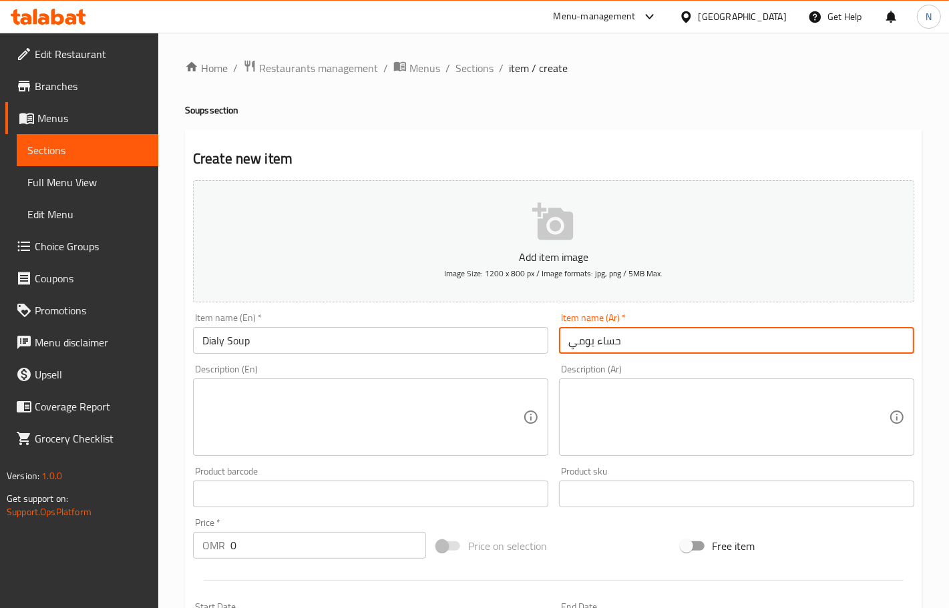
click at [612, 335] on input "حساء يومي" at bounding box center [736, 340] width 355 height 27
click at [566, 347] on input "شوربة يومي" at bounding box center [736, 340] width 355 height 27
click at [658, 335] on input "شوربة يومي" at bounding box center [736, 340] width 355 height 27
type input "شوربة يومية"
click at [301, 554] on input "0" at bounding box center [328, 545] width 196 height 27
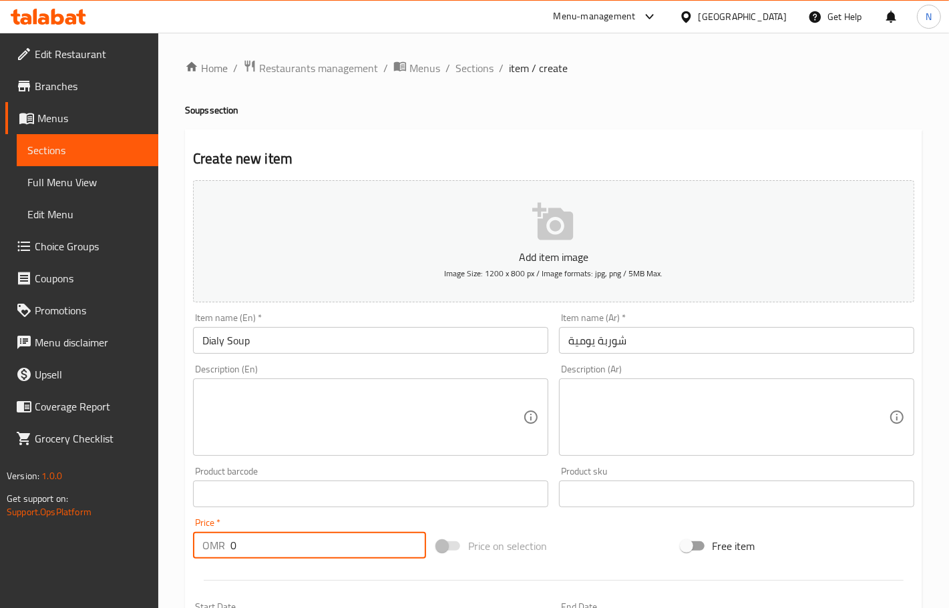
click at [301, 554] on input "0" at bounding box center [328, 545] width 196 height 27
paste input "1.50"
type input "1.500"
click at [363, 388] on textarea at bounding box center [362, 417] width 321 height 63
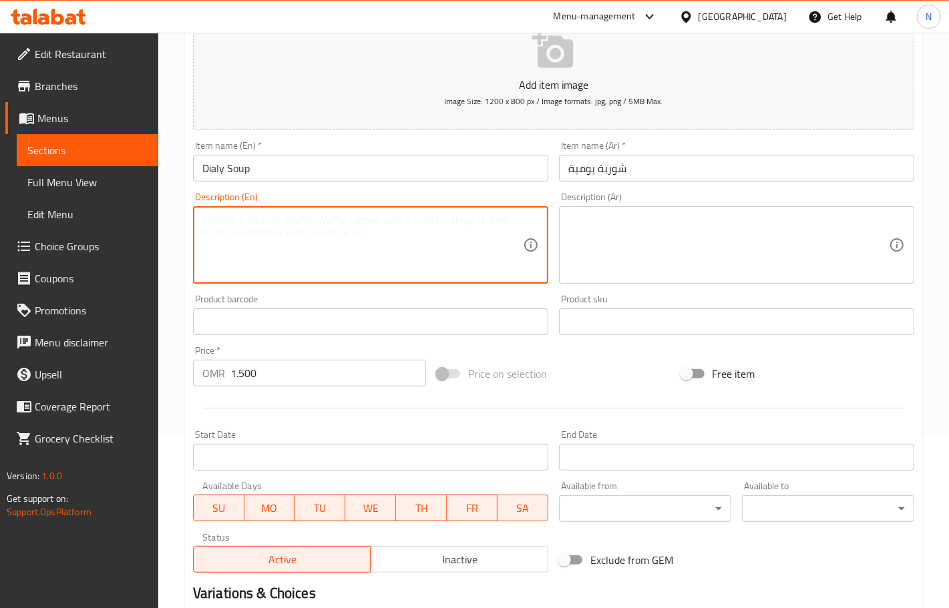
scroll to position [333, 0]
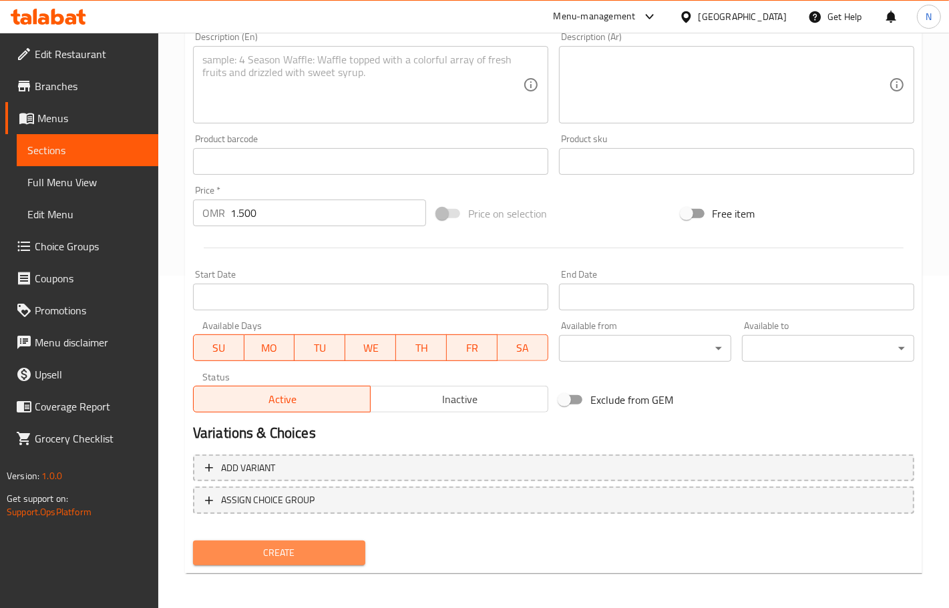
click at [319, 545] on span "Create" at bounding box center [279, 553] width 151 height 17
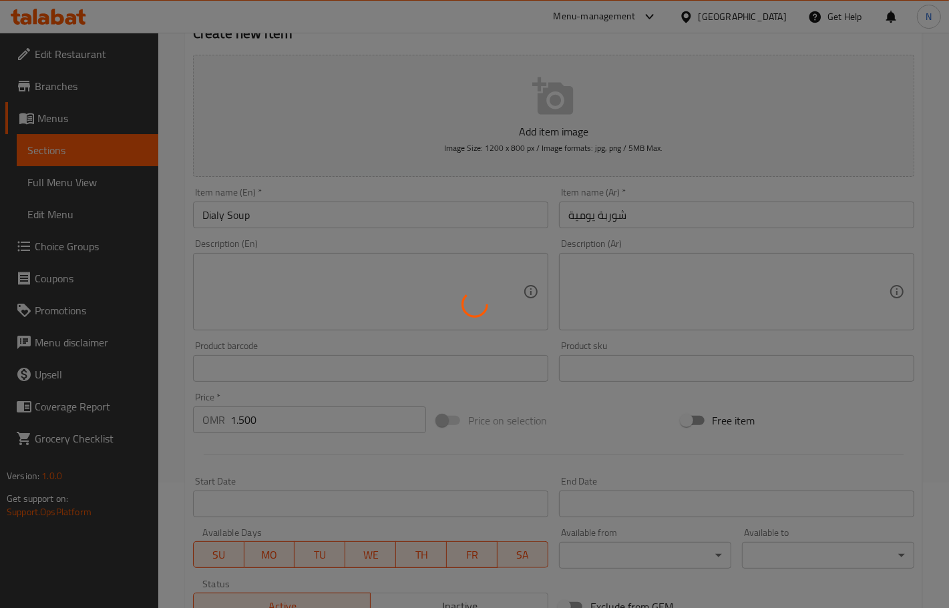
scroll to position [0, 0]
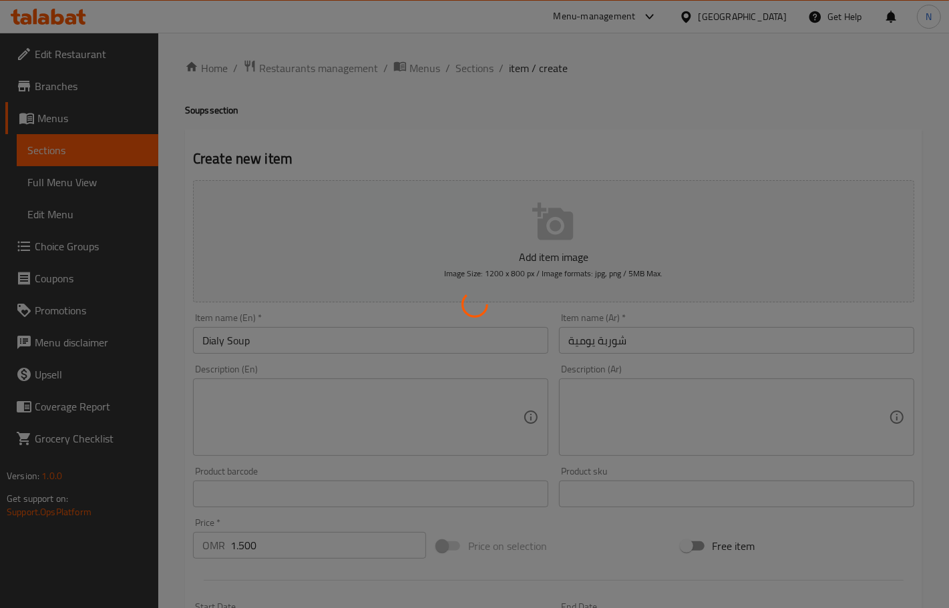
type input "0"
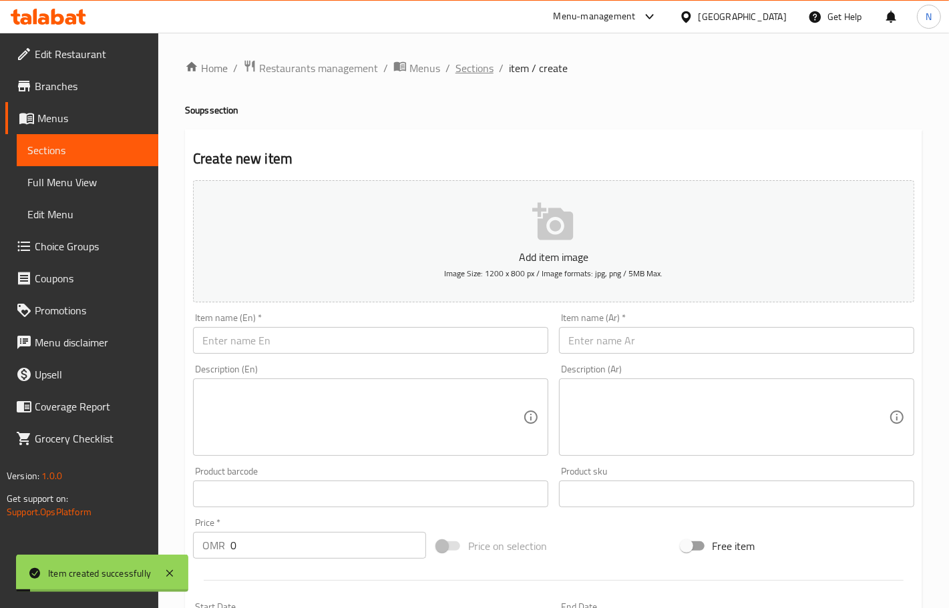
click at [478, 62] on span "Sections" at bounding box center [475, 68] width 38 height 16
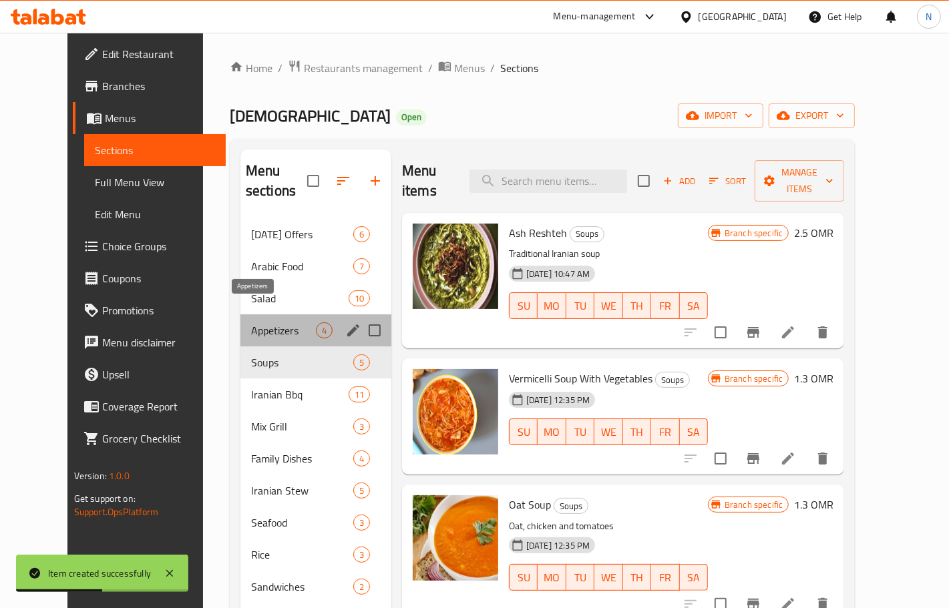
click at [258, 323] on span "Appetizers" at bounding box center [283, 331] width 65 height 16
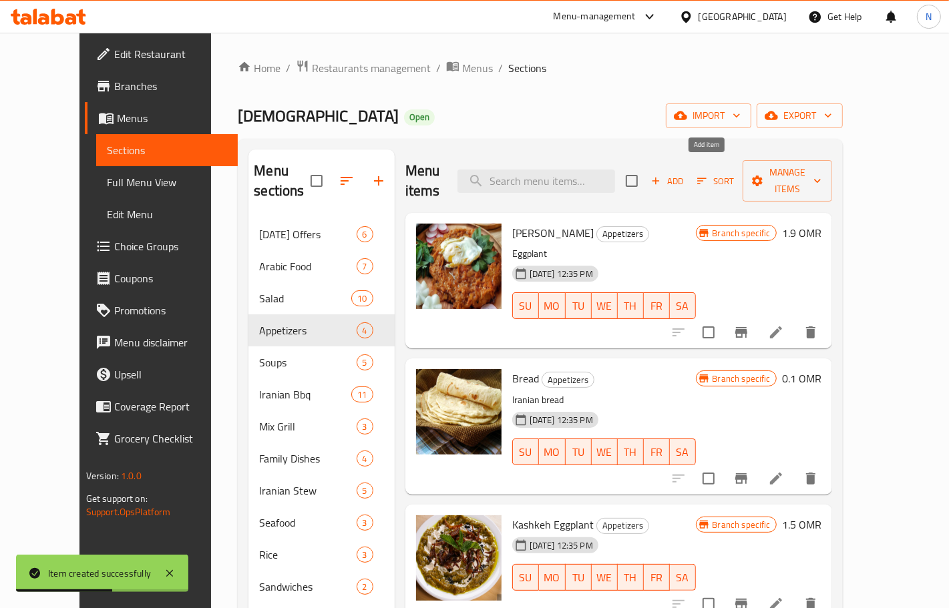
click at [685, 174] on span "Add" at bounding box center [667, 181] width 36 height 15
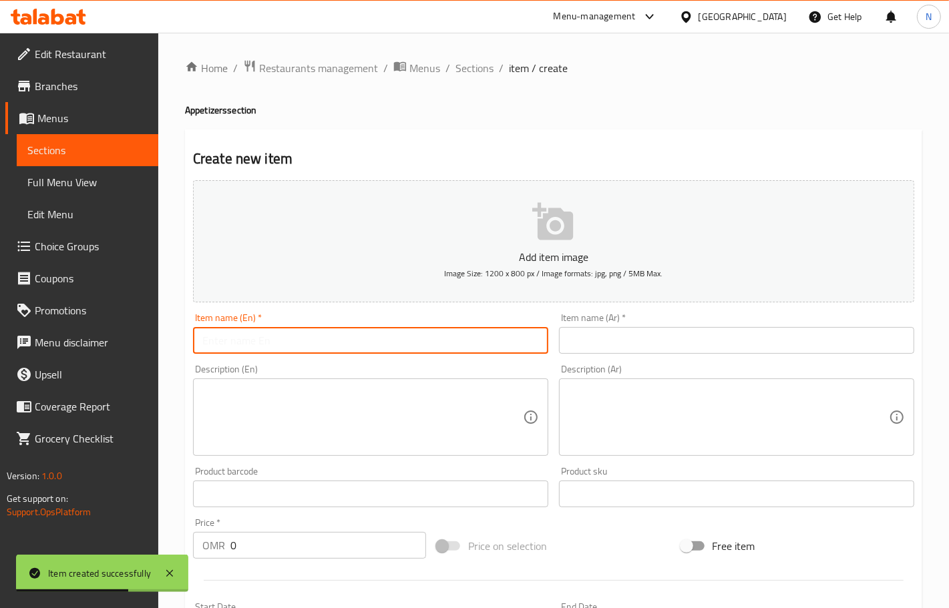
drag, startPoint x: 335, startPoint y: 341, endPoint x: 227, endPoint y: 44, distance: 315.7
click at [335, 341] on input "text" at bounding box center [370, 340] width 355 height 27
paste input "French Fries"
type input "French Fries"
click at [628, 344] on input "text" at bounding box center [736, 340] width 355 height 27
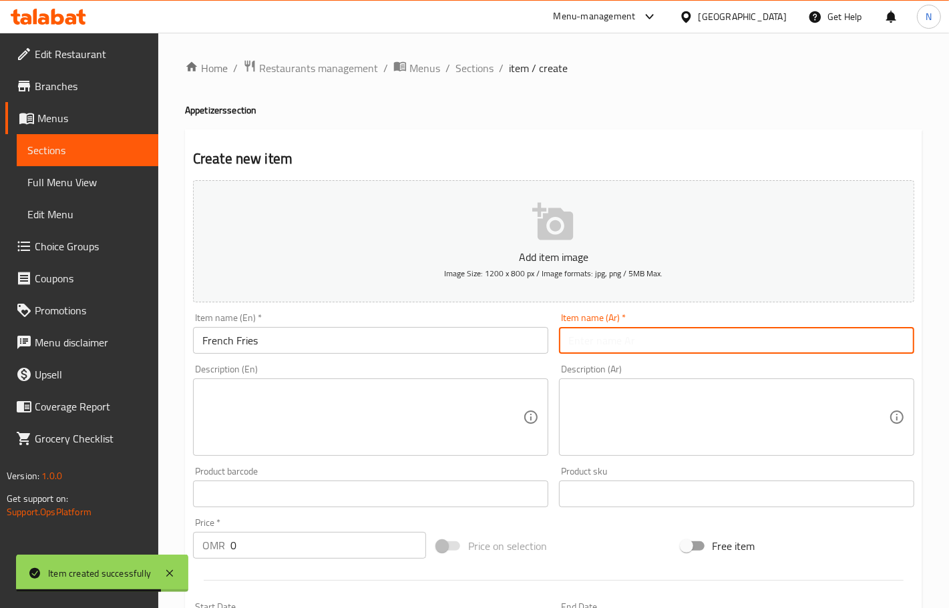
paste input "بطاطس مقلية"
type input "بطاطس مقلية"
click at [281, 544] on input "0" at bounding box center [328, 545] width 196 height 27
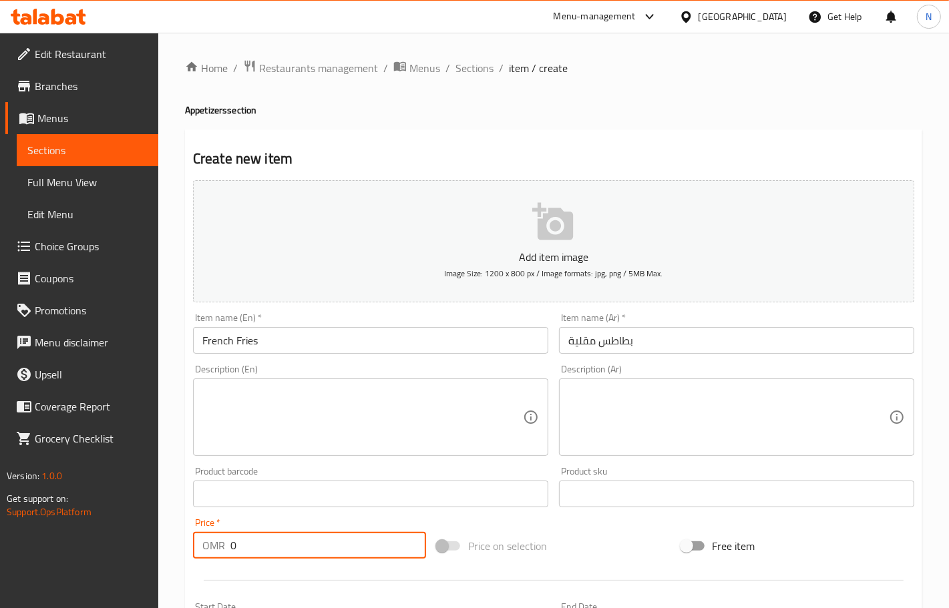
click at [281, 544] on input "0" at bounding box center [328, 545] width 196 height 27
paste input "1.50"
type input "1.500"
click at [305, 416] on textarea at bounding box center [362, 417] width 321 height 63
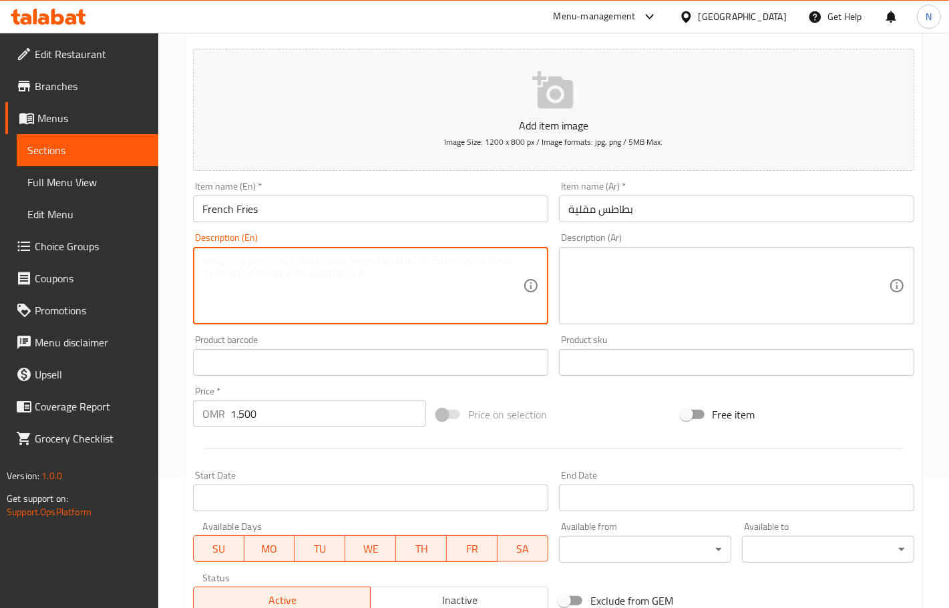
scroll to position [333, 0]
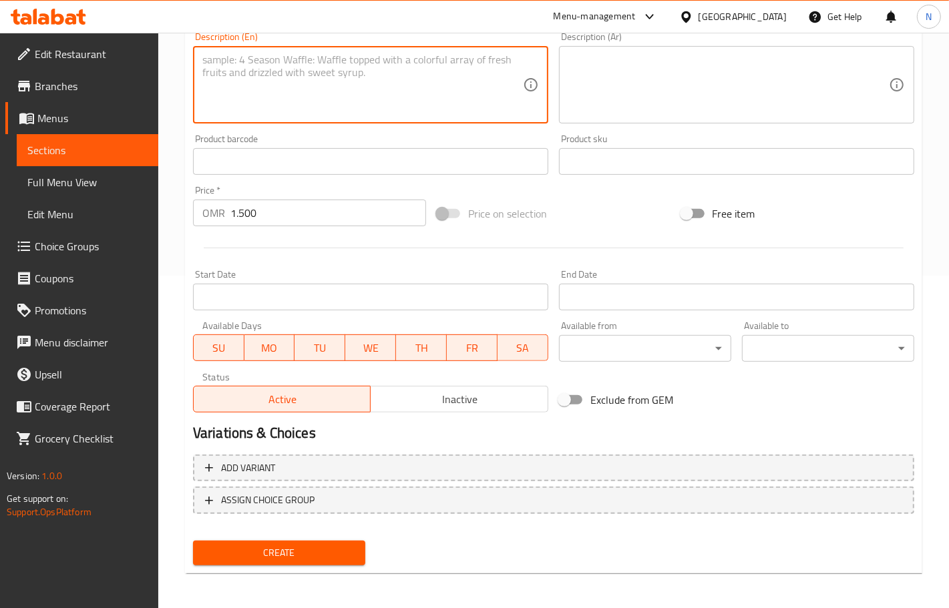
click at [309, 552] on span "Create" at bounding box center [279, 553] width 151 height 17
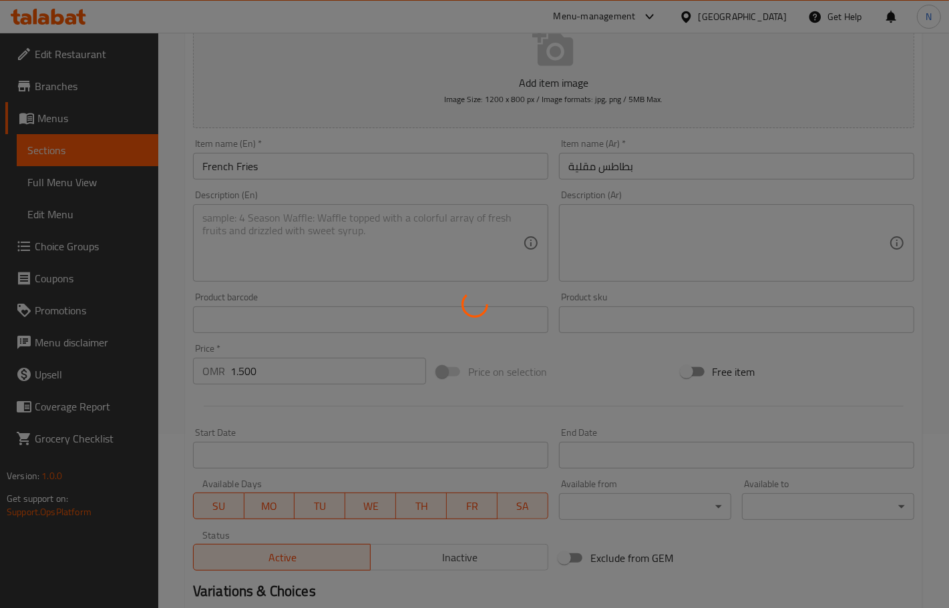
scroll to position [0, 0]
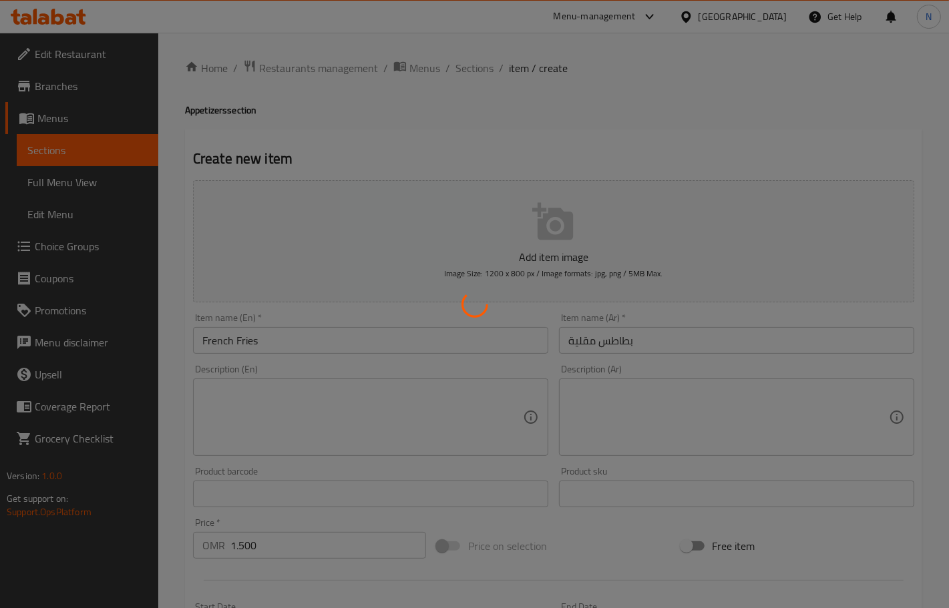
type input "0"
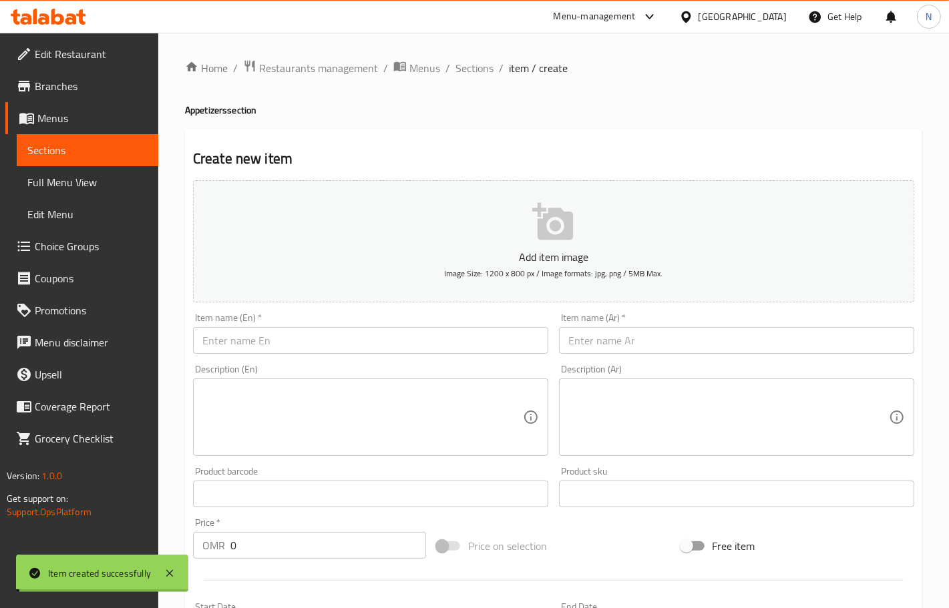
drag, startPoint x: 488, startPoint y: 67, endPoint x: 202, endPoint y: 1, distance: 292.9
click at [488, 67] on span "Sections" at bounding box center [475, 68] width 38 height 16
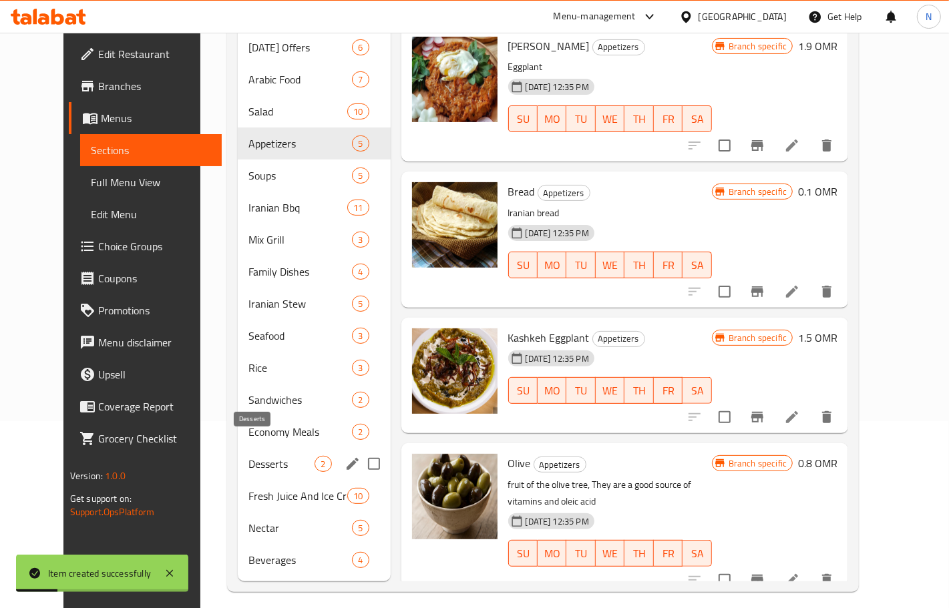
scroll to position [188, 0]
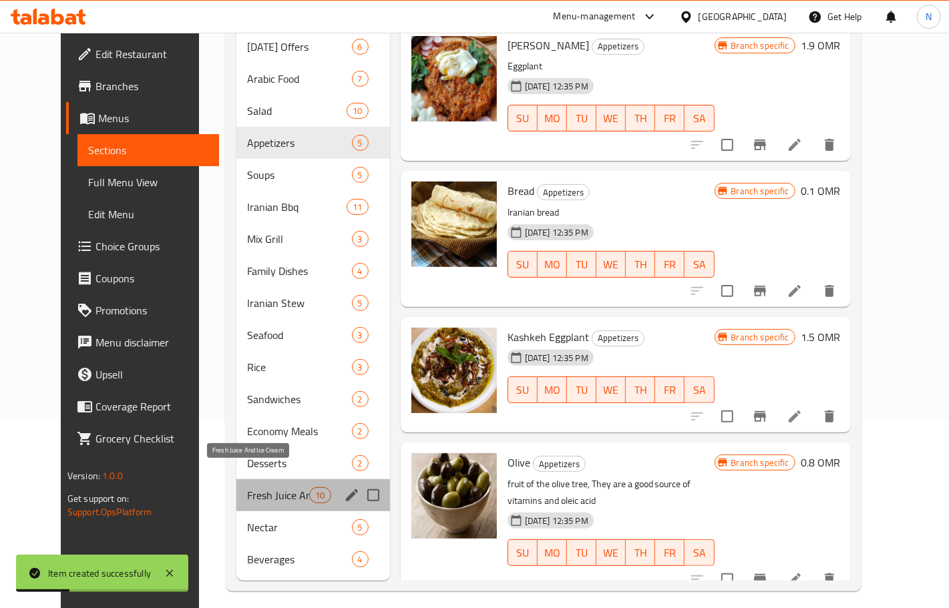
click at [266, 488] on span "Fresh Juice And Ice Cream" at bounding box center [278, 496] width 63 height 16
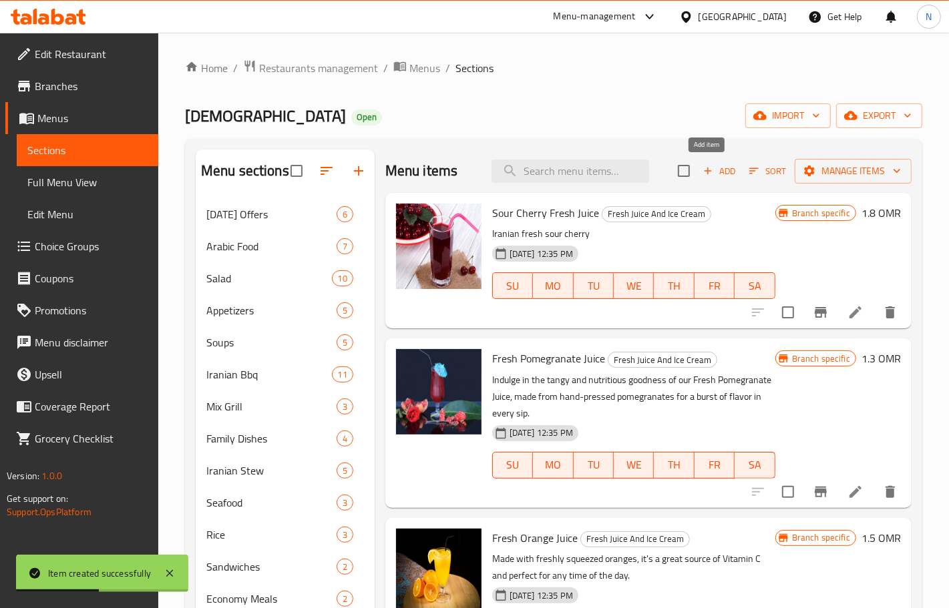
click at [706, 172] on span "Add" at bounding box center [719, 171] width 36 height 15
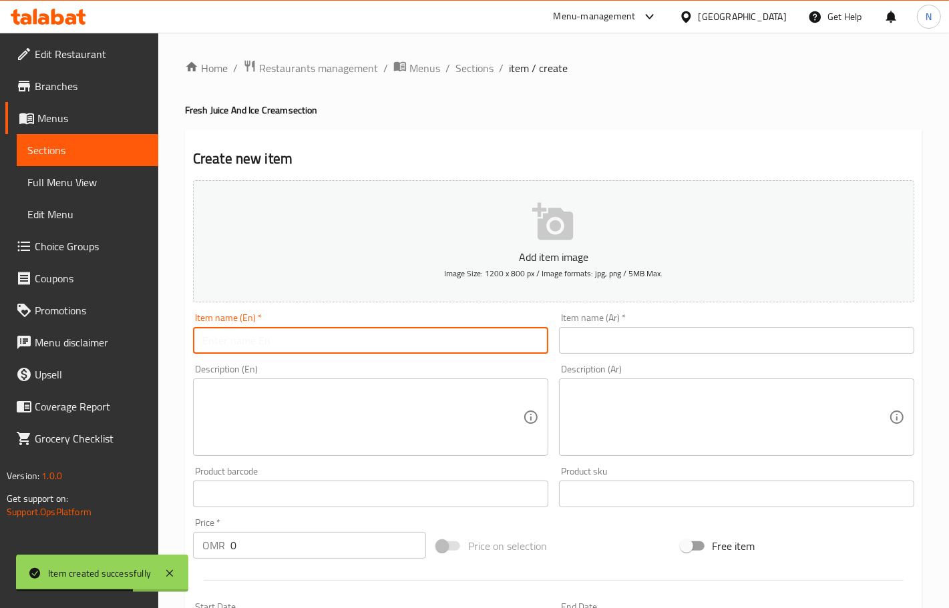
click at [311, 339] on input "text" at bounding box center [370, 340] width 355 height 27
paste input "Juice Sweetmelon"
click at [254, 344] on input "Juice Sweetmelon" at bounding box center [370, 340] width 355 height 27
click at [266, 344] on input "Juice Sweet melon" at bounding box center [370, 340] width 355 height 27
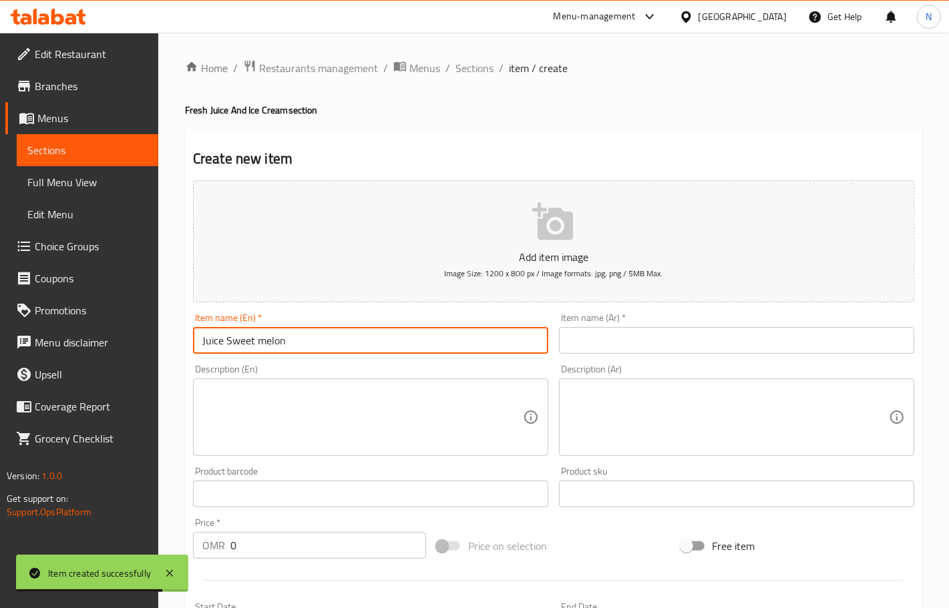
click at [266, 344] on input "Juice Sweet melon" at bounding box center [370, 340] width 355 height 27
type input "Juice Sweet melon"
click at [635, 334] on input "text" at bounding box center [736, 340] width 355 height 27
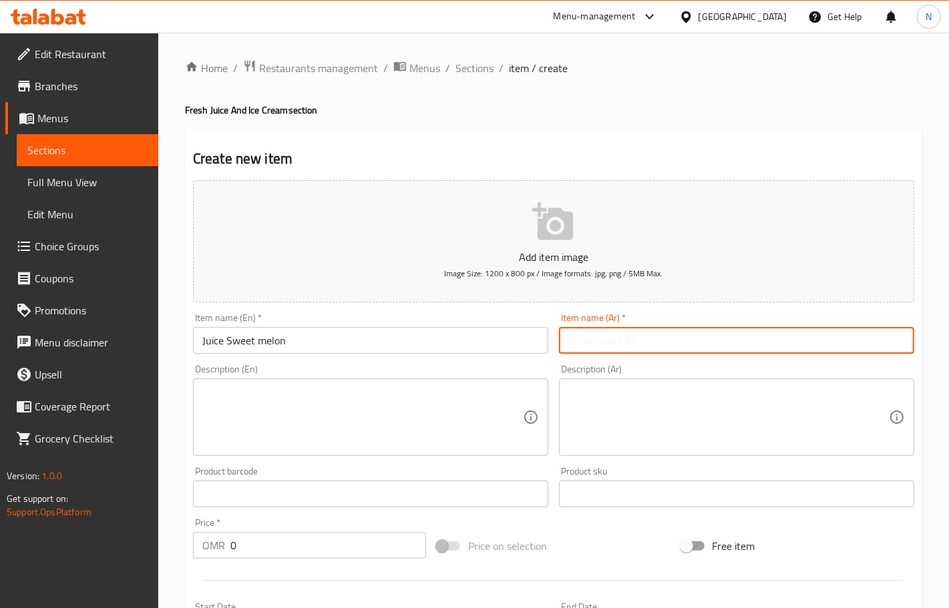
paste input "عصير البطيخ الحلو"
drag, startPoint x: 621, startPoint y: 344, endPoint x: 407, endPoint y: 374, distance: 215.8
click at [407, 374] on div "Add item image Image Size: 1200 x 800 px / Image formats: jpg, png / 5MB Max. I…" at bounding box center [554, 463] width 732 height 576
type input "عصير سويت ميلون"
click at [294, 545] on input "0" at bounding box center [328, 545] width 196 height 27
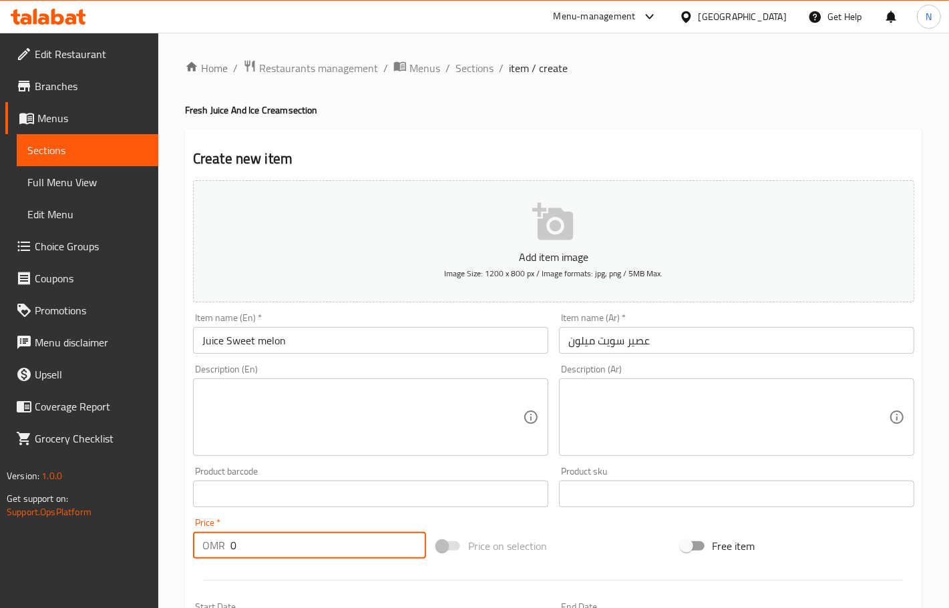
click at [294, 545] on input "0" at bounding box center [328, 545] width 196 height 27
paste input "1.00"
type input "1.000"
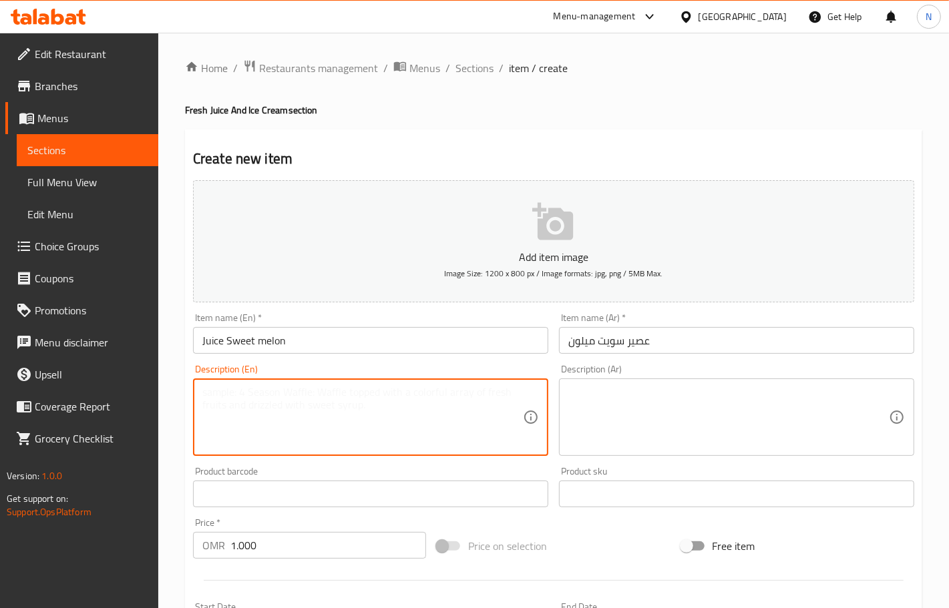
click at [351, 391] on textarea at bounding box center [362, 417] width 321 height 63
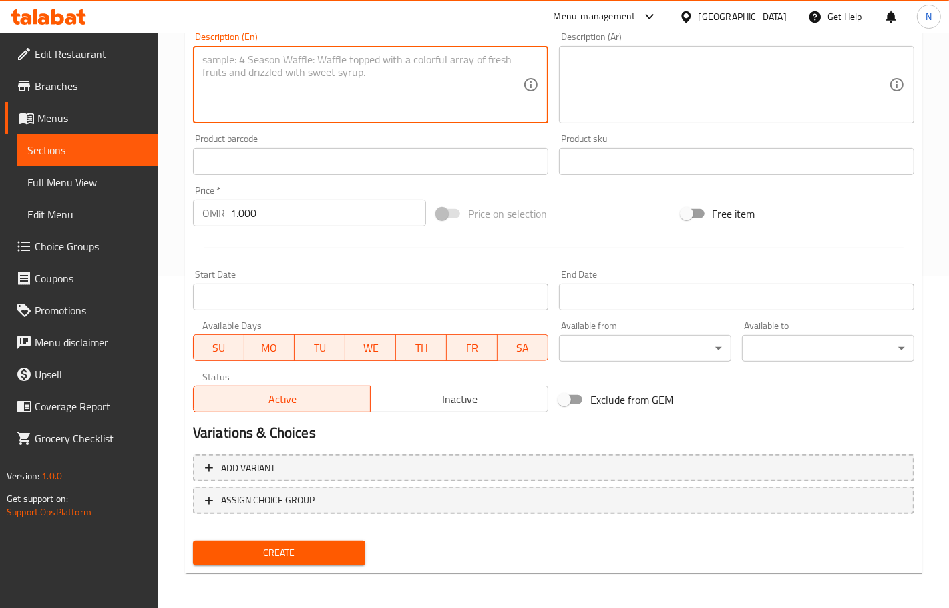
click at [322, 536] on div "Create" at bounding box center [279, 553] width 183 height 35
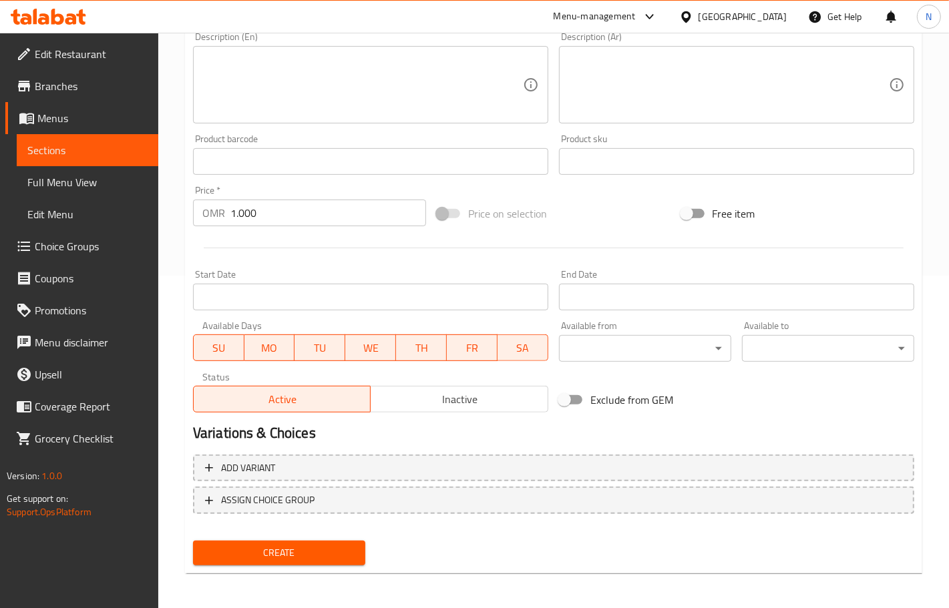
drag, startPoint x: 319, startPoint y: 555, endPoint x: 119, endPoint y: 178, distance: 426.7
click at [319, 555] on span "Create" at bounding box center [279, 553] width 151 height 17
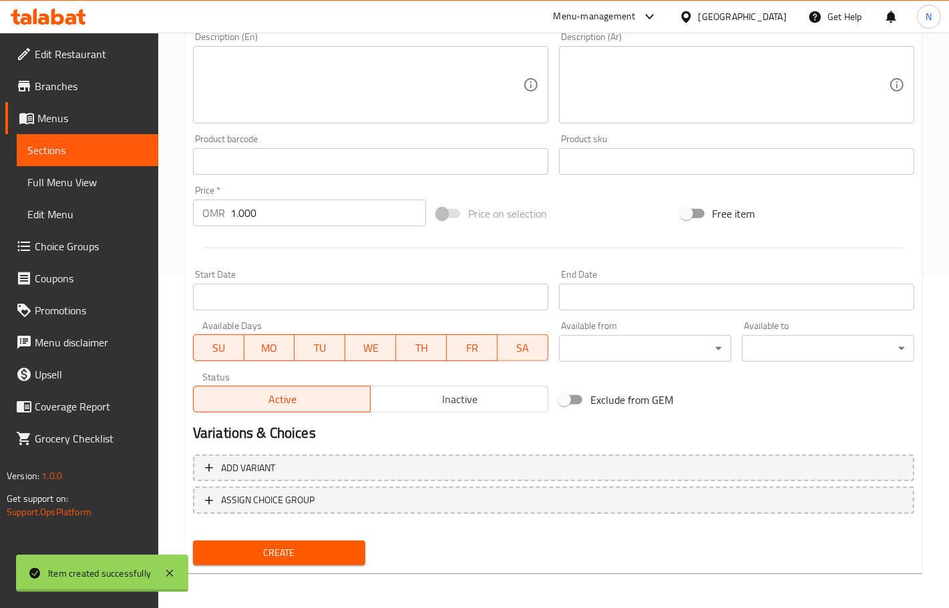
type input "0"
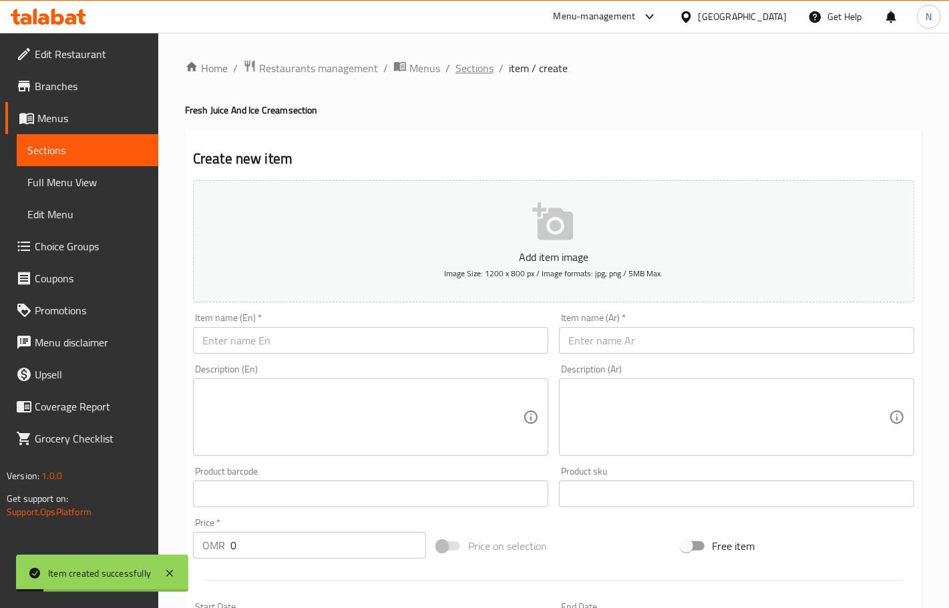
click at [479, 69] on span "Sections" at bounding box center [475, 68] width 38 height 16
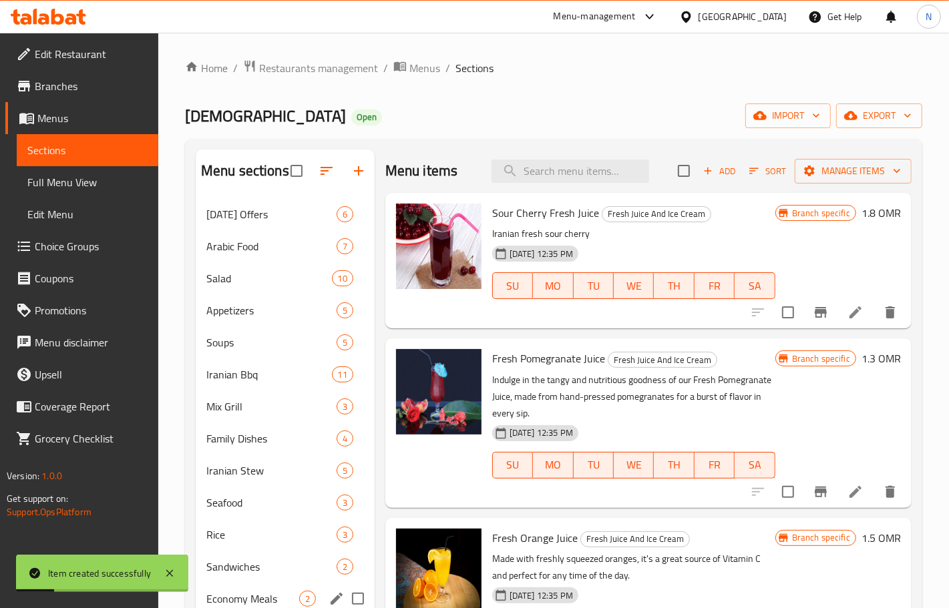
scroll to position [188, 0]
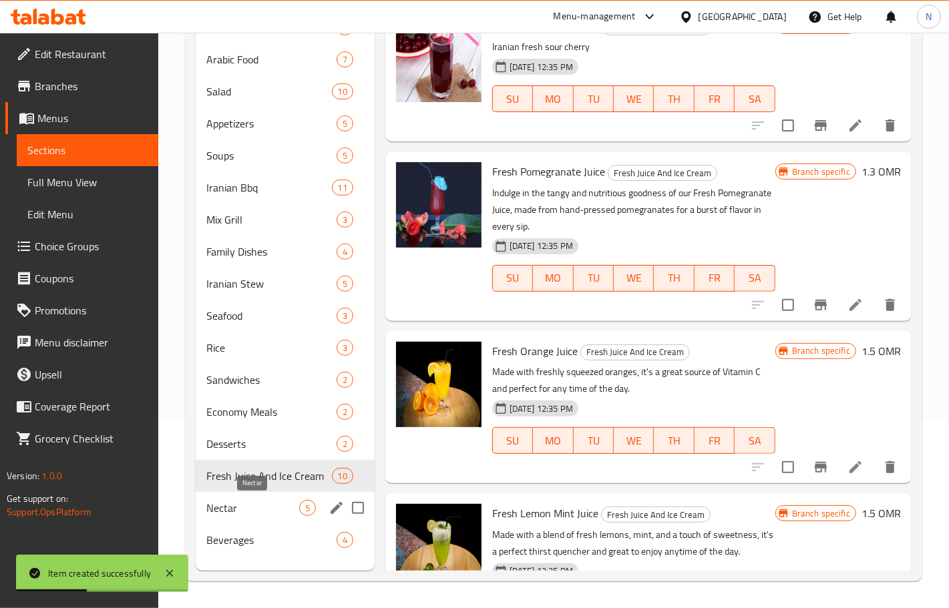
click at [266, 501] on span "Nectar" at bounding box center [252, 508] width 93 height 16
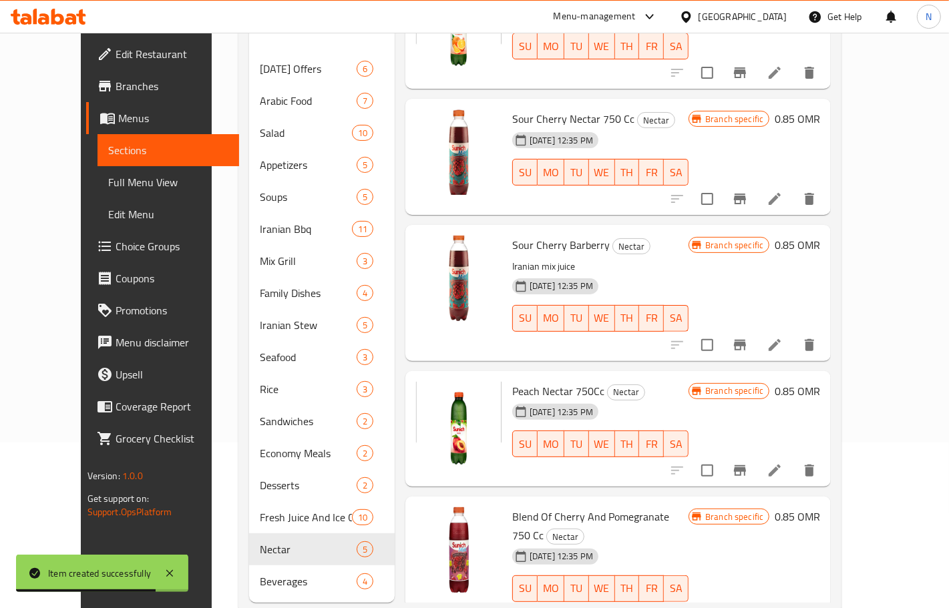
scroll to position [188, 0]
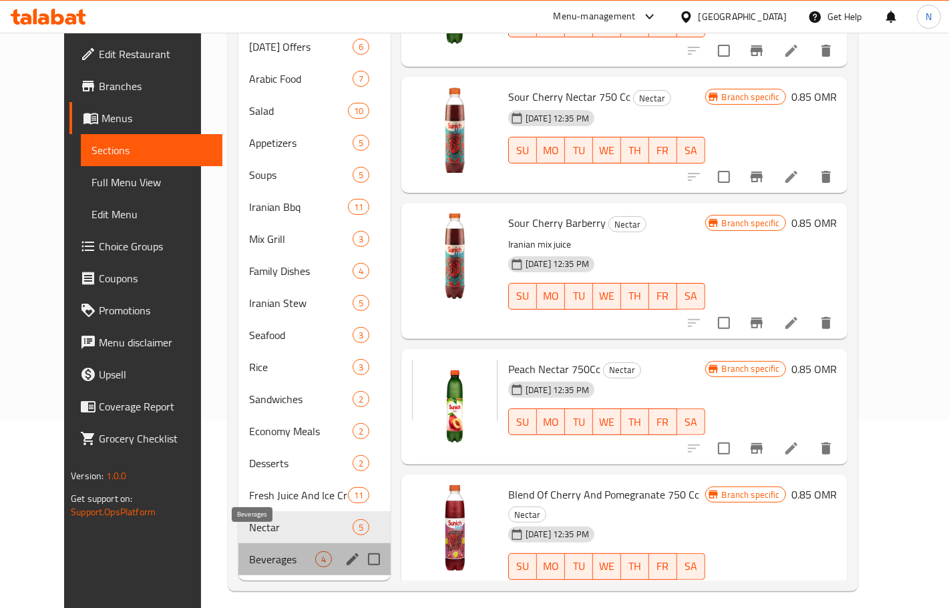
click at [264, 552] on span "Beverages" at bounding box center [282, 560] width 66 height 16
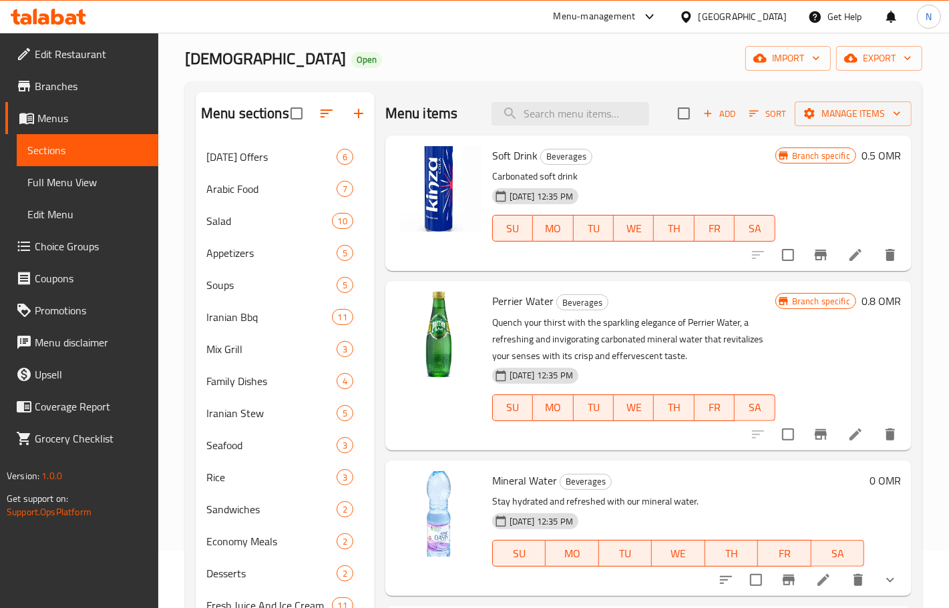
scroll to position [21, 0]
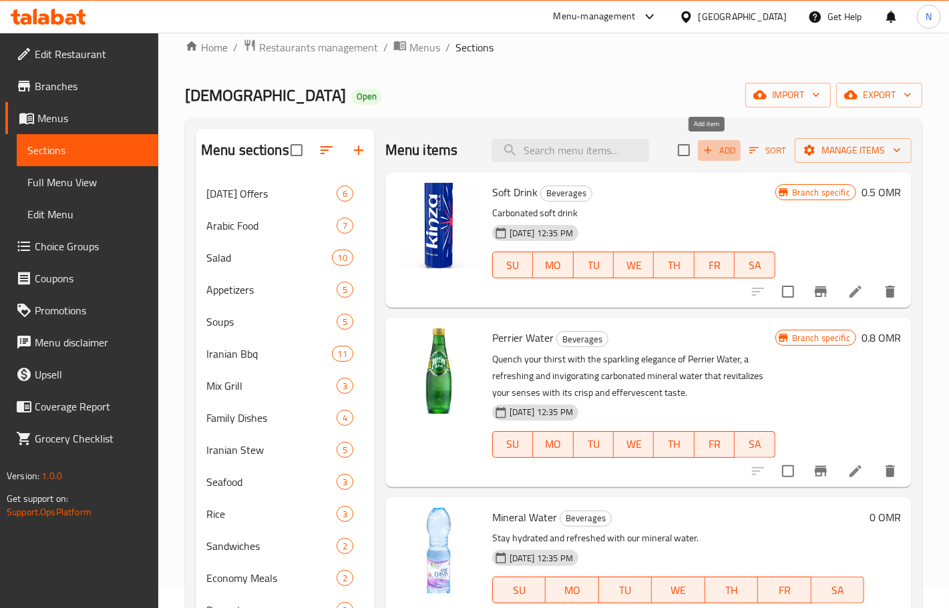
click at [716, 145] on span "Add" at bounding box center [719, 150] width 36 height 15
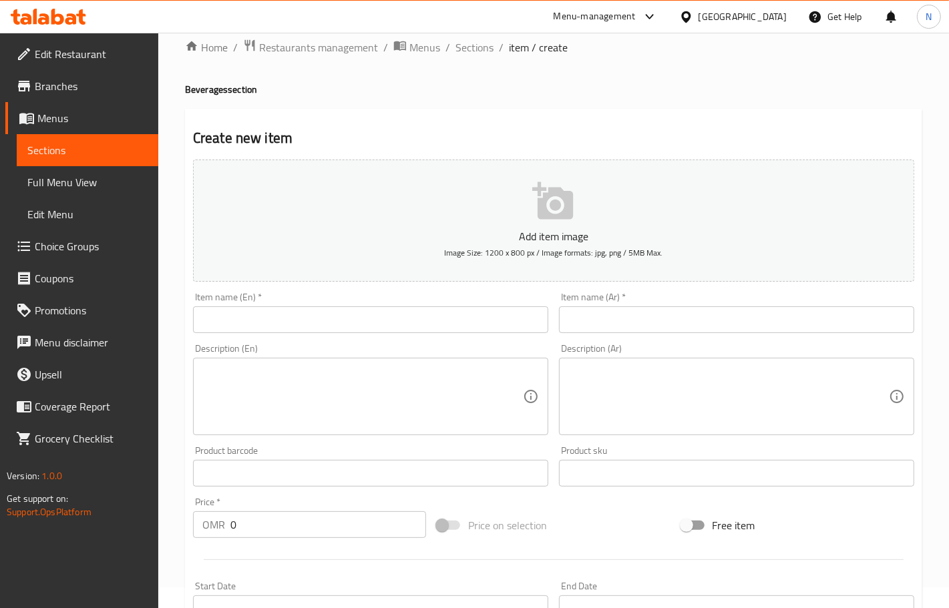
click at [359, 351] on div "Description (En) Description (En)" at bounding box center [370, 390] width 355 height 92
click at [359, 345] on div "Description (En) Description (En)" at bounding box center [370, 390] width 355 height 92
drag, startPoint x: 355, startPoint y: 338, endPoint x: 352, endPoint y: 331, distance: 7.5
click at [353, 334] on div "Item name (En)   * Item name (En) *" at bounding box center [371, 312] width 366 height 51
click at [349, 323] on input "text" at bounding box center [370, 320] width 355 height 27
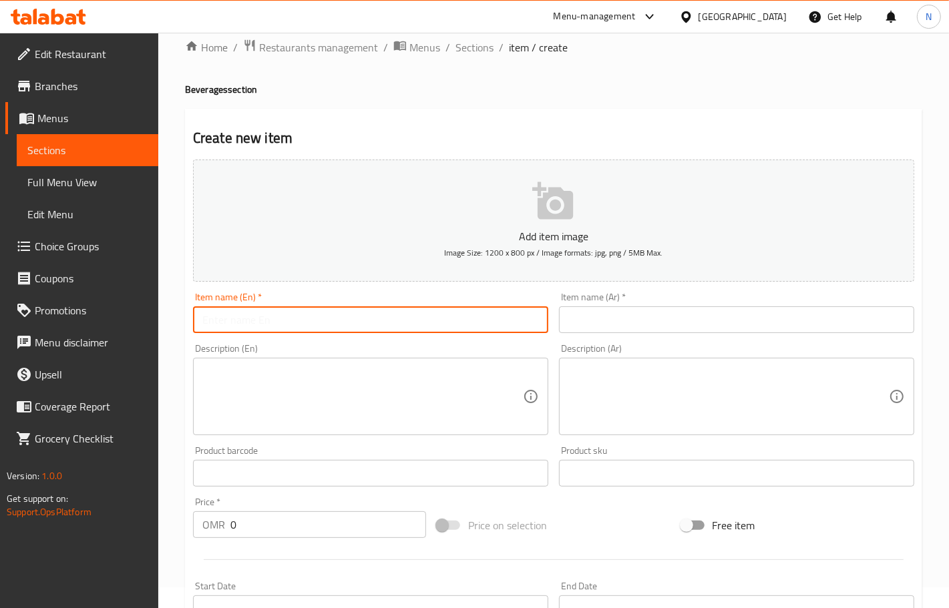
paste input "Espresso Coffee"
type input "Espresso Coffee"
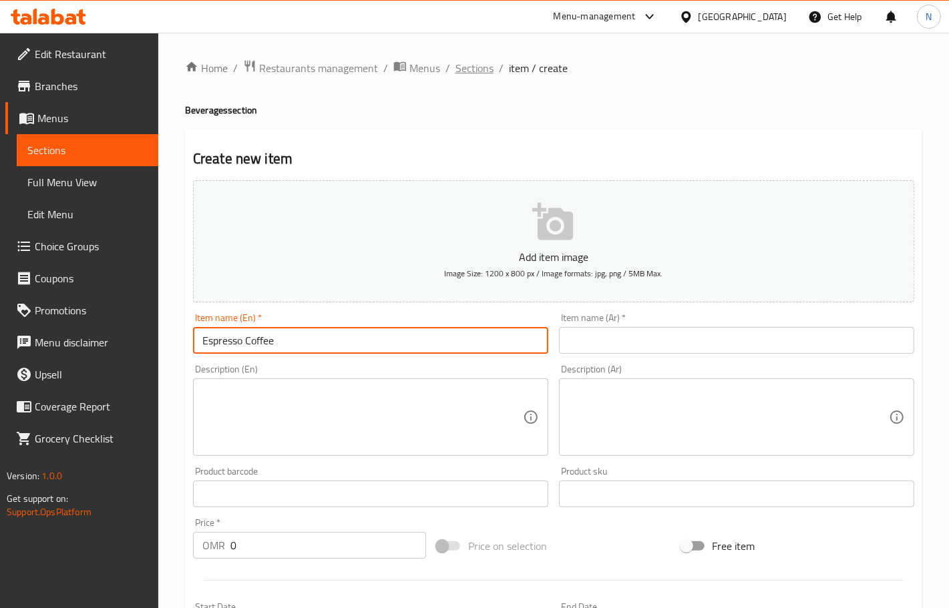
click at [464, 61] on span "Sections" at bounding box center [475, 68] width 38 height 16
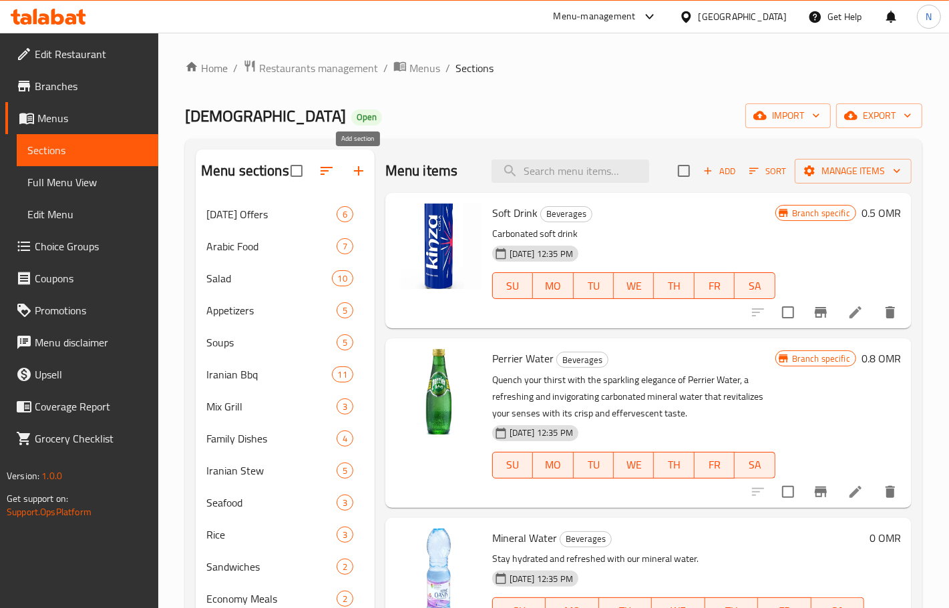
click at [361, 166] on icon "button" at bounding box center [359, 171] width 16 height 16
click at [358, 182] on button "button" at bounding box center [359, 171] width 32 height 32
click at [356, 182] on button "button" at bounding box center [359, 171] width 32 height 32
click at [356, 172] on icon "button" at bounding box center [358, 170] width 9 height 9
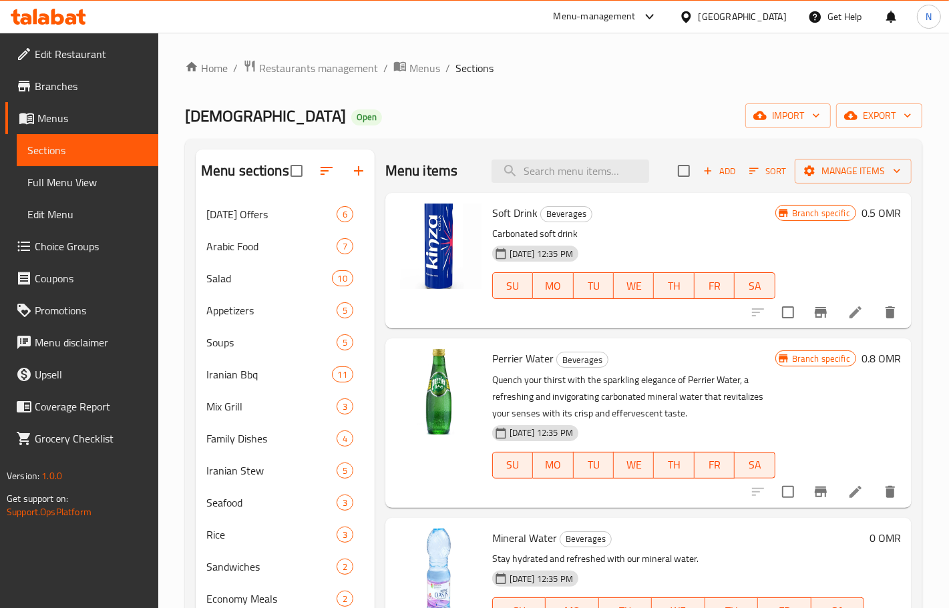
click at [356, 172] on icon "button" at bounding box center [358, 170] width 9 height 9
click at [365, 172] on icon "button" at bounding box center [359, 171] width 16 height 16
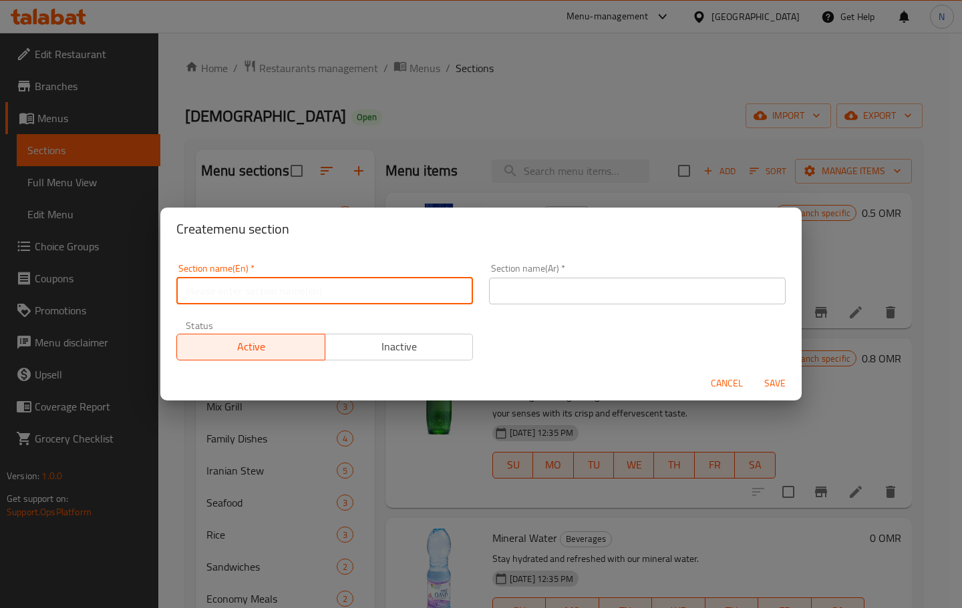
click at [332, 284] on input "text" at bounding box center [324, 291] width 297 height 27
type input "ا"
type input "hot drink"
drag, startPoint x: 502, startPoint y: 292, endPoint x: 512, endPoint y: 297, distance: 11.4
click at [502, 292] on input "text" at bounding box center [637, 291] width 297 height 27
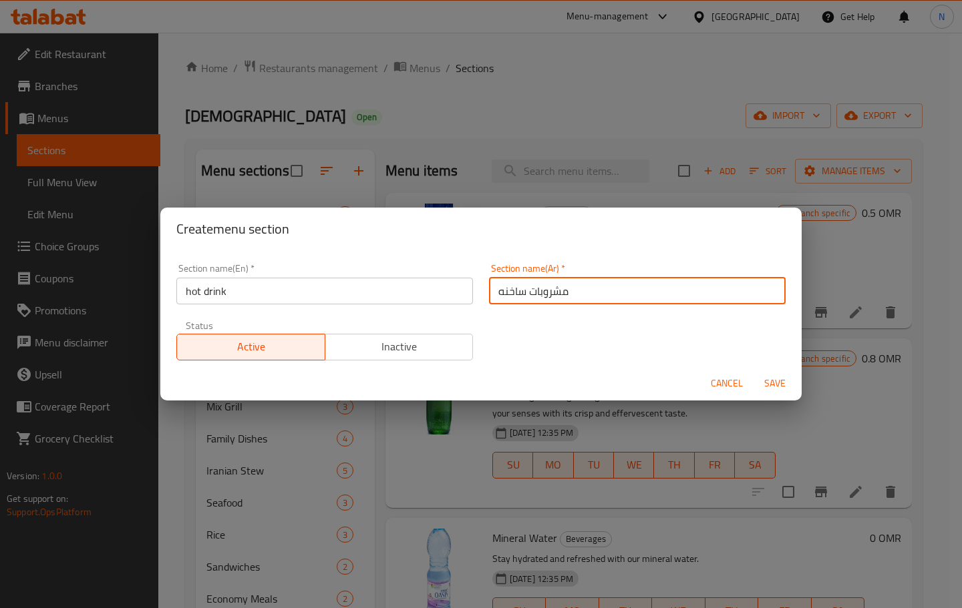
type input "مشروبات ساخنه"
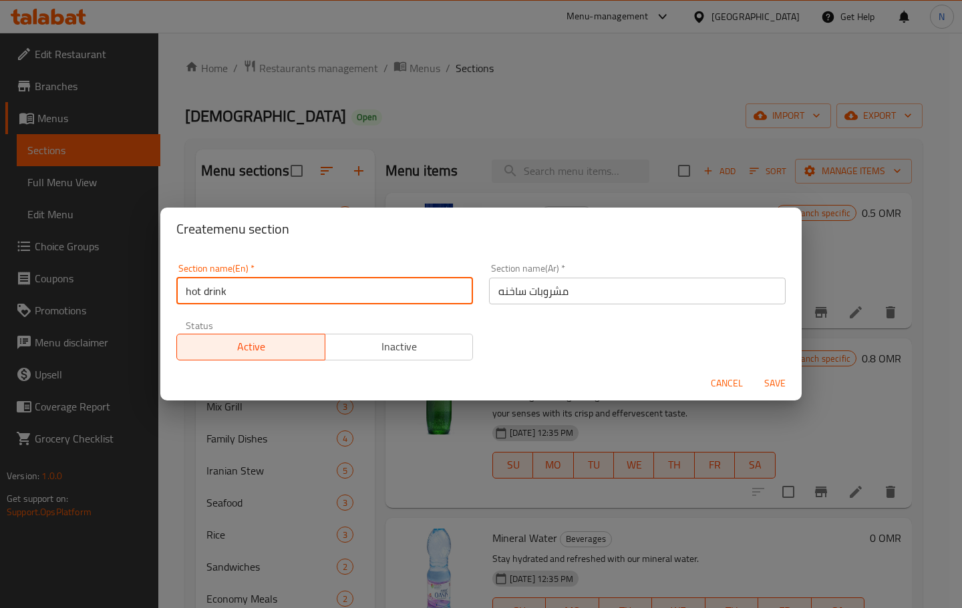
click at [239, 297] on input "hot drink" at bounding box center [324, 291] width 297 height 27
type input "hot drinks"
click at [785, 385] on span "Save" at bounding box center [775, 383] width 32 height 17
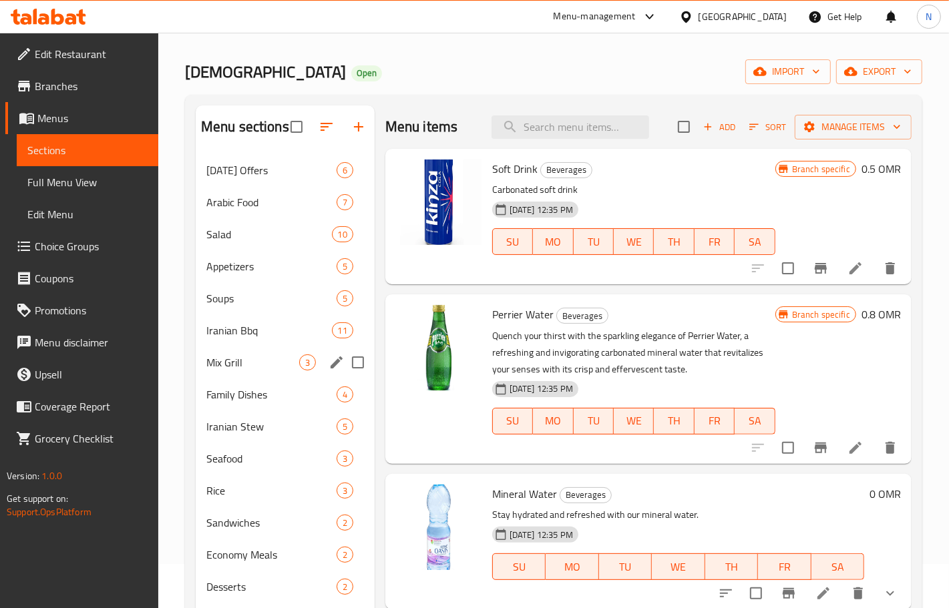
scroll to position [83, 0]
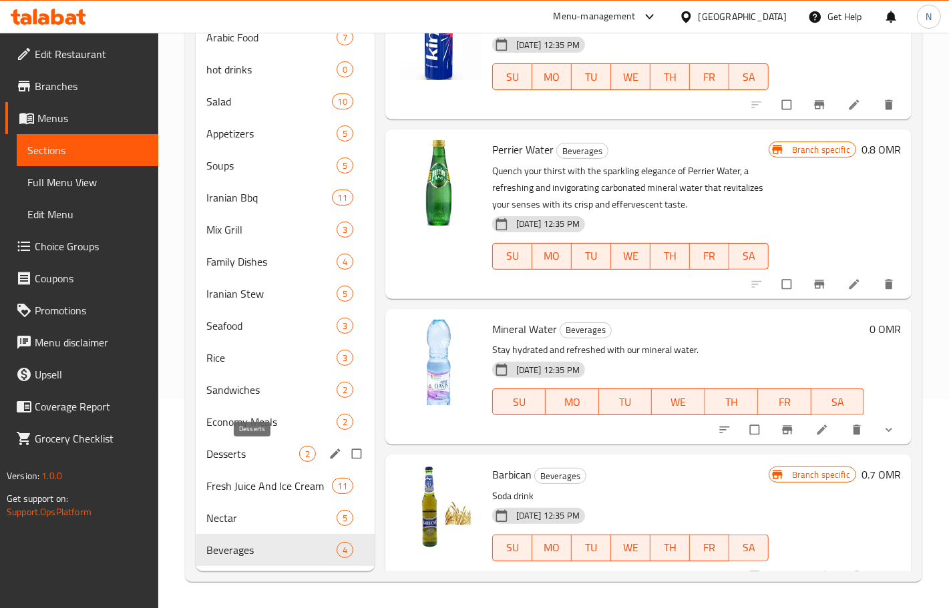
scroll to position [126, 0]
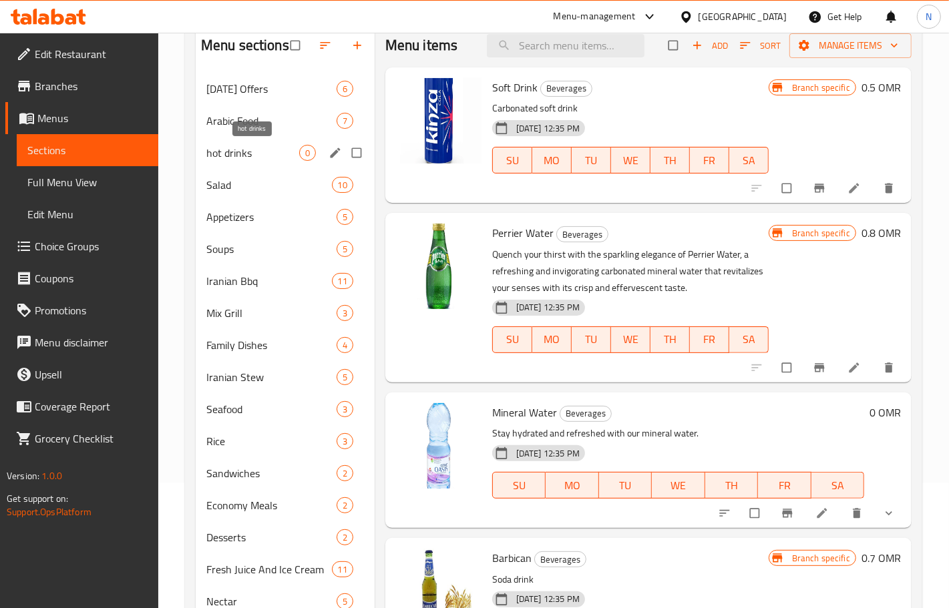
click at [268, 145] on span "hot drinks" at bounding box center [252, 153] width 93 height 16
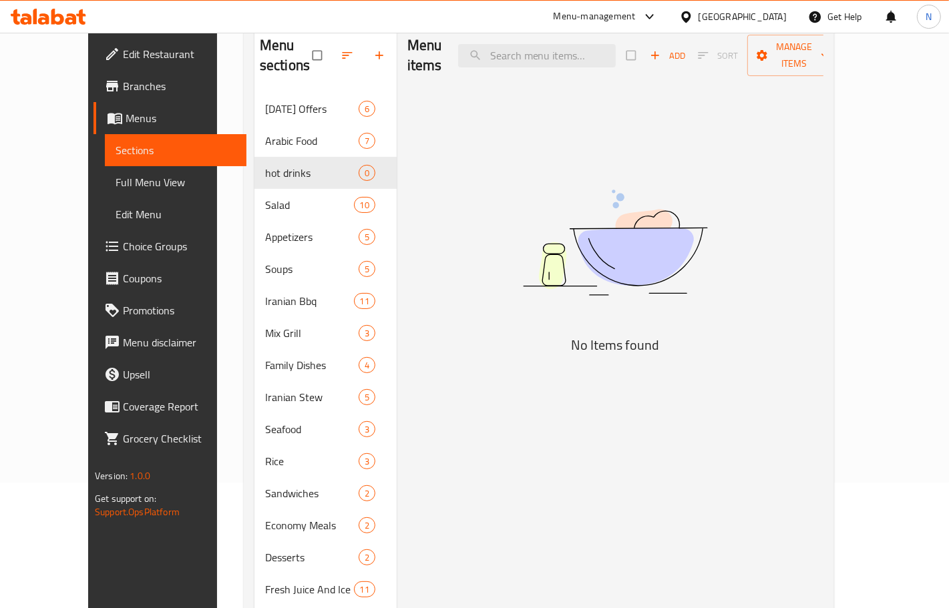
click at [686, 48] on span "Add" at bounding box center [668, 55] width 36 height 15
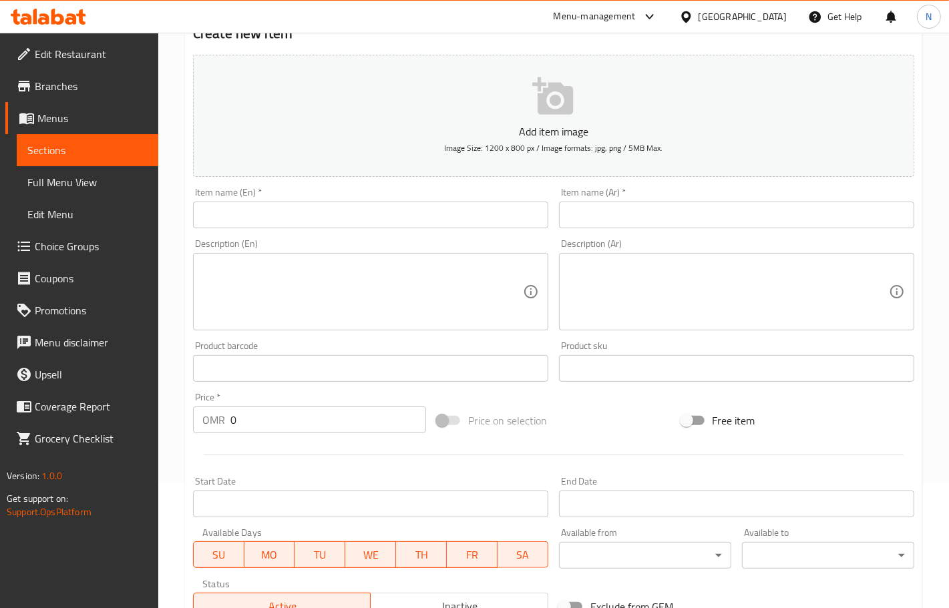
drag, startPoint x: 324, startPoint y: 205, endPoint x: 311, endPoint y: 174, distance: 34.1
click at [324, 207] on input "text" at bounding box center [370, 215] width 355 height 27
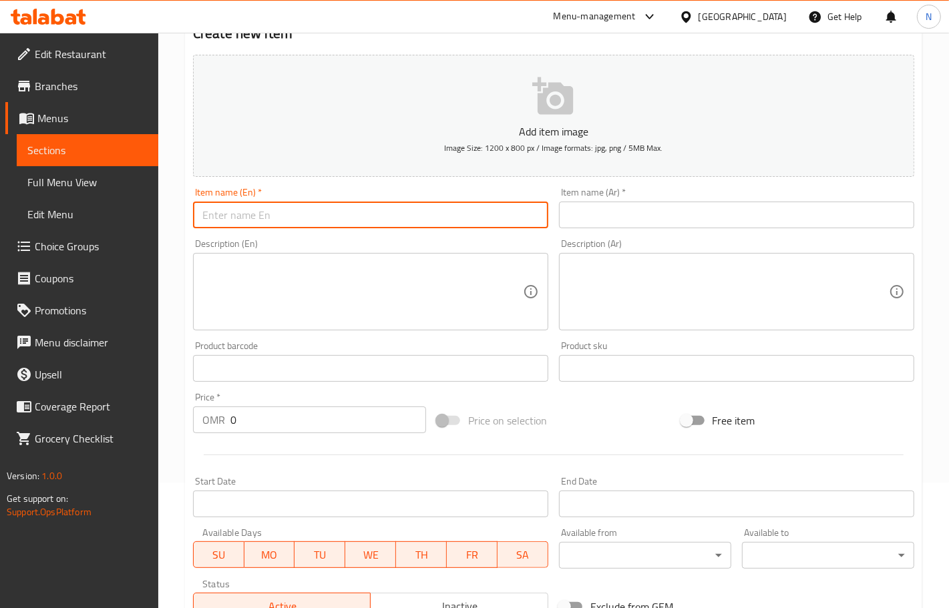
paste input "Tea and Baghlawa"
type input "Tea and Baghlawa"
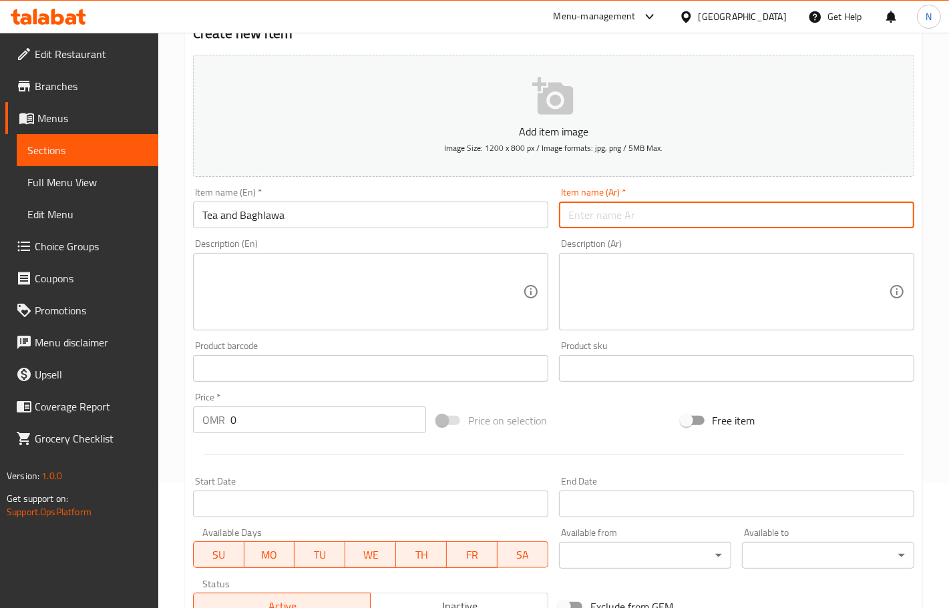
drag, startPoint x: 629, startPoint y: 226, endPoint x: 592, endPoint y: 204, distance: 43.4
click at [629, 226] on input "text" at bounding box center [736, 215] width 355 height 27
paste input "الشاي والبقلاوة"
type input "الشاي والبقلاوة"
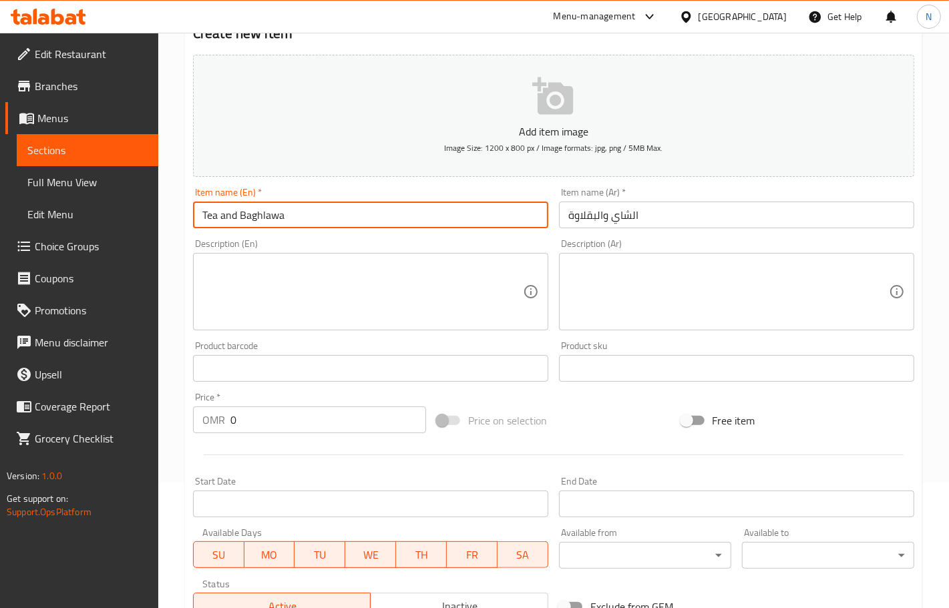
click at [301, 212] on input "Tea and Baghlawa" at bounding box center [370, 215] width 355 height 27
click at [301, 211] on input "Tea and Baghlawa" at bounding box center [370, 215] width 355 height 27
drag, startPoint x: 301, startPoint y: 211, endPoint x: 142, endPoint y: 94, distance: 198.2
click at [301, 208] on input "Tea and Baghlawa" at bounding box center [370, 215] width 355 height 27
paste input "klav"
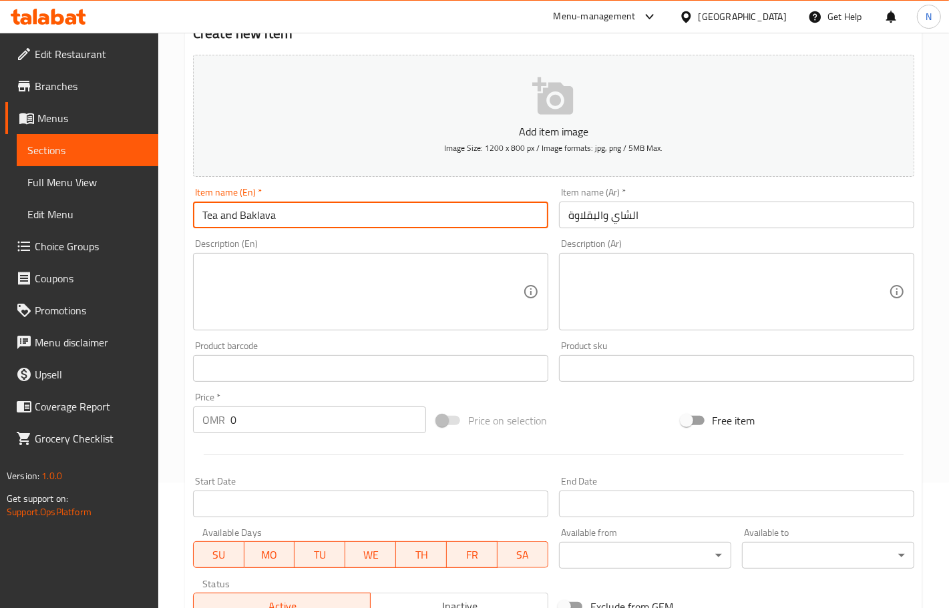
type input "Tea and Baklava"
click at [296, 426] on input "0" at bounding box center [328, 420] width 196 height 27
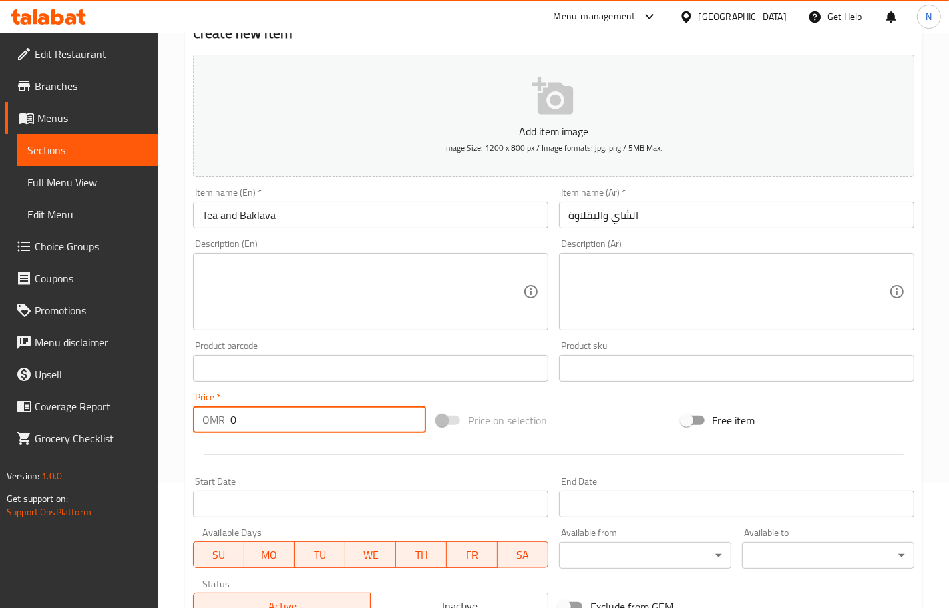
click at [296, 426] on input "0" at bounding box center [328, 420] width 196 height 27
paste input "1.00"
type input "1.000"
click at [321, 301] on textarea at bounding box center [362, 291] width 321 height 63
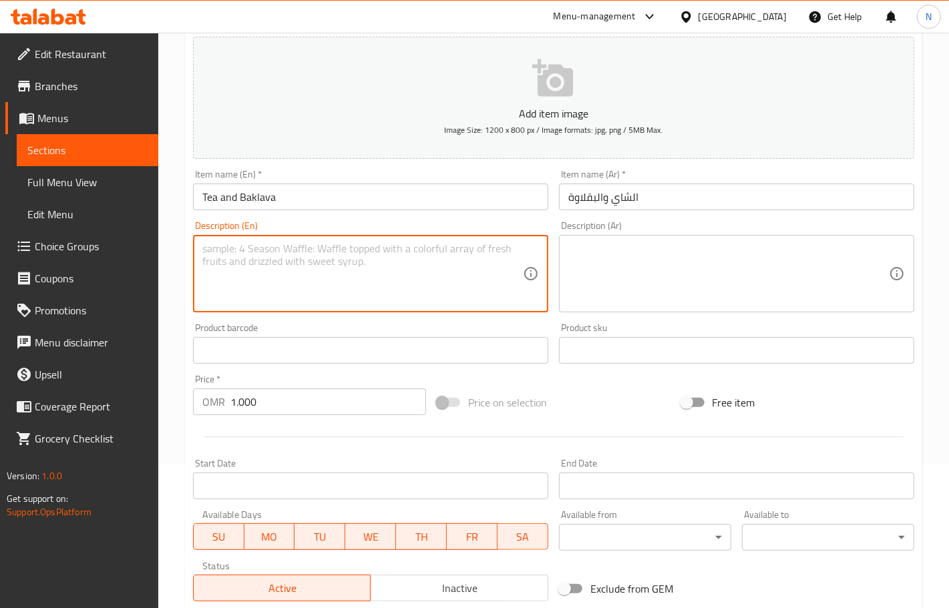
scroll to position [333, 0]
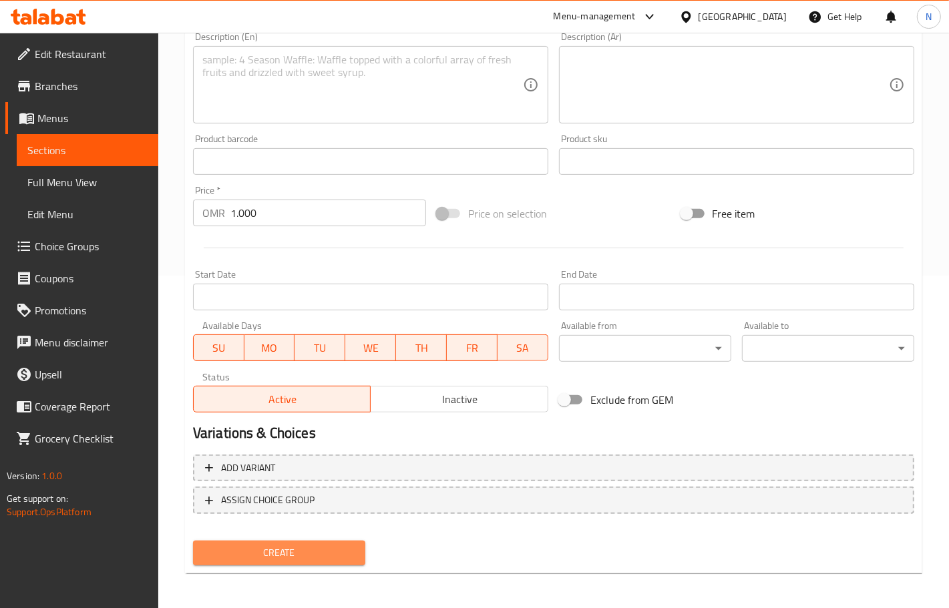
drag, startPoint x: 284, startPoint y: 562, endPoint x: 146, endPoint y: 208, distance: 379.4
click at [283, 562] on button "Create" at bounding box center [279, 553] width 172 height 25
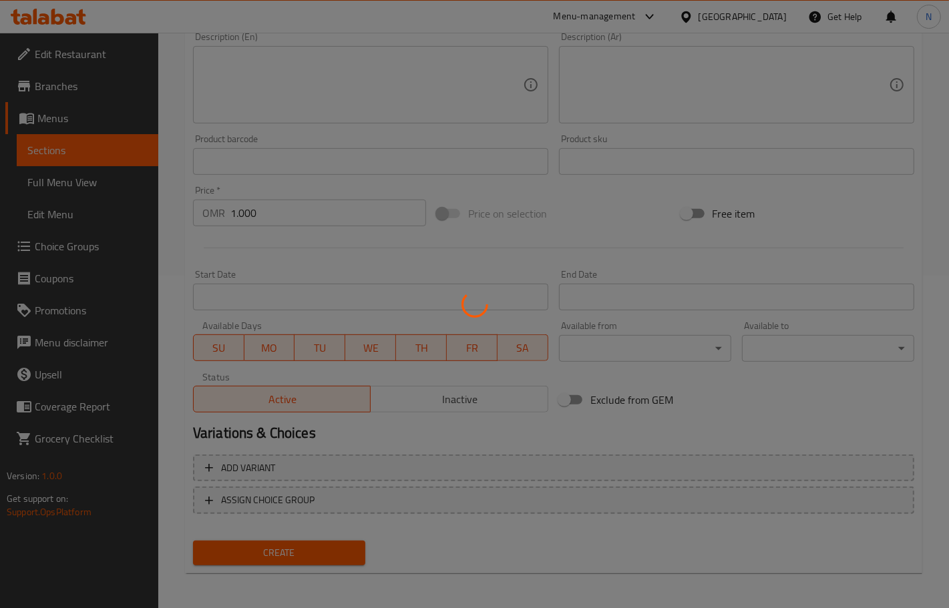
type input "0"
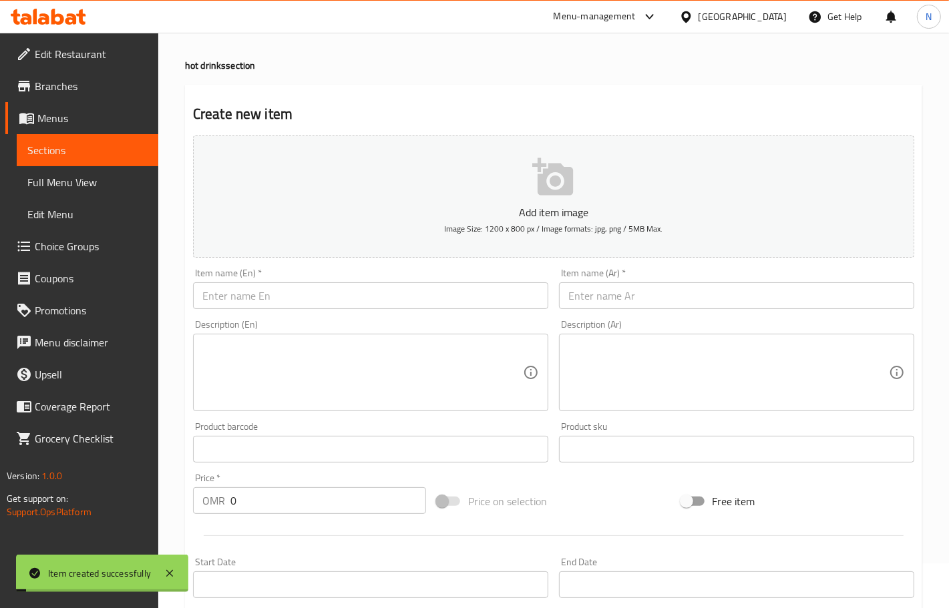
scroll to position [0, 0]
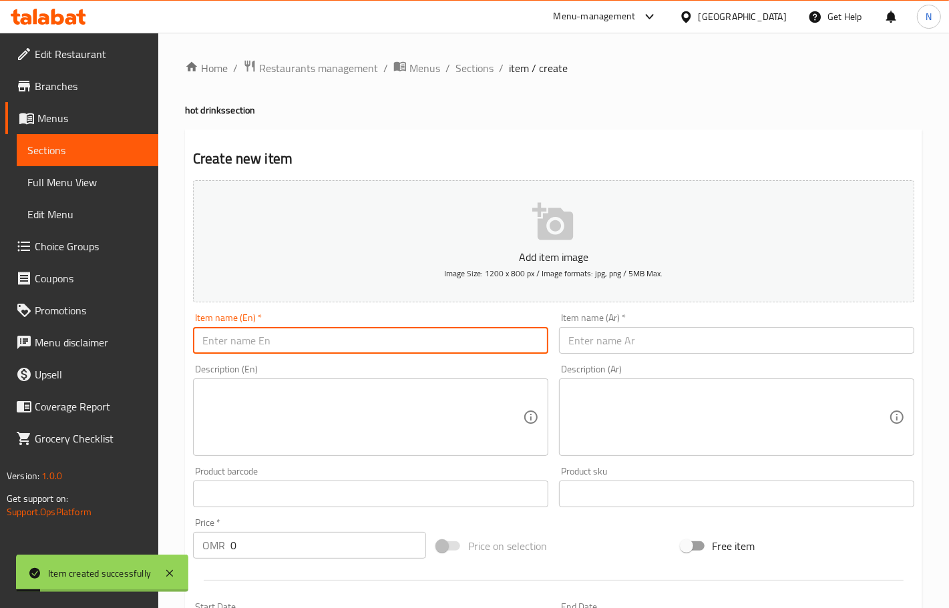
drag, startPoint x: 309, startPoint y: 342, endPoint x: 302, endPoint y: 224, distance: 117.8
click at [308, 343] on input "text" at bounding box center [370, 340] width 355 height 27
paste input "Espresso Coffee"
type input "Espresso Coffee`"
drag, startPoint x: 595, startPoint y: 336, endPoint x: 399, endPoint y: 268, distance: 207.0
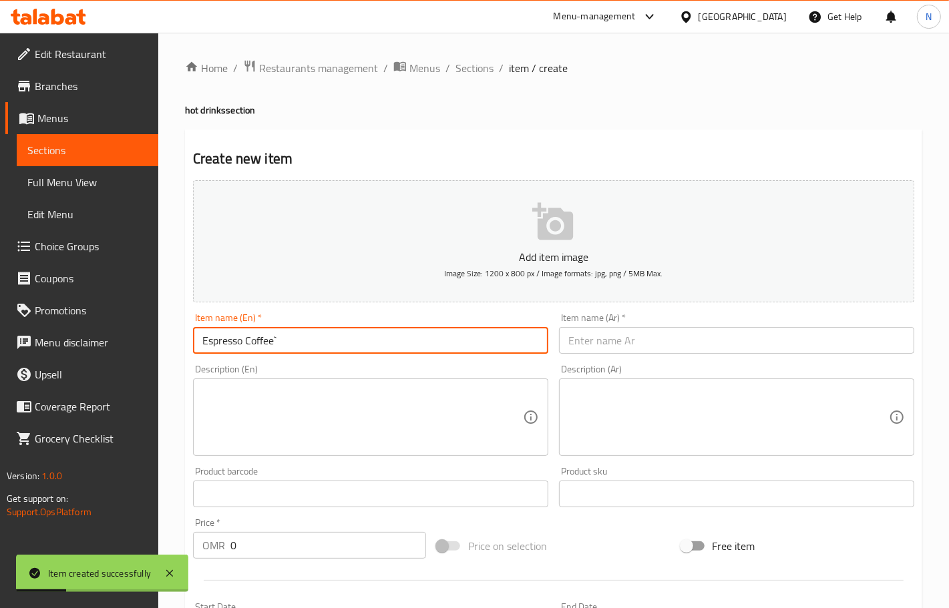
click at [595, 336] on input "text" at bounding box center [736, 340] width 355 height 27
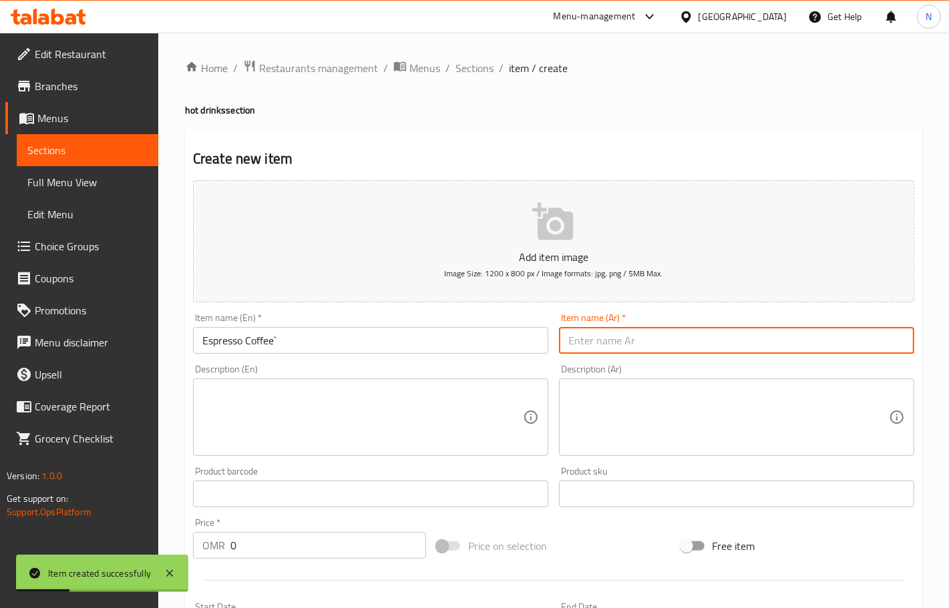
paste input "قهوة اسبريسو"
type input "قهوة اسبريسو"
click at [291, 544] on input "0" at bounding box center [328, 545] width 196 height 27
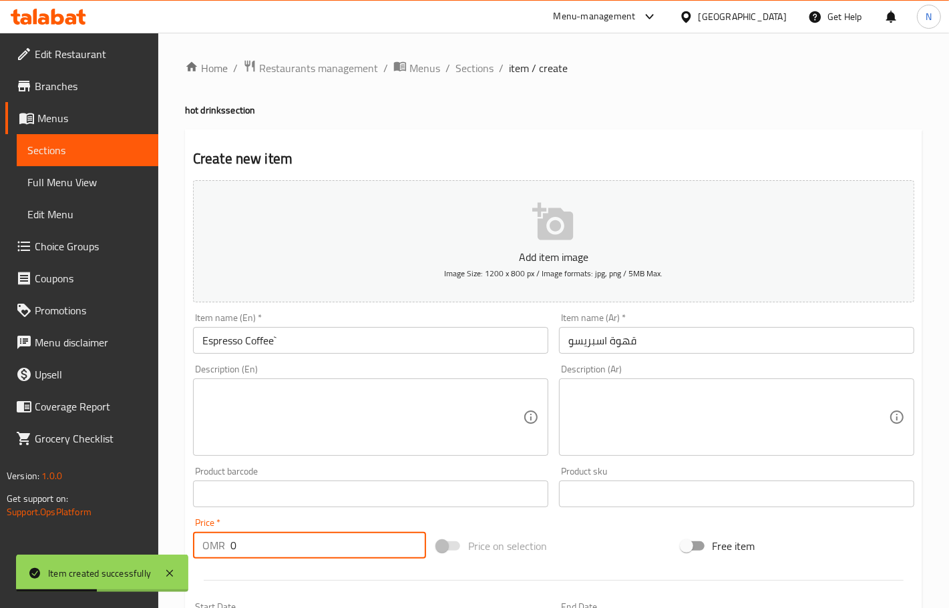
click at [291, 544] on input "0" at bounding box center [328, 545] width 196 height 27
paste input "1.00"
type input "1.000"
click at [358, 419] on textarea at bounding box center [362, 417] width 321 height 63
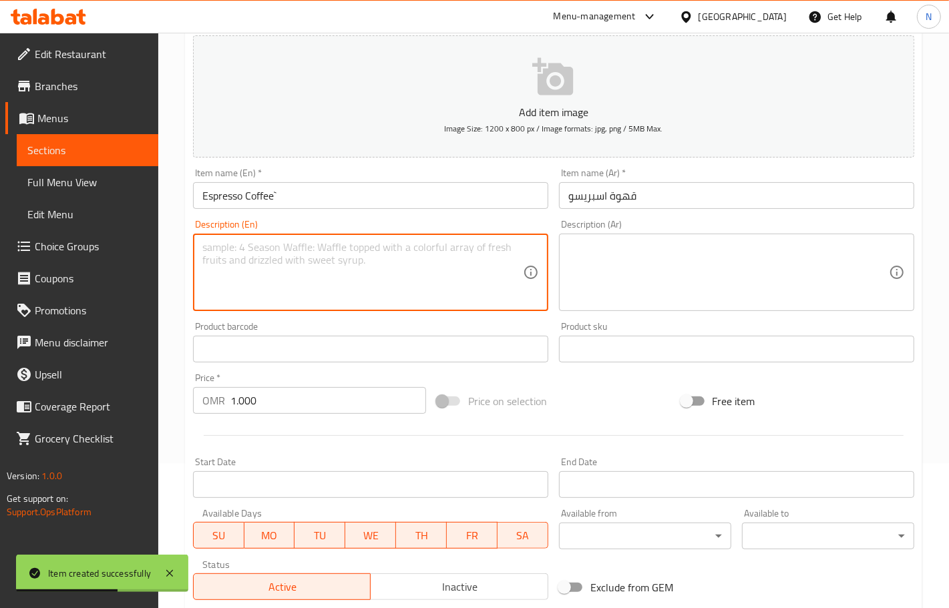
scroll to position [333, 0]
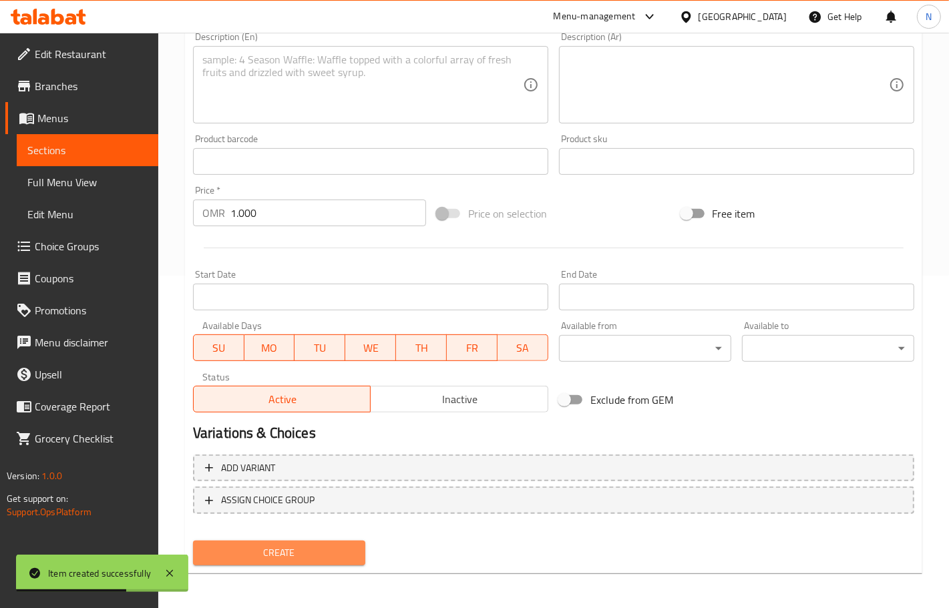
click at [281, 558] on span "Create" at bounding box center [279, 553] width 151 height 17
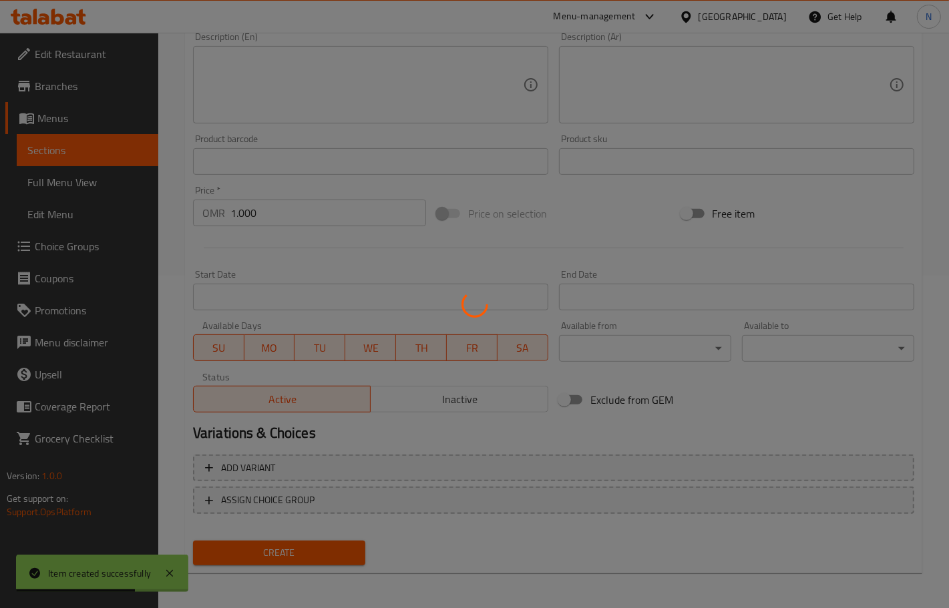
scroll to position [164, 0]
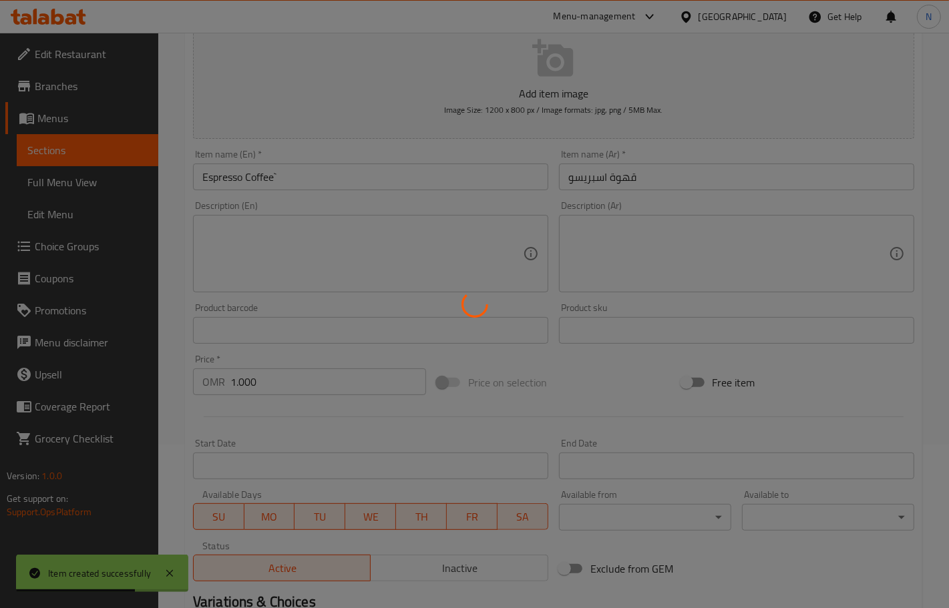
type input "0"
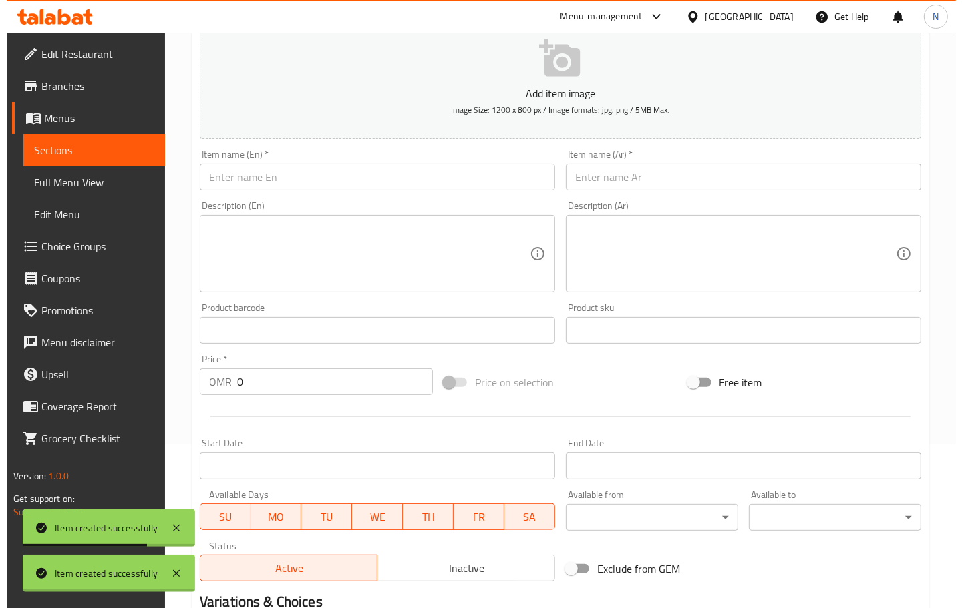
scroll to position [0, 0]
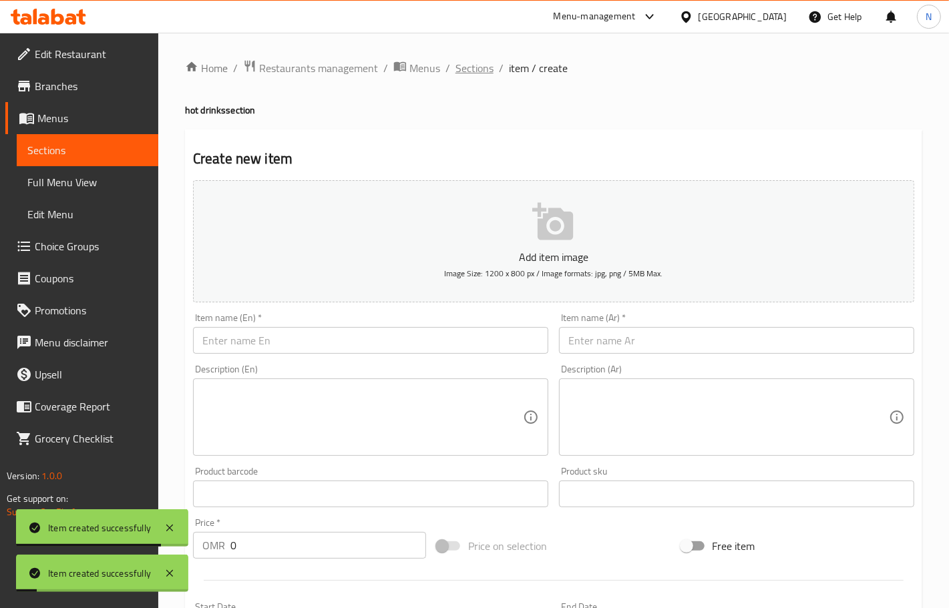
click at [486, 67] on span "Sections" at bounding box center [475, 68] width 38 height 16
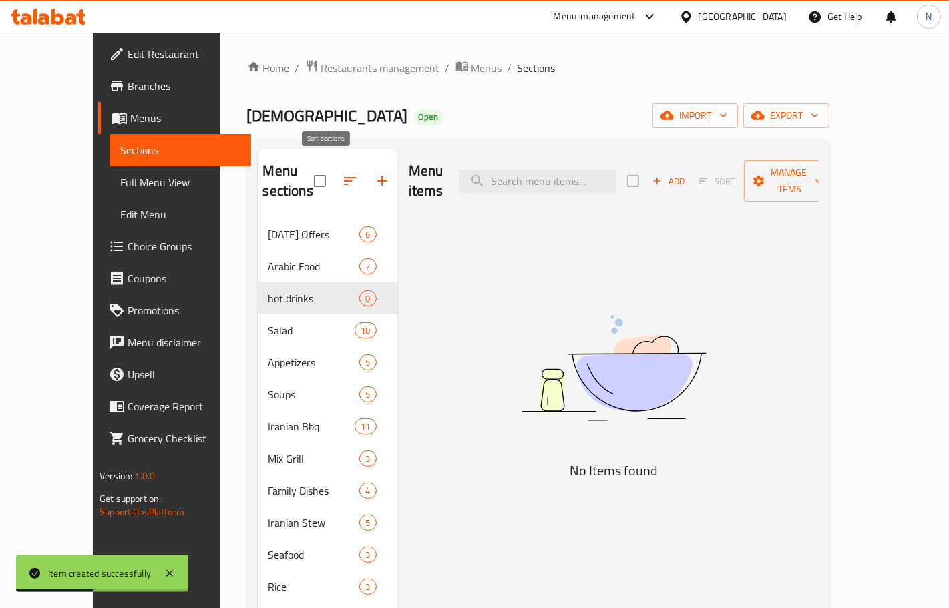
click at [342, 173] on icon "button" at bounding box center [350, 181] width 16 height 16
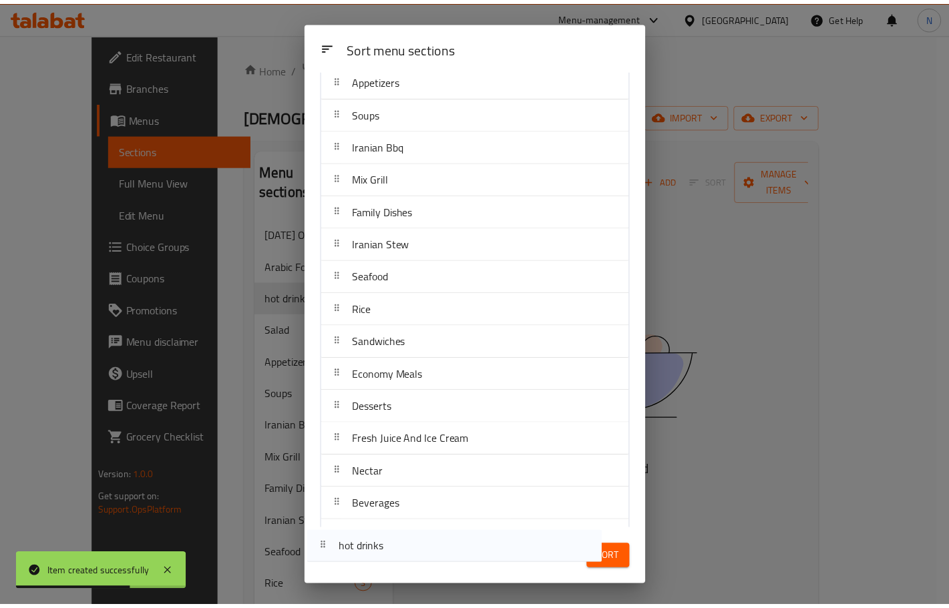
scroll to position [175, 0]
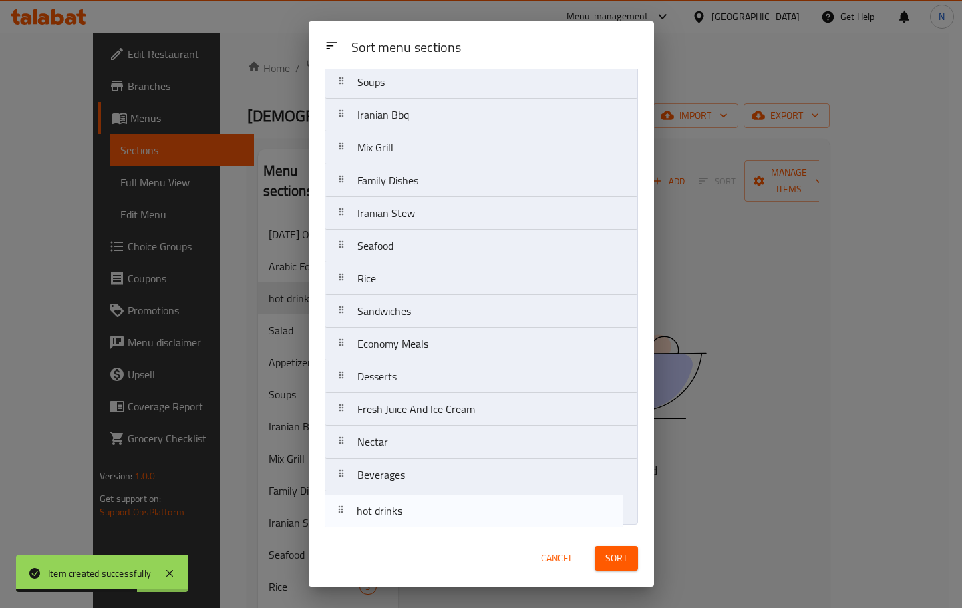
drag, startPoint x: 399, startPoint y: 195, endPoint x: 398, endPoint y: 523, distance: 327.9
click at [398, 523] on nav "[DATE] Offers Arabic Food hot drinks Salad Appetizers Soups Iranian Bbq Mix Gri…" at bounding box center [481, 230] width 313 height 590
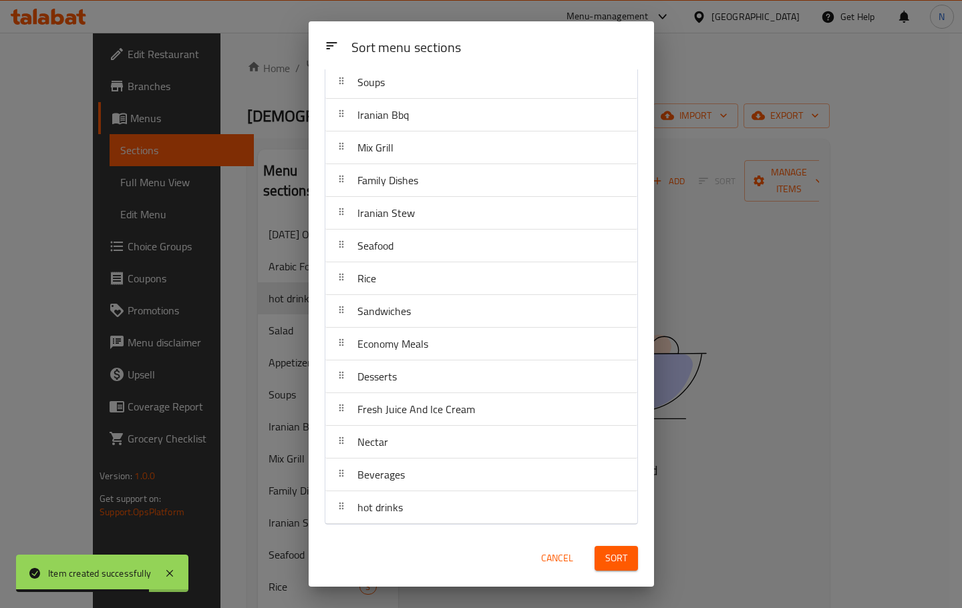
click at [624, 556] on span "Sort" at bounding box center [616, 558] width 22 height 17
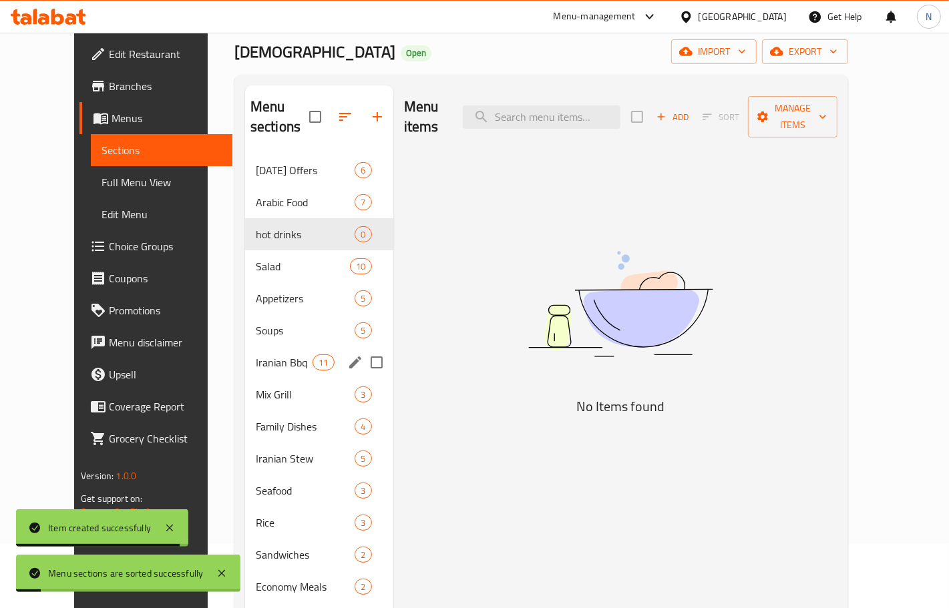
scroll to position [83, 0]
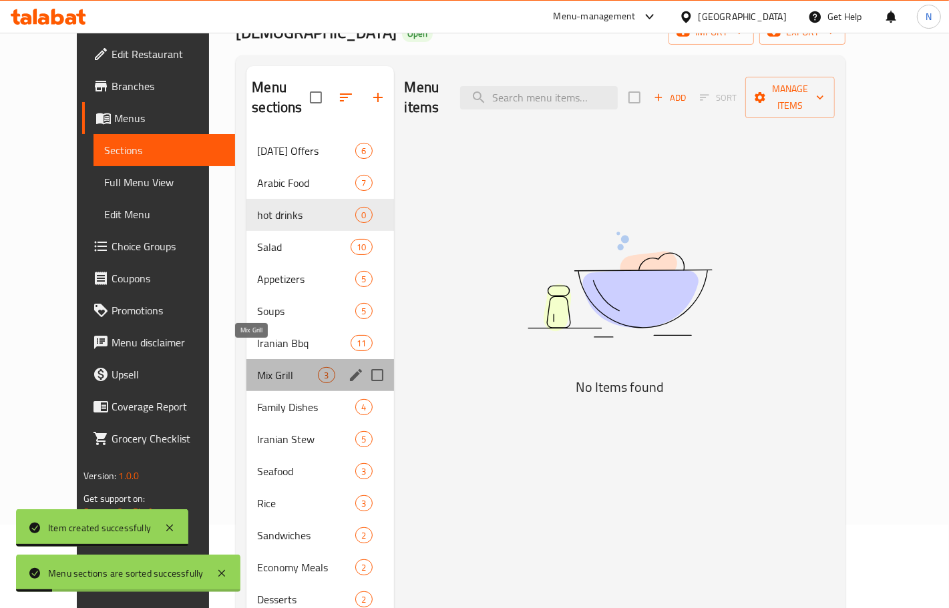
click at [258, 367] on span "Mix Grill" at bounding box center [287, 375] width 61 height 16
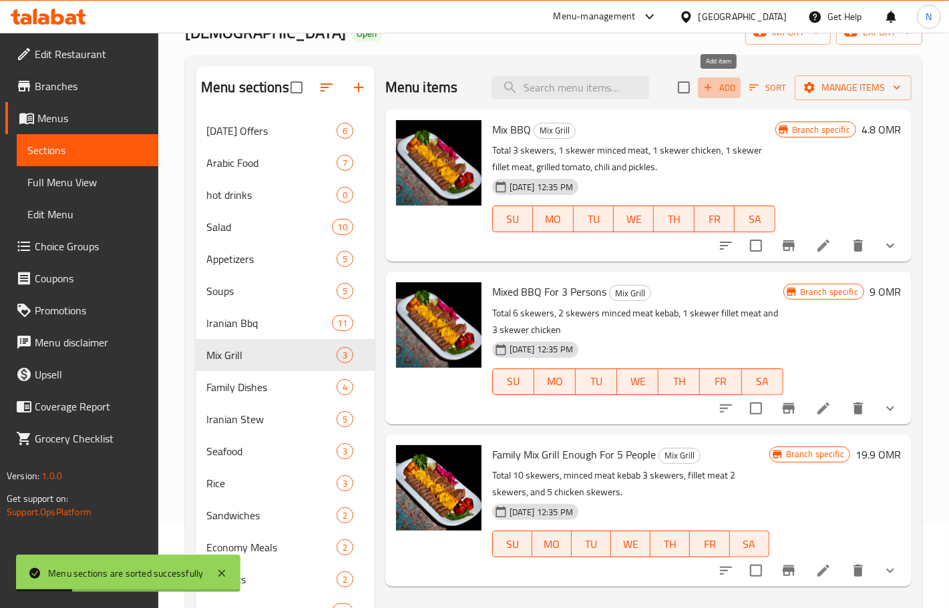
click at [720, 96] on span "Add" at bounding box center [719, 87] width 36 height 15
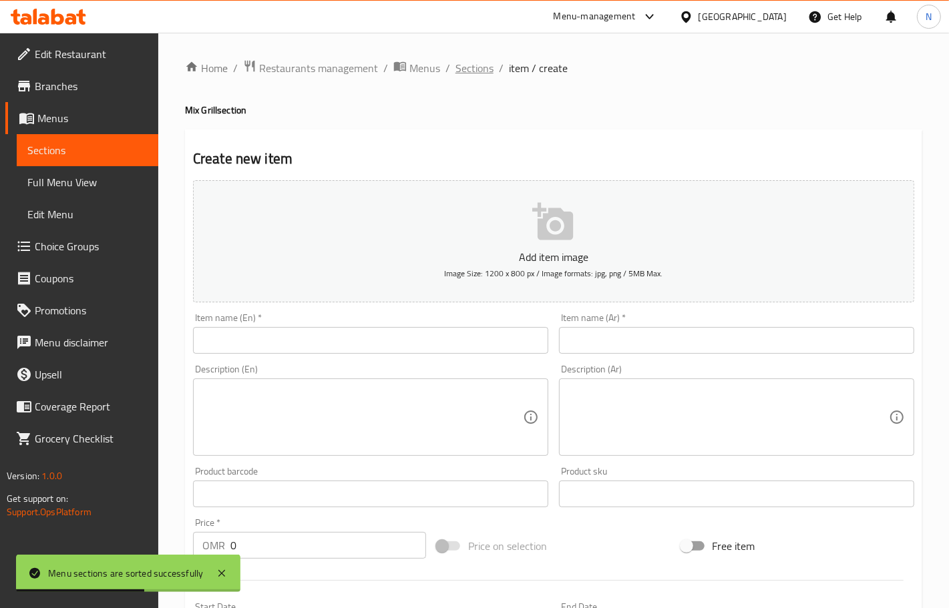
click at [472, 65] on span "Sections" at bounding box center [475, 68] width 38 height 16
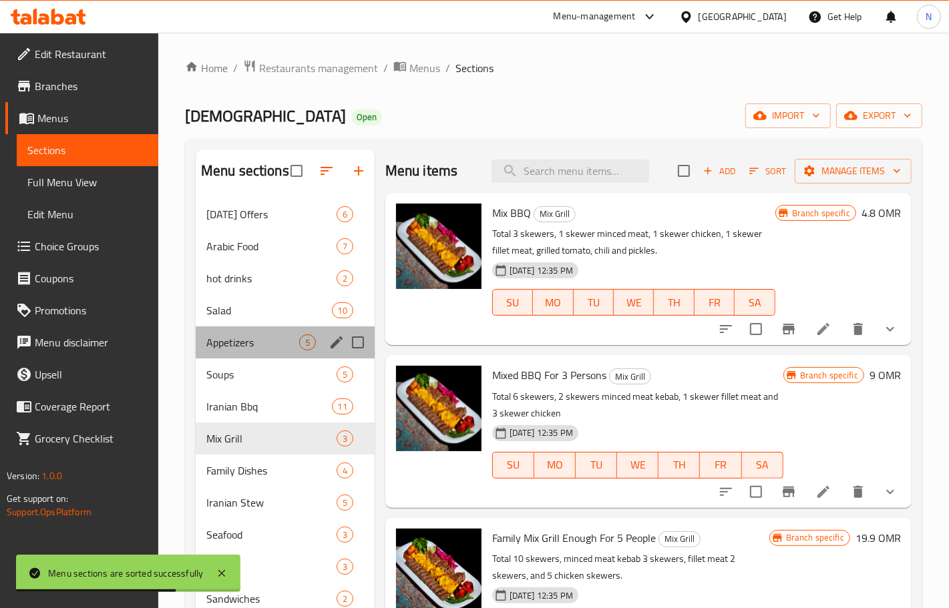
click at [274, 334] on div "Appetizers 5" at bounding box center [285, 343] width 179 height 32
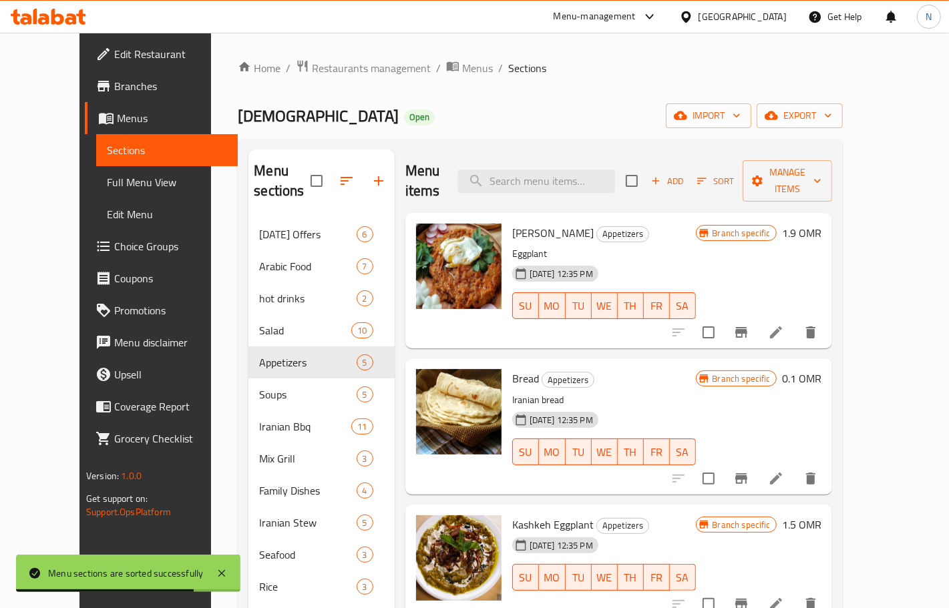
click at [685, 174] on span "Add" at bounding box center [667, 181] width 36 height 15
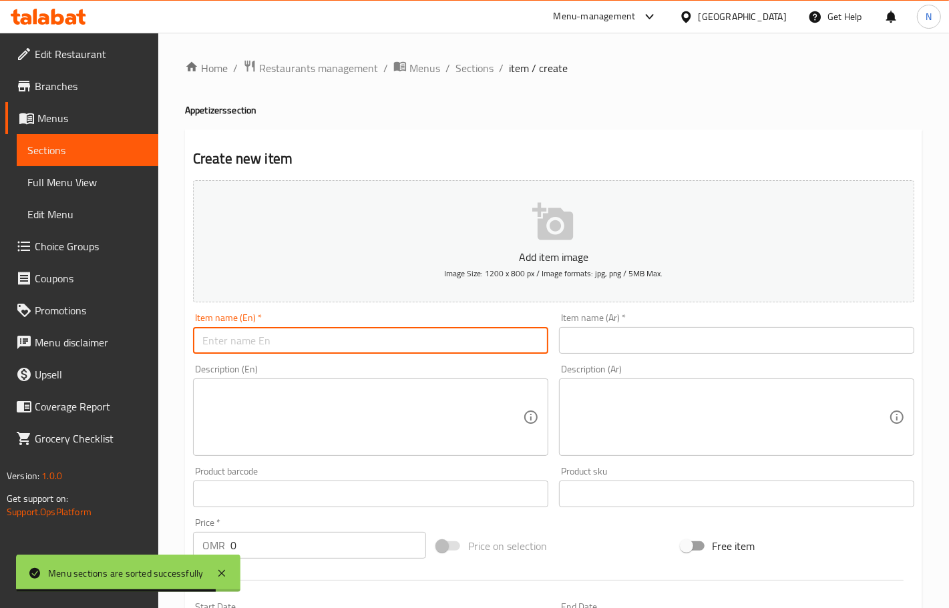
click at [265, 345] on input "text" at bounding box center [370, 340] width 355 height 27
paste input "extra [DEMOGRAPHIC_DATA]"
click at [239, 343] on input "extra [DEMOGRAPHIC_DATA]" at bounding box center [370, 340] width 355 height 27
click at [238, 343] on input "extra [DEMOGRAPHIC_DATA]" at bounding box center [370, 340] width 355 height 27
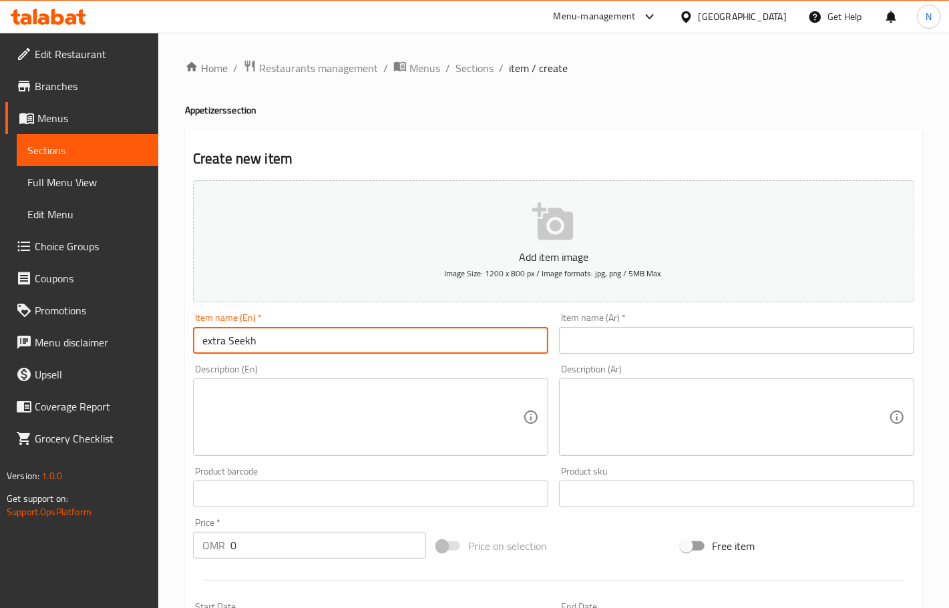
click at [242, 341] on input "extra Seekh" at bounding box center [370, 340] width 355 height 27
type input "extra Seekh"
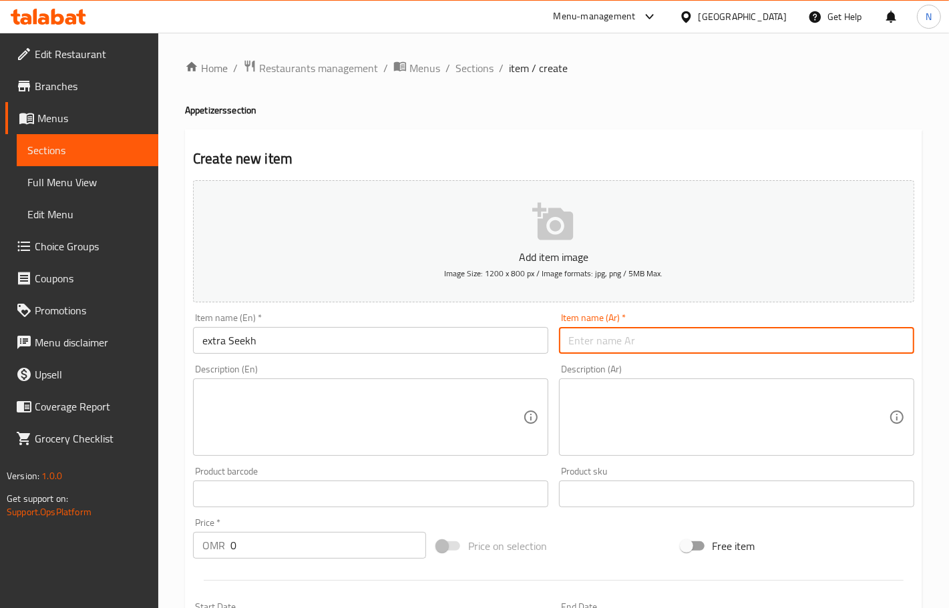
drag, startPoint x: 601, startPoint y: 351, endPoint x: 341, endPoint y: 251, distance: 279.1
click at [601, 351] on input "text" at bounding box center [736, 340] width 355 height 27
paste input "سيخ إضافي"
type input "سيخ إضافي"
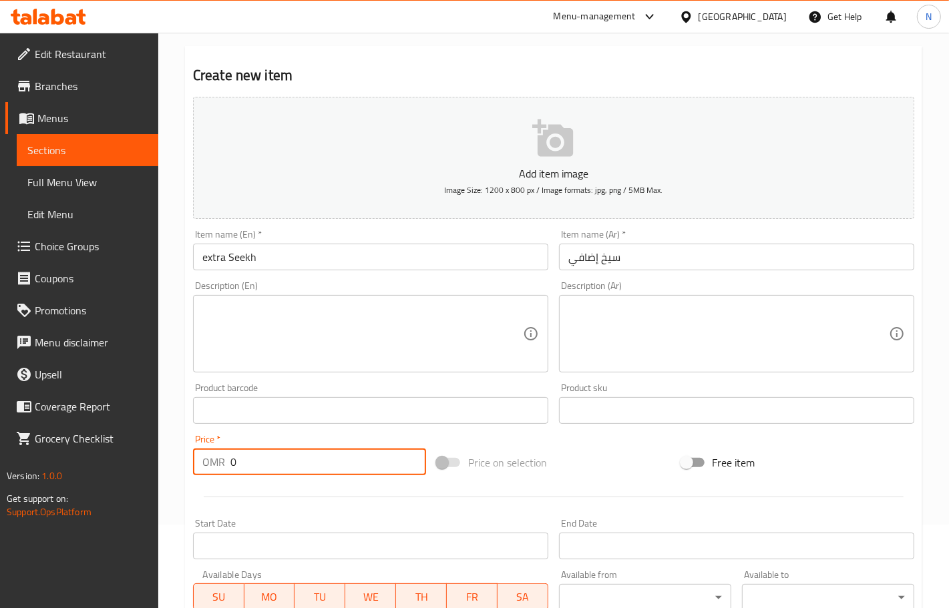
click at [289, 464] on input "0" at bounding box center [328, 462] width 196 height 27
paste input "1.70"
type input "1.700"
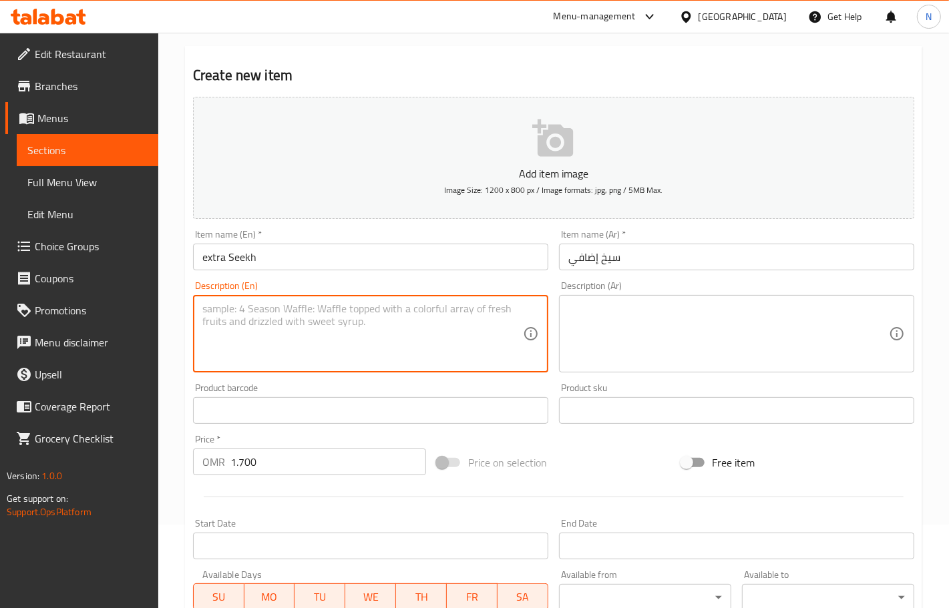
click at [369, 313] on textarea at bounding box center [362, 334] width 321 height 63
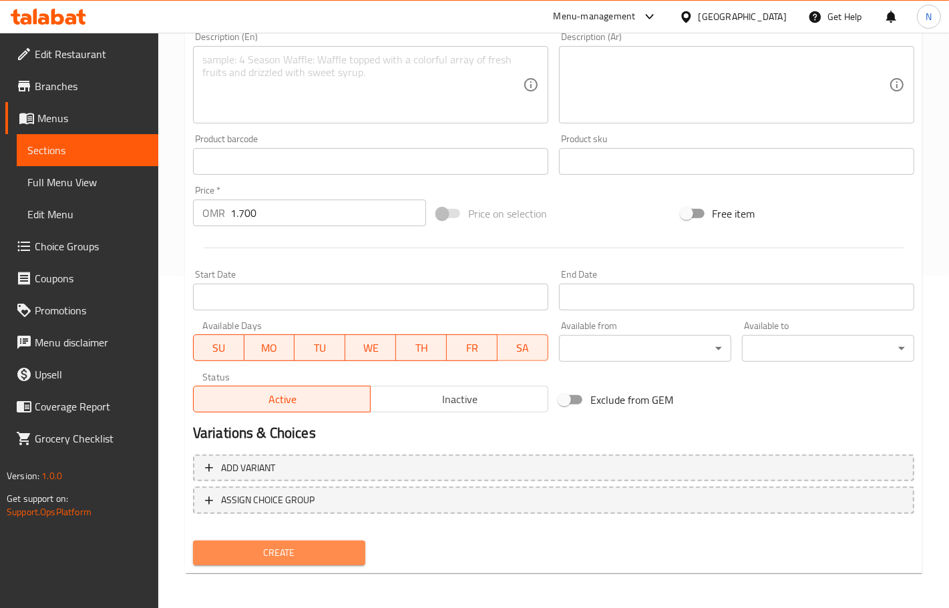
drag, startPoint x: 279, startPoint y: 552, endPoint x: 289, endPoint y: 307, distance: 244.7
click at [279, 551] on span "Create" at bounding box center [279, 553] width 151 height 17
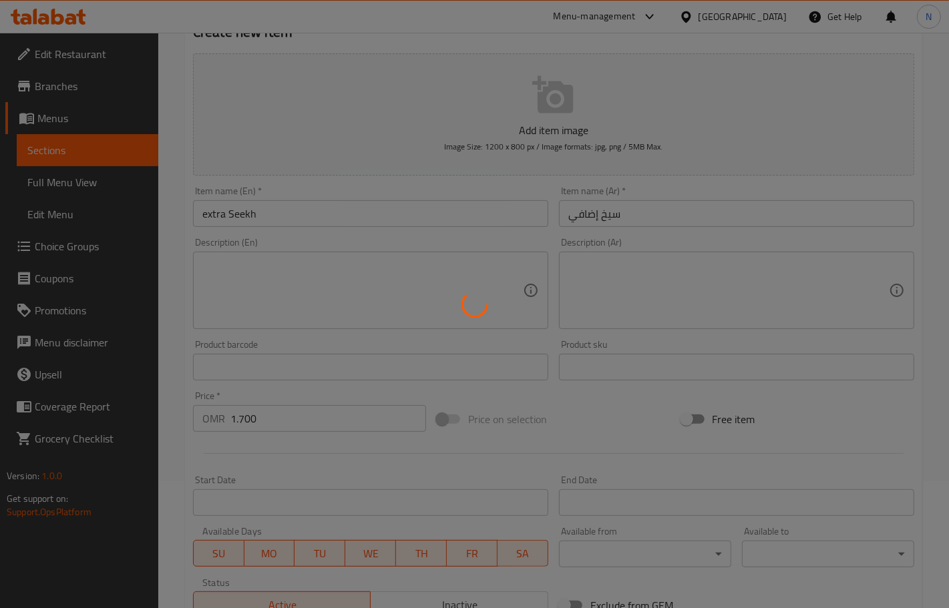
scroll to position [0, 0]
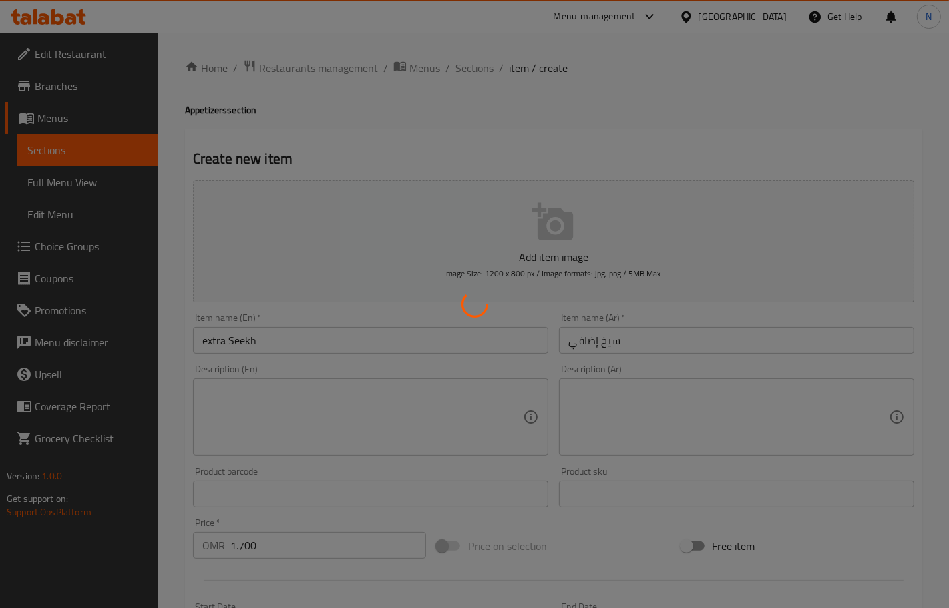
type input "0"
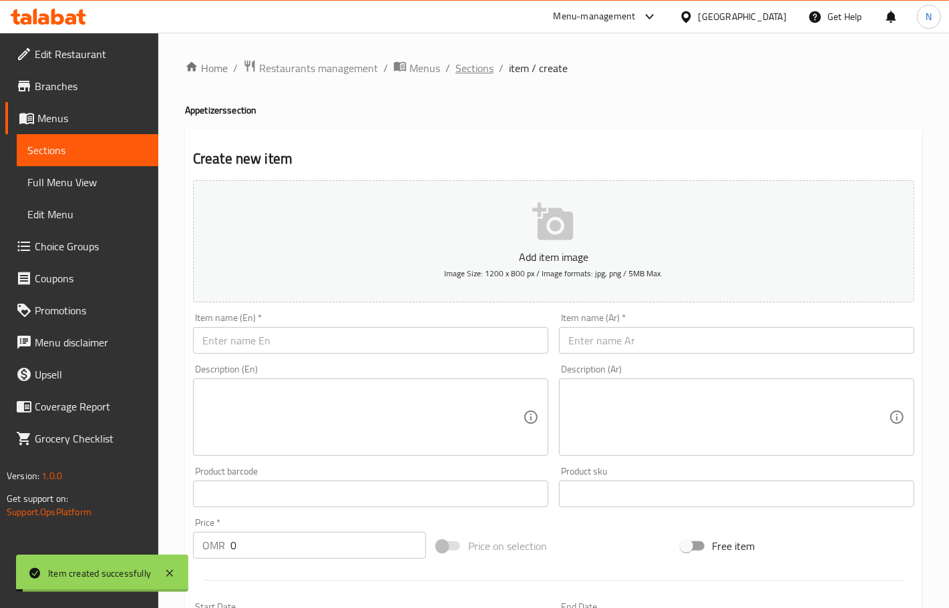
click at [486, 65] on span "Sections" at bounding box center [475, 68] width 38 height 16
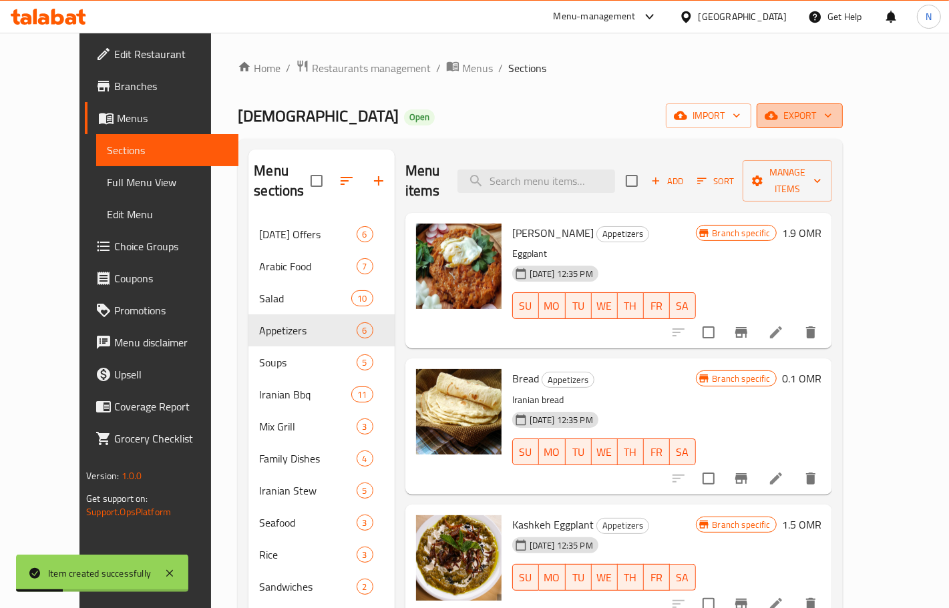
click at [832, 114] on span "export" at bounding box center [799, 116] width 65 height 17
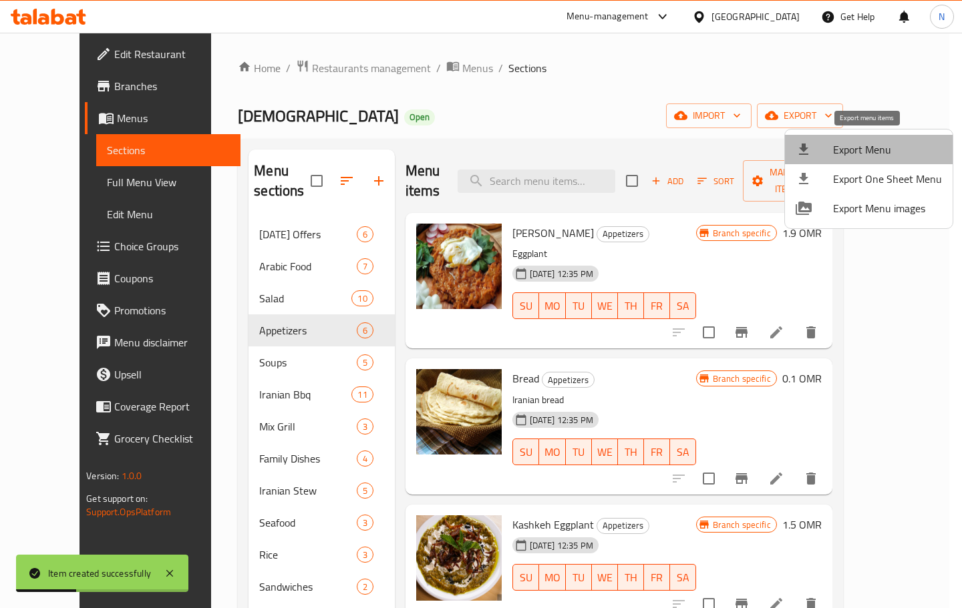
click at [872, 145] on span "Export Menu" at bounding box center [887, 150] width 109 height 16
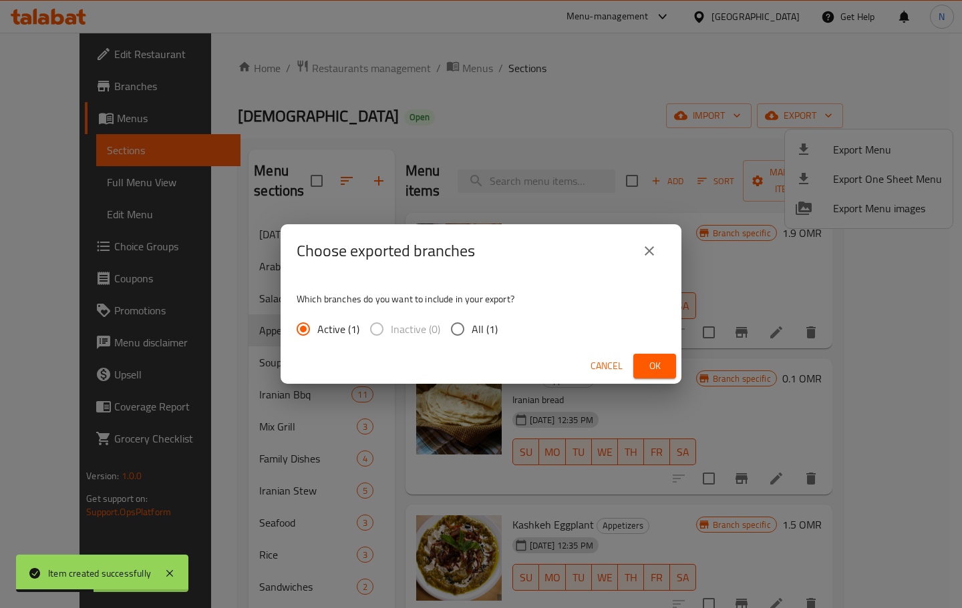
click at [649, 369] on span "Ok" at bounding box center [654, 366] width 21 height 17
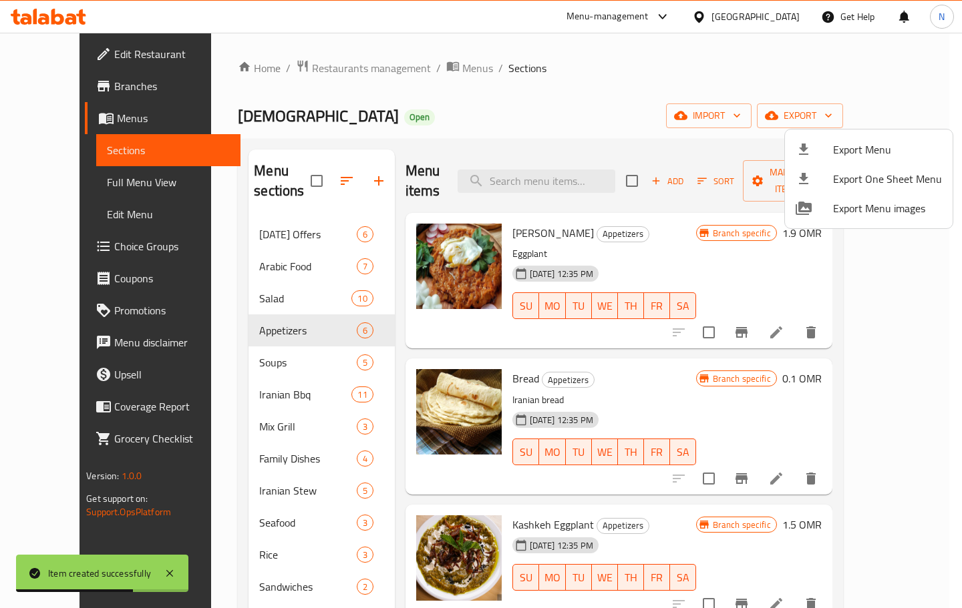
click at [84, 191] on div at bounding box center [481, 304] width 962 height 608
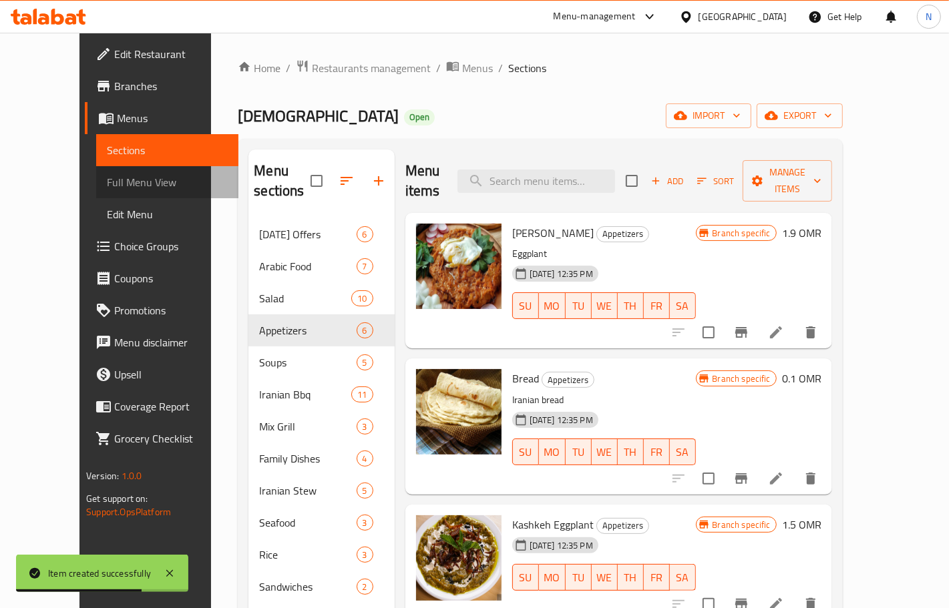
click at [107, 176] on span "Full Menu View" at bounding box center [167, 182] width 120 height 16
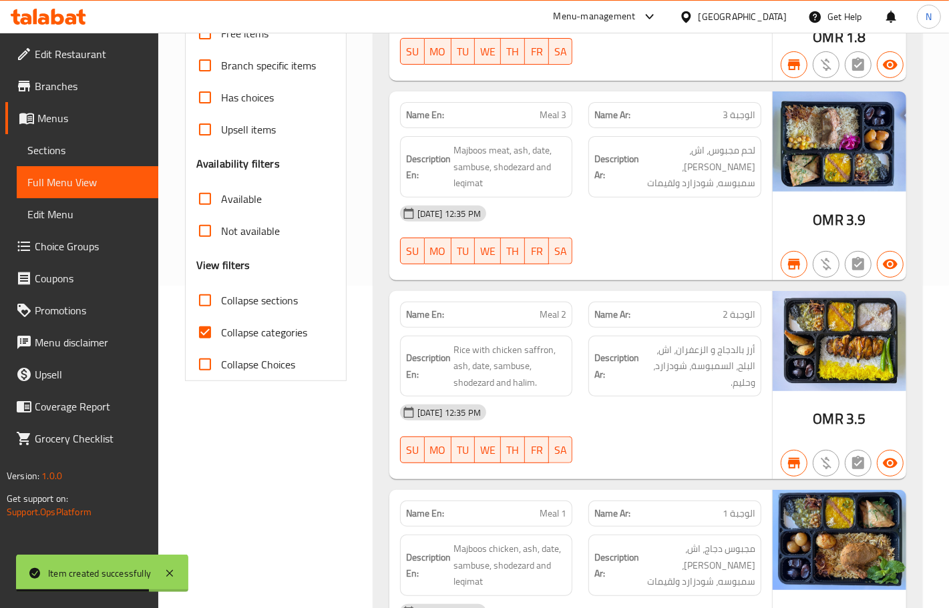
scroll to position [334, 0]
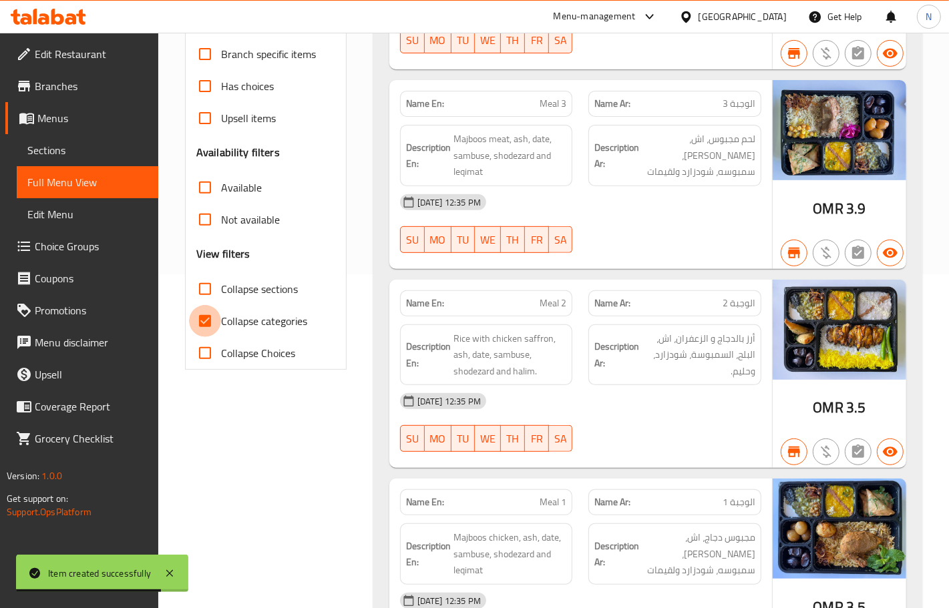
click at [202, 327] on input "Collapse categories" at bounding box center [205, 321] width 32 height 32
checkbox input "false"
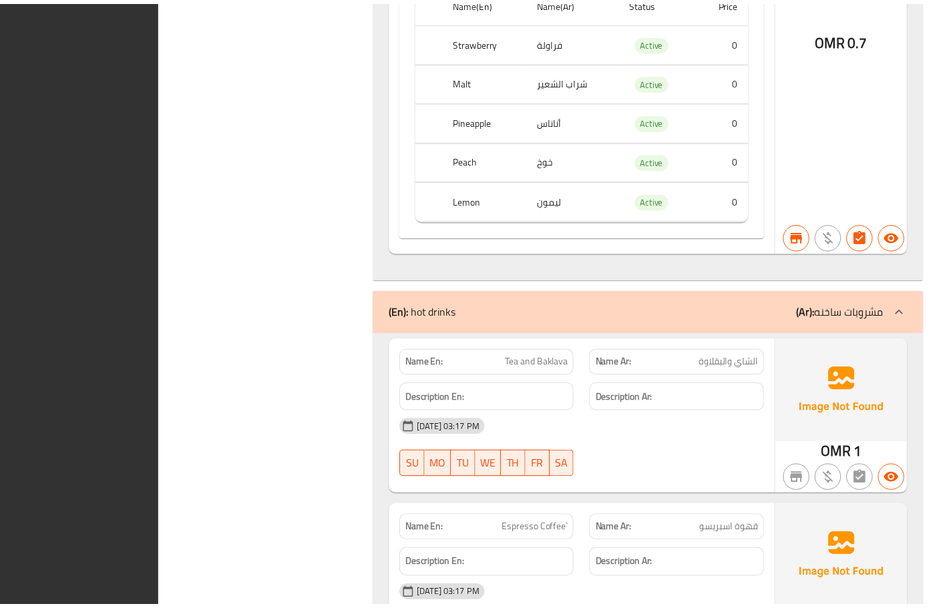
scroll to position [31349, 0]
